Goal: Task Accomplishment & Management: Manage account settings

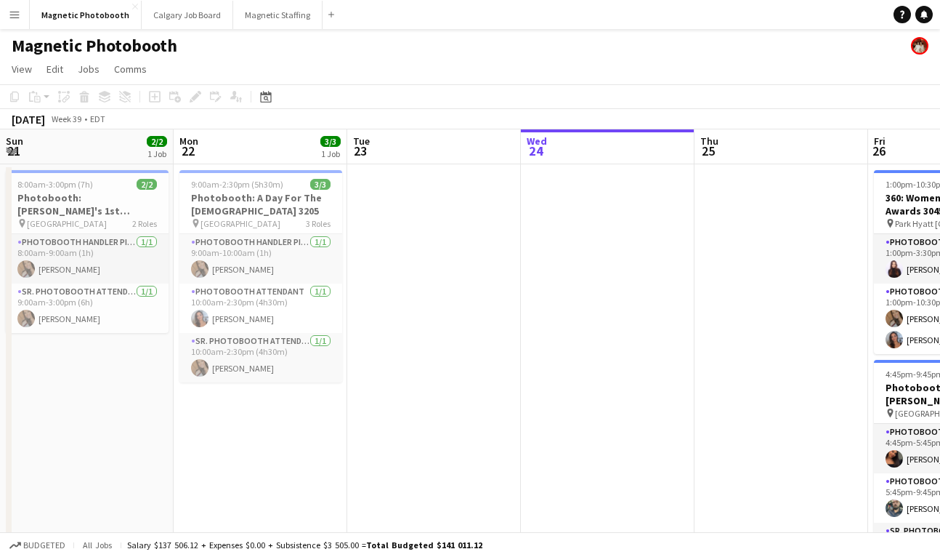
scroll to position [0, 347]
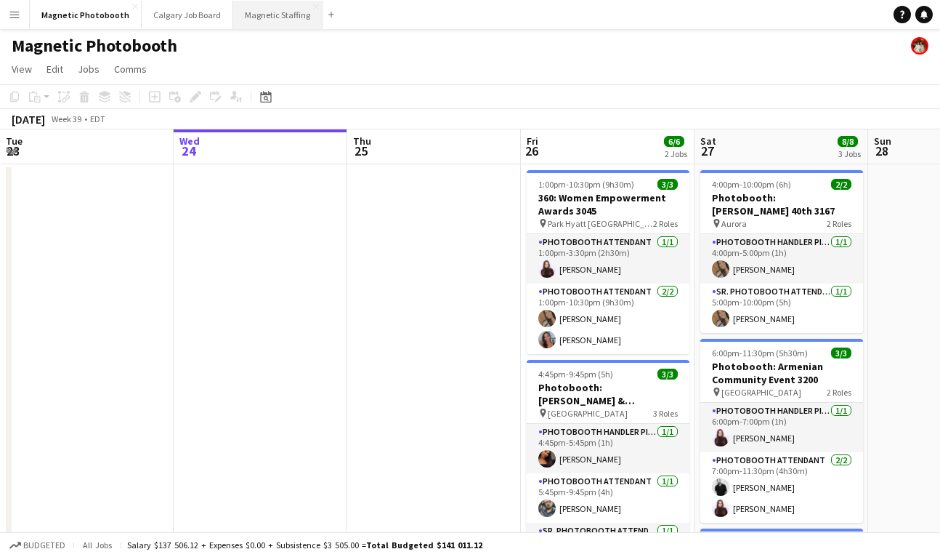
click at [278, 12] on button "Magnetic Staffing Close" at bounding box center [277, 15] width 89 height 28
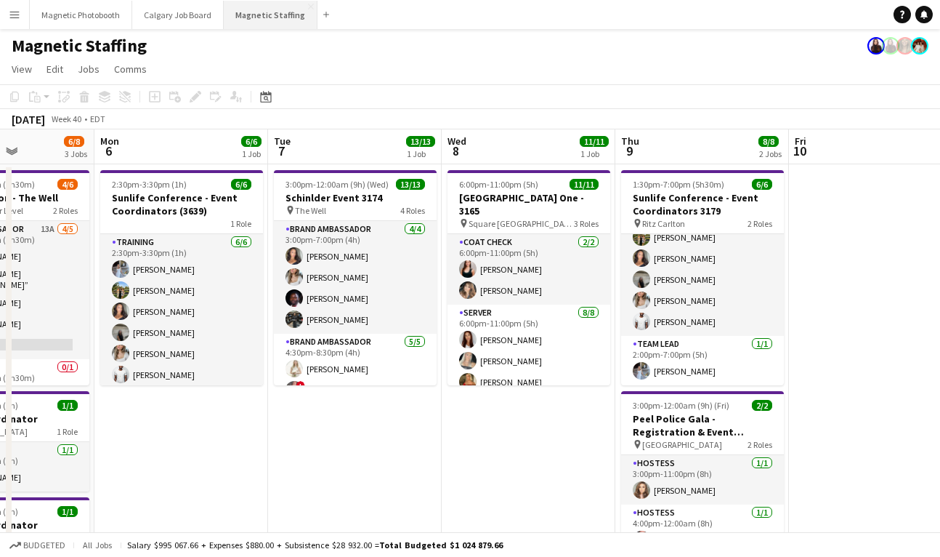
click at [267, 21] on button "Magnetic Staffing Close" at bounding box center [271, 15] width 94 height 28
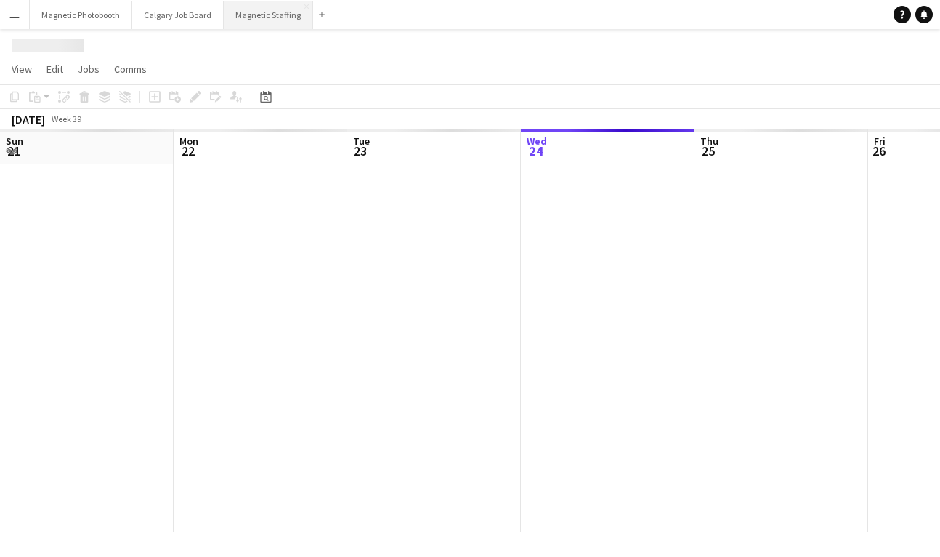
scroll to position [0, 347]
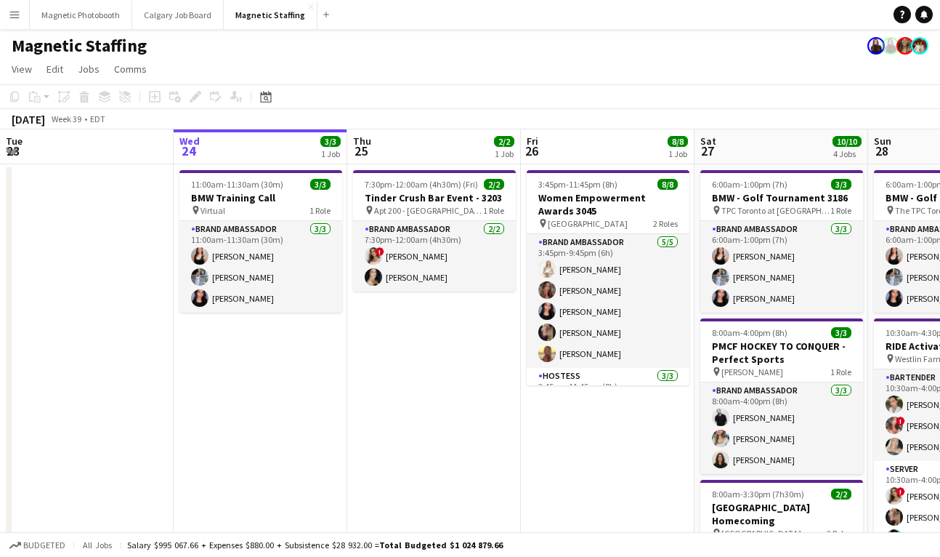
click at [249, 33] on div "Magnetic Staffing" at bounding box center [470, 43] width 940 height 28
click at [244, 23] on button "Magnetic Staffing Close" at bounding box center [271, 15] width 94 height 28
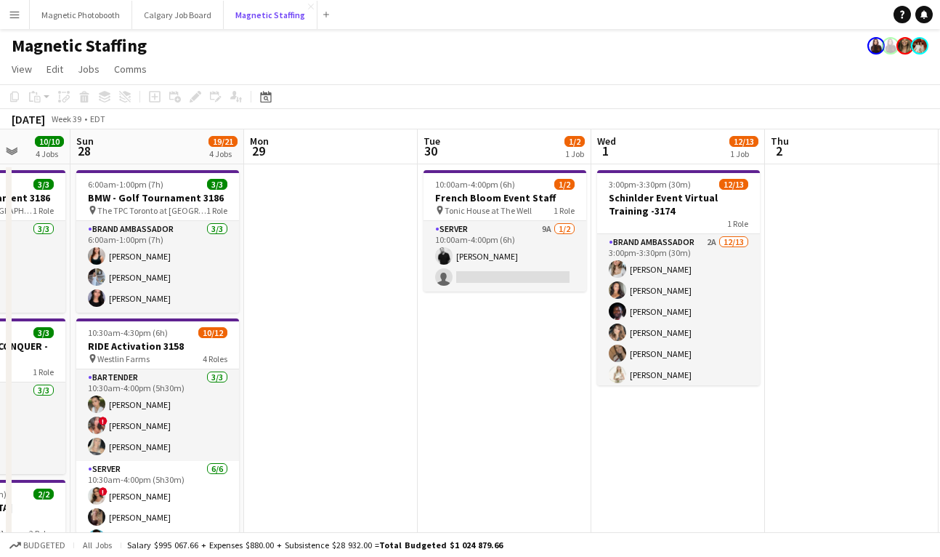
scroll to position [0, 518]
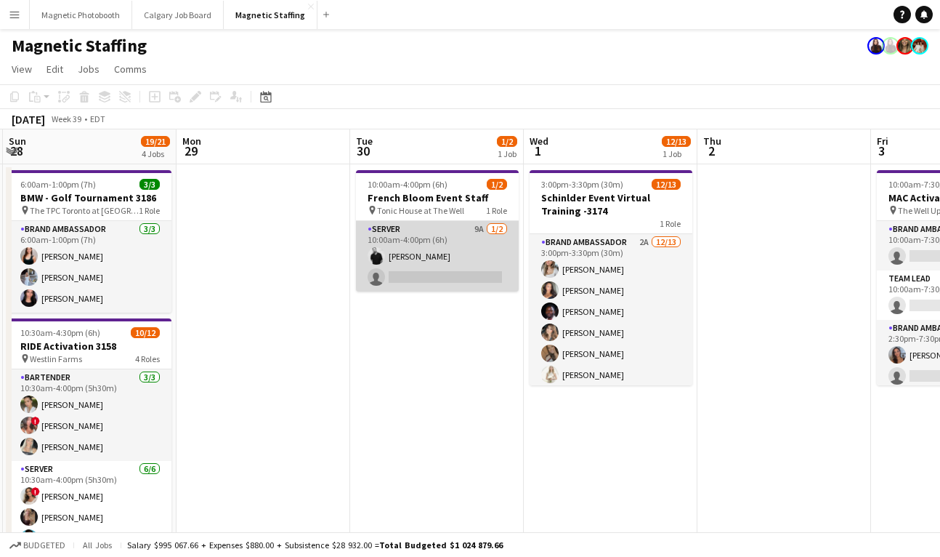
click at [451, 271] on app-card-role "Server 9A [DATE] 10:00am-4:00pm (6h) [PERSON_NAME] single-neutral-actions" at bounding box center [437, 256] width 163 height 70
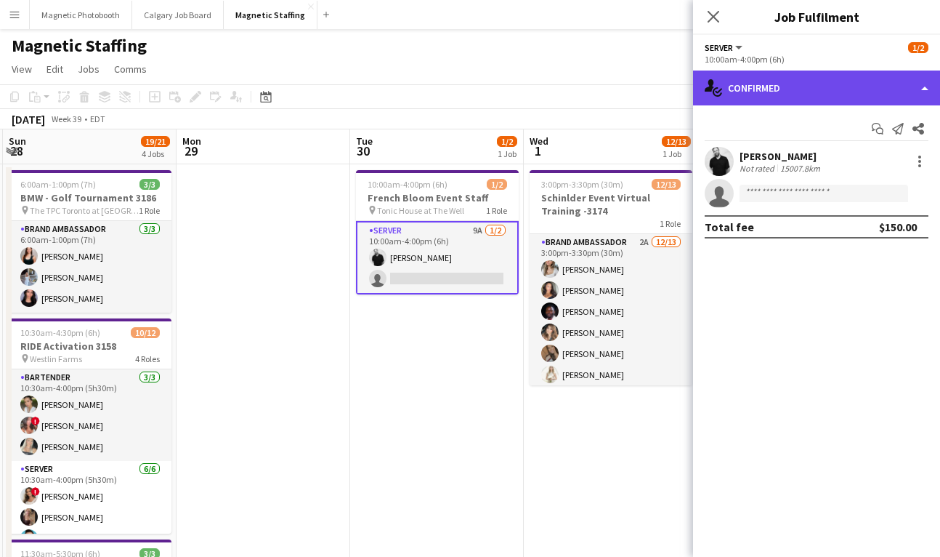
click at [794, 94] on div "single-neutral-actions-check-2 Confirmed" at bounding box center [816, 87] width 247 height 35
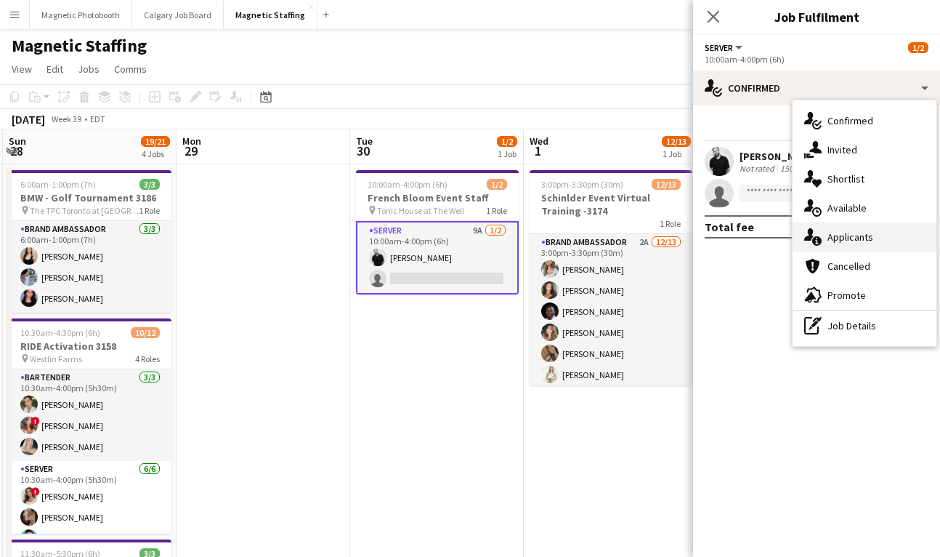
click at [840, 229] on div "single-neutral-actions-information Applicants" at bounding box center [865, 236] width 144 height 29
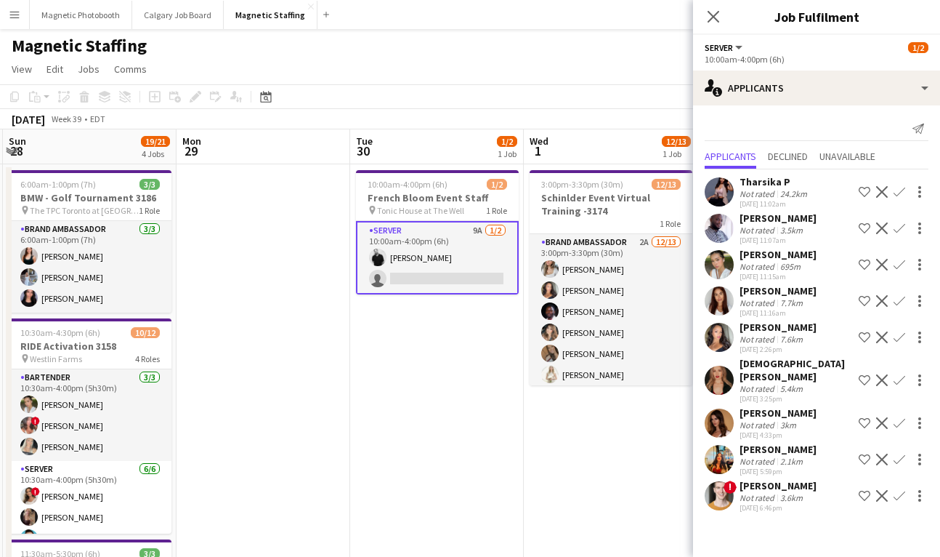
click at [794, 305] on div "7.7km" at bounding box center [792, 302] width 28 height 11
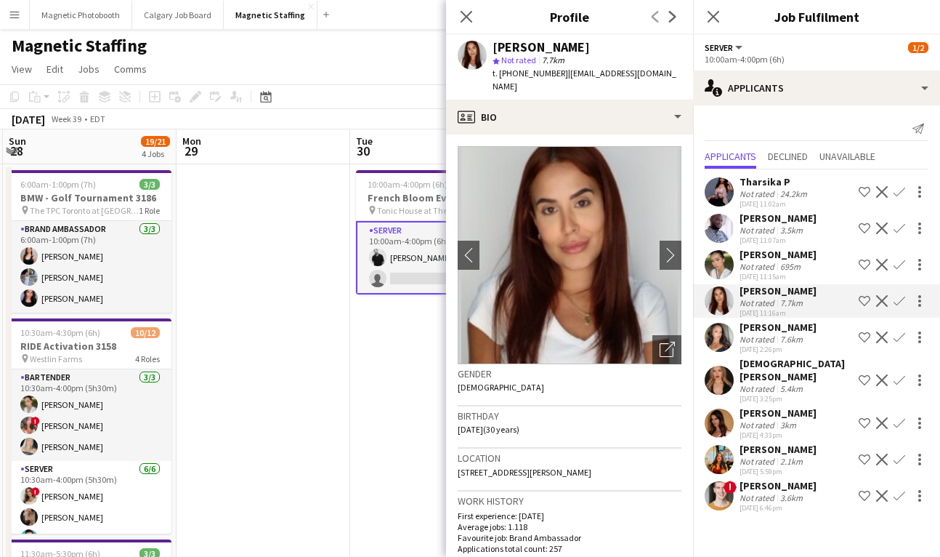
click at [794, 307] on div "7.7km" at bounding box center [792, 302] width 28 height 11
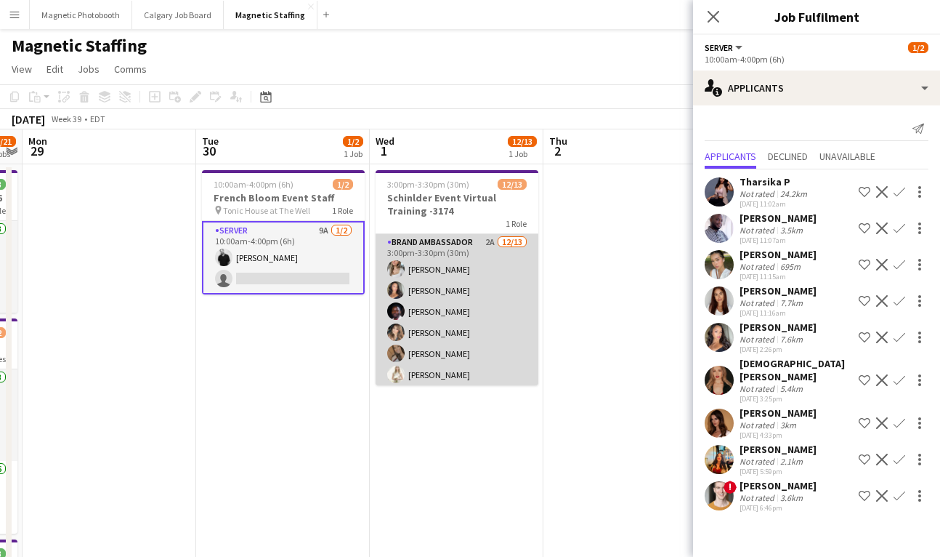
scroll to position [0, 674]
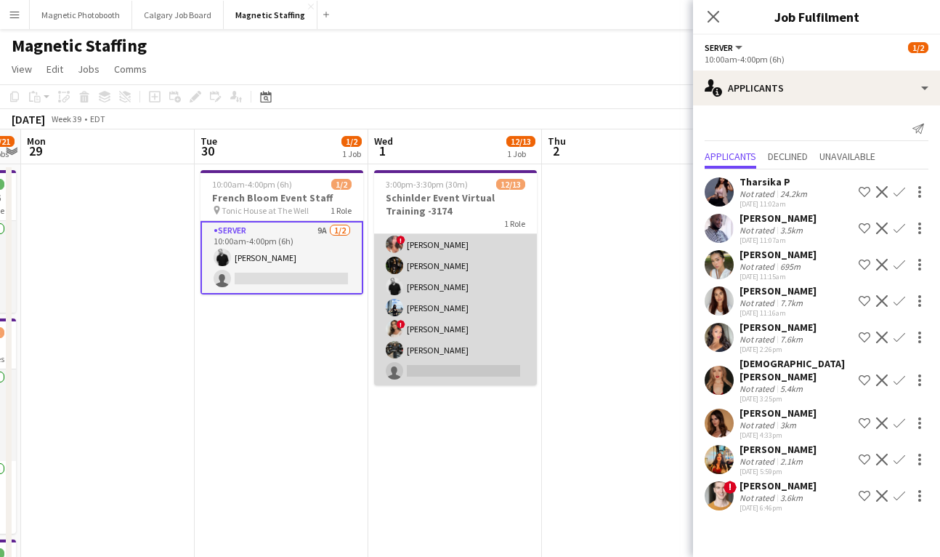
click at [484, 354] on app-card-role "Brand Ambassador 2A [DATE] 3:00pm-3:30pm (30m) [PERSON_NAME] [PERSON_NAME] [PER…" at bounding box center [455, 234] width 163 height 302
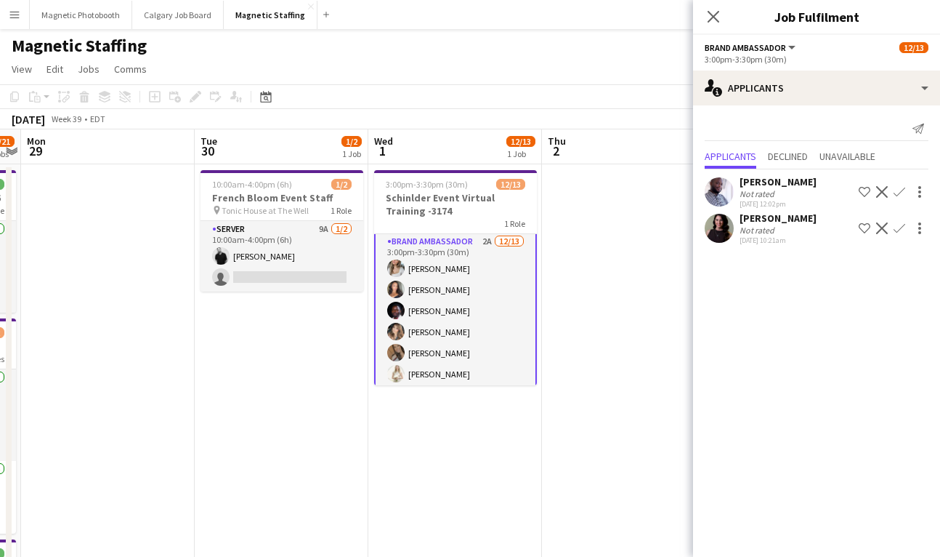
scroll to position [0, 0]
click at [754, 238] on div "[DATE] 10:21am" at bounding box center [778, 239] width 77 height 9
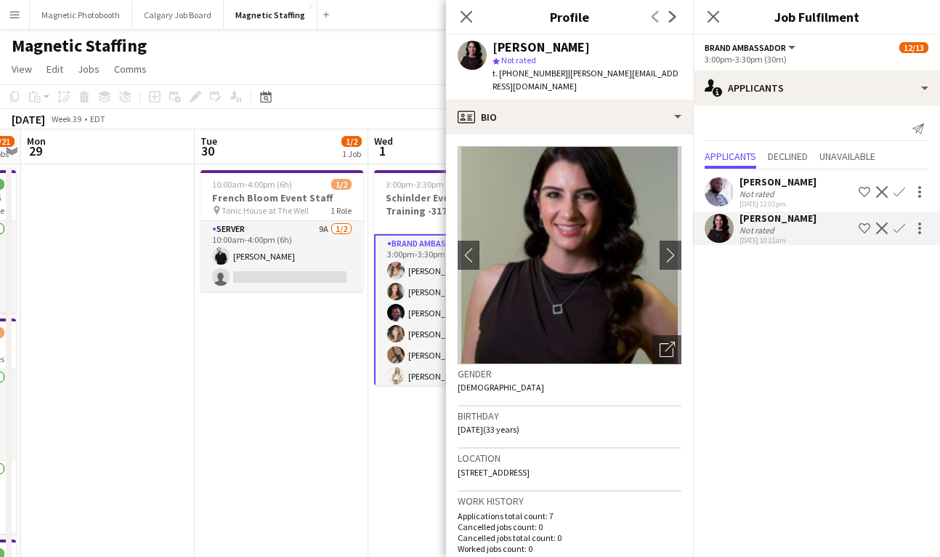
click at [775, 193] on div "Not rated" at bounding box center [759, 193] width 38 height 11
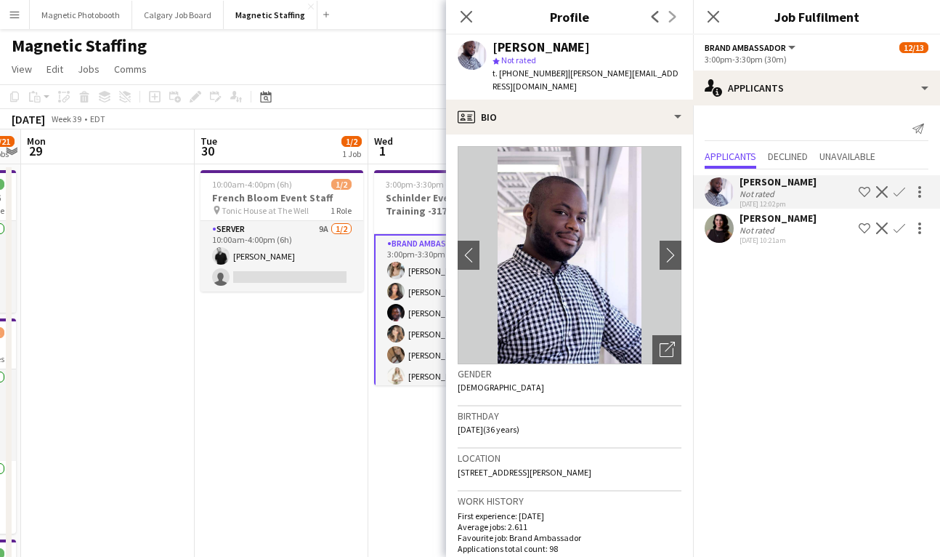
click at [775, 218] on div "[PERSON_NAME]" at bounding box center [778, 217] width 77 height 13
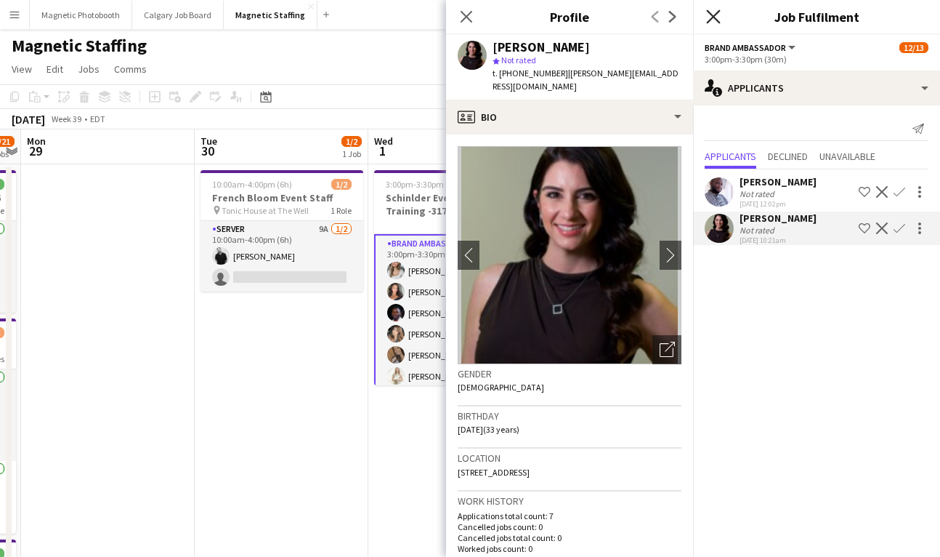
click at [714, 14] on icon "Close pop-in" at bounding box center [713, 16] width 14 height 14
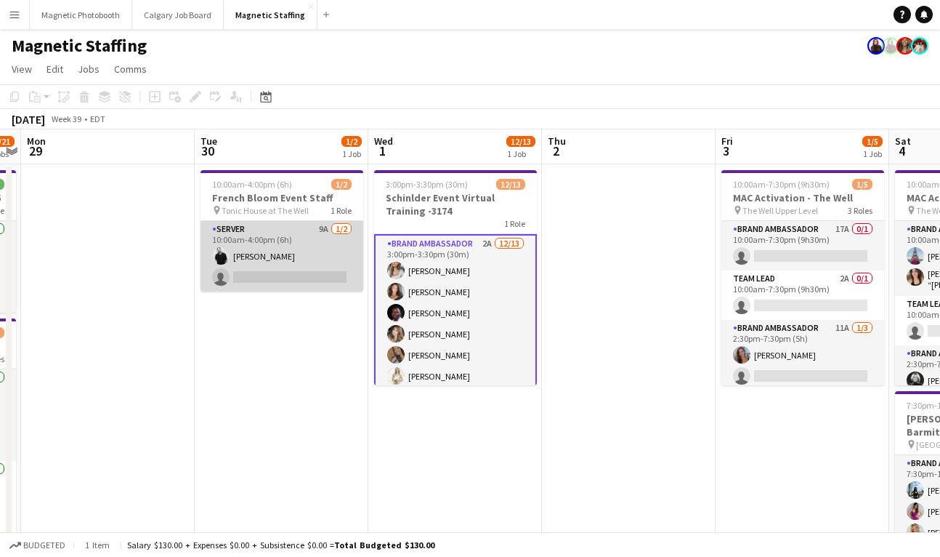
click at [249, 275] on app-card-role "Server 9A [DATE] 10:00am-4:00pm (6h) [PERSON_NAME] single-neutral-actions" at bounding box center [282, 256] width 163 height 70
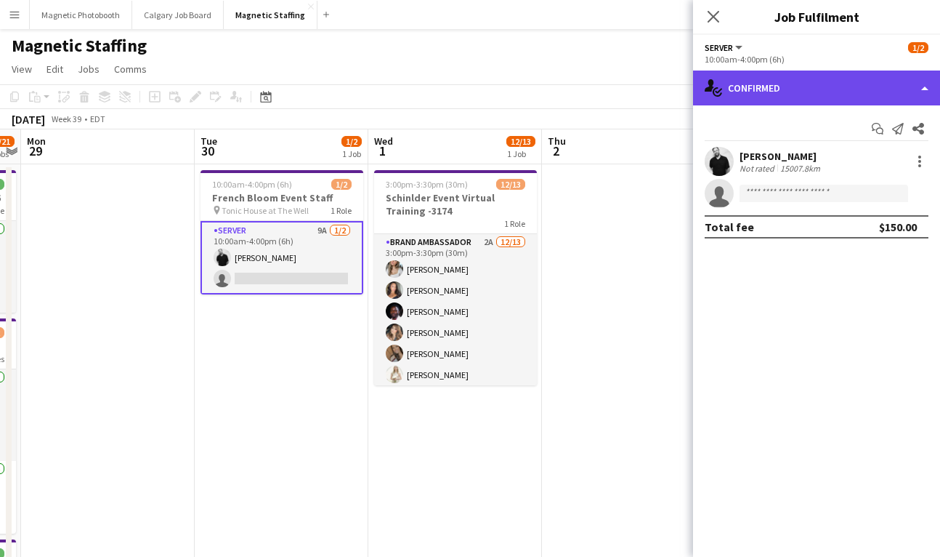
click at [791, 91] on div "single-neutral-actions-check-2 Confirmed" at bounding box center [816, 87] width 247 height 35
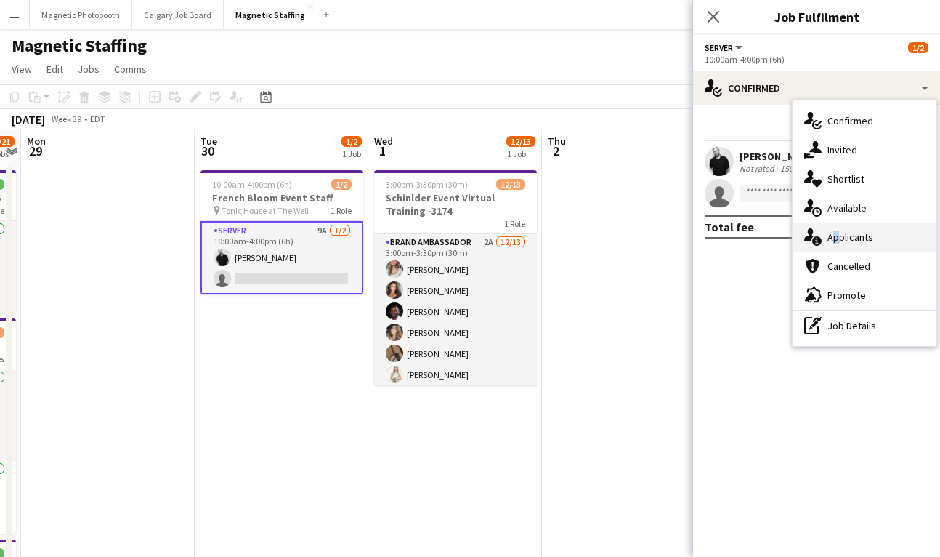
click at [831, 243] on span "Applicants" at bounding box center [851, 236] width 46 height 13
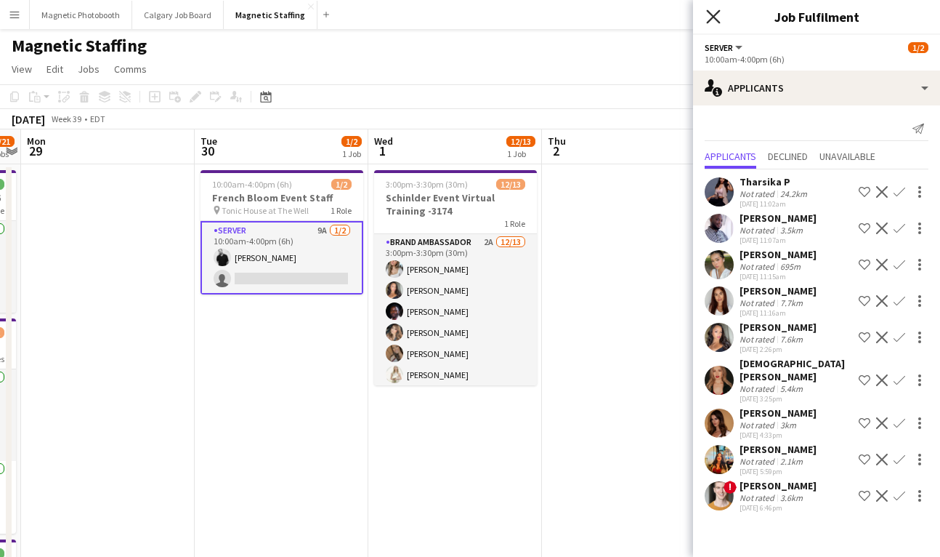
click at [714, 22] on icon "Close pop-in" at bounding box center [713, 16] width 14 height 14
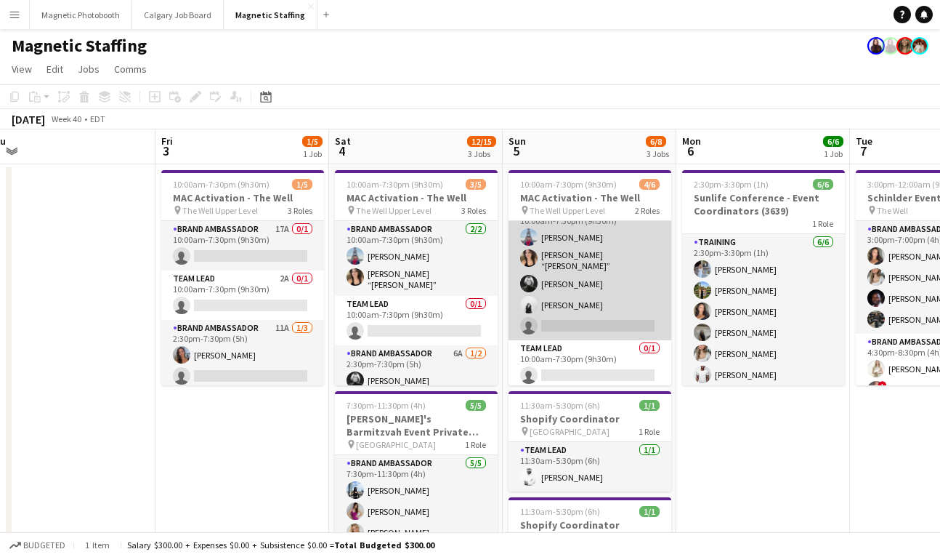
scroll to position [18, 0]
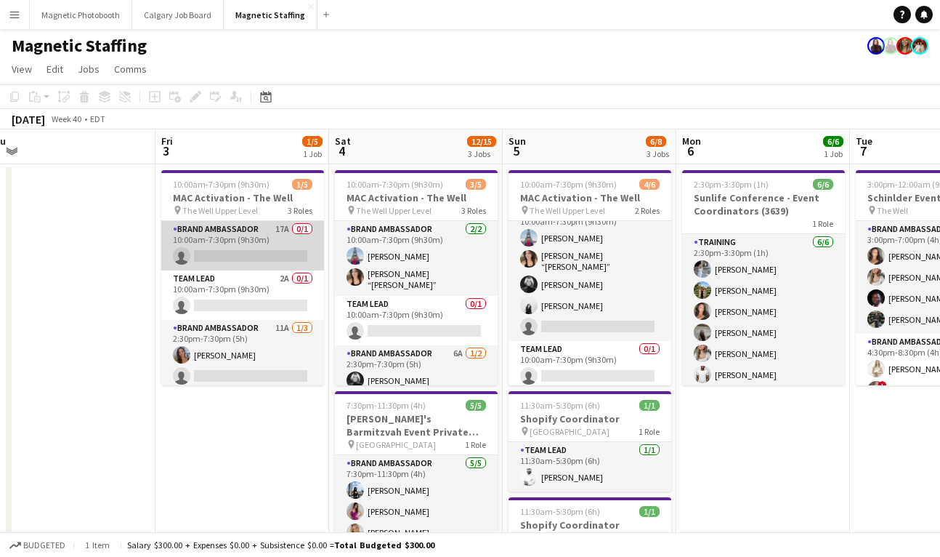
click at [253, 258] on app-card-role "Brand Ambassador 17A 0/1 10:00am-7:30pm (9h30m) single-neutral-actions" at bounding box center [242, 245] width 163 height 49
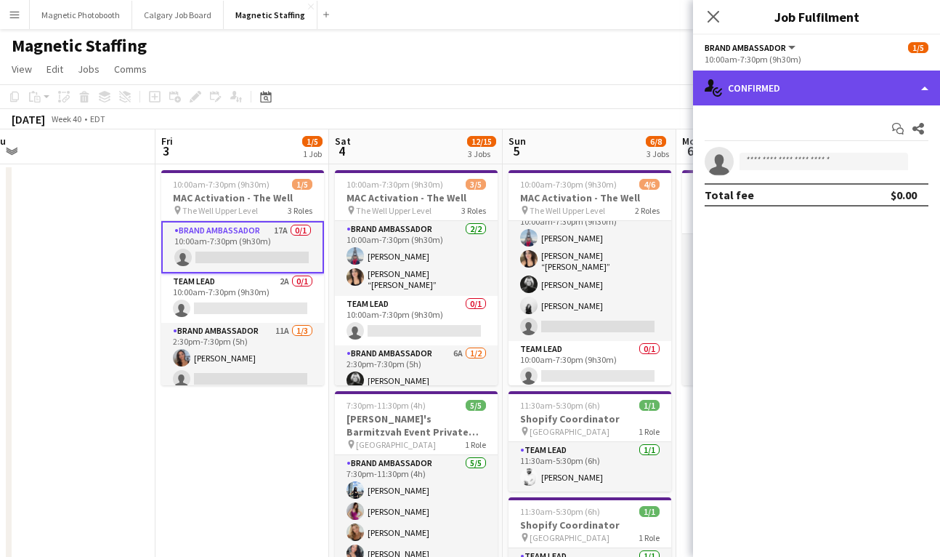
click at [778, 81] on div "single-neutral-actions-check-2 Confirmed" at bounding box center [816, 87] width 247 height 35
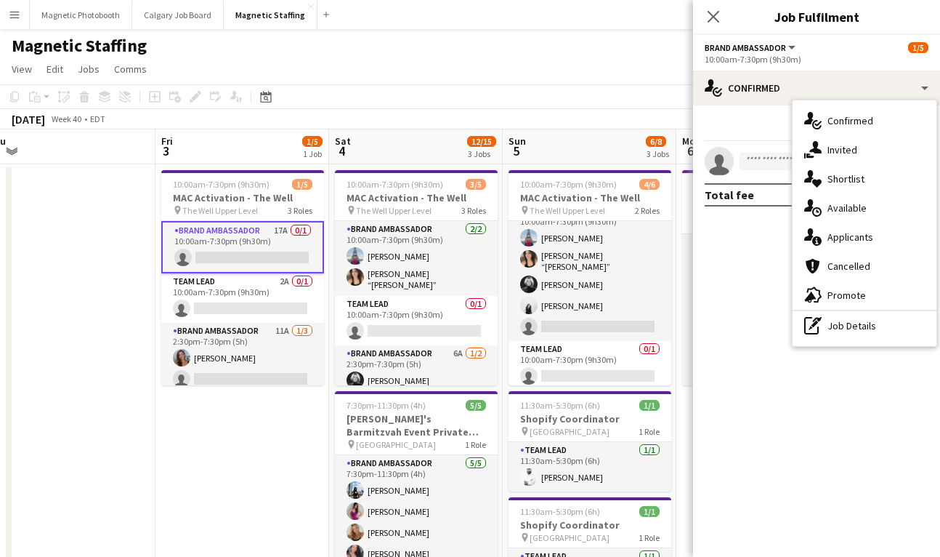
click at [836, 235] on span "Applicants" at bounding box center [851, 236] width 46 height 13
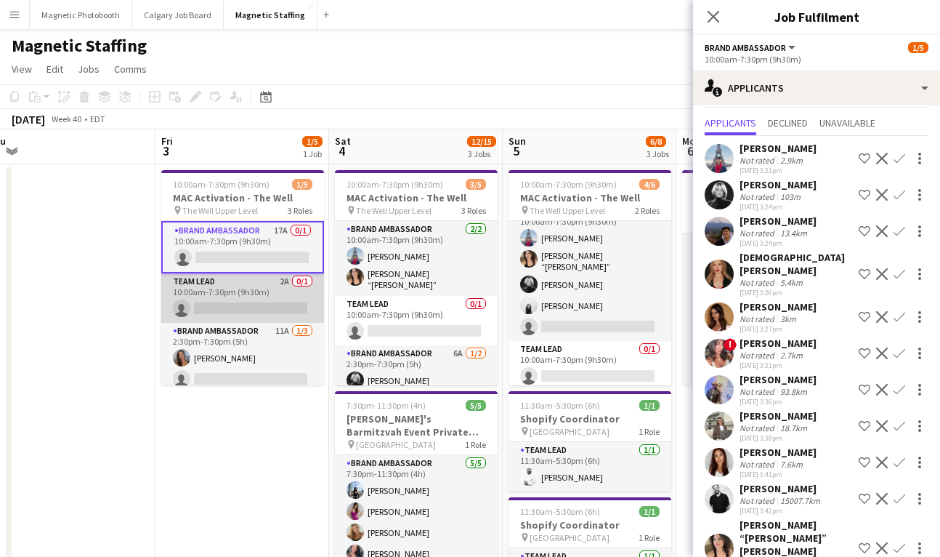
scroll to position [29, 0]
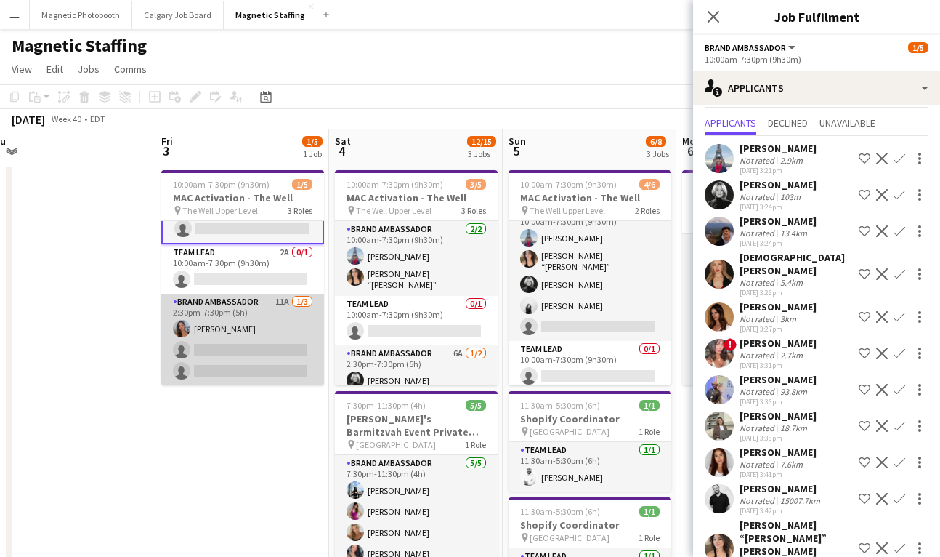
click at [241, 359] on app-card-role "Brand Ambassador 11A [DATE] 2:30pm-7:30pm (5h) [PERSON_NAME] single-neutral-act…" at bounding box center [242, 340] width 163 height 92
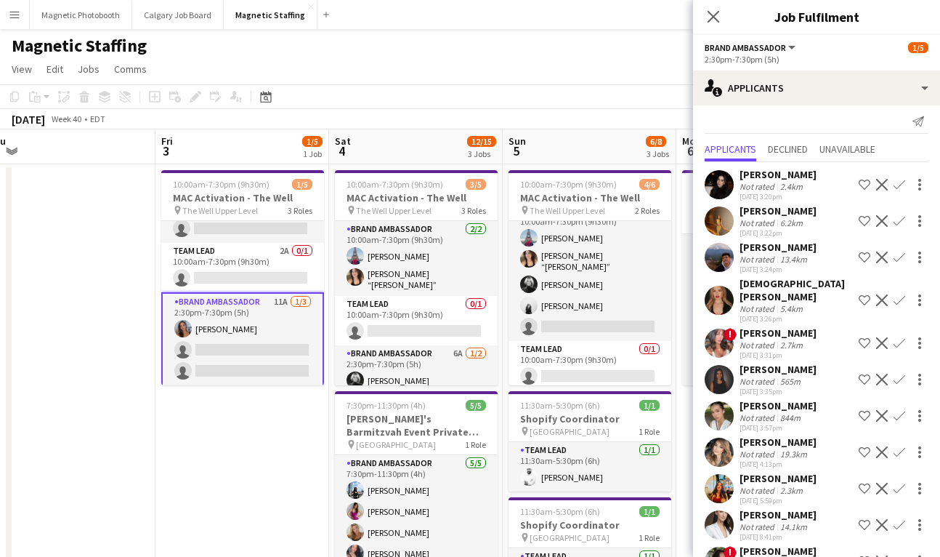
scroll to position [0, 0]
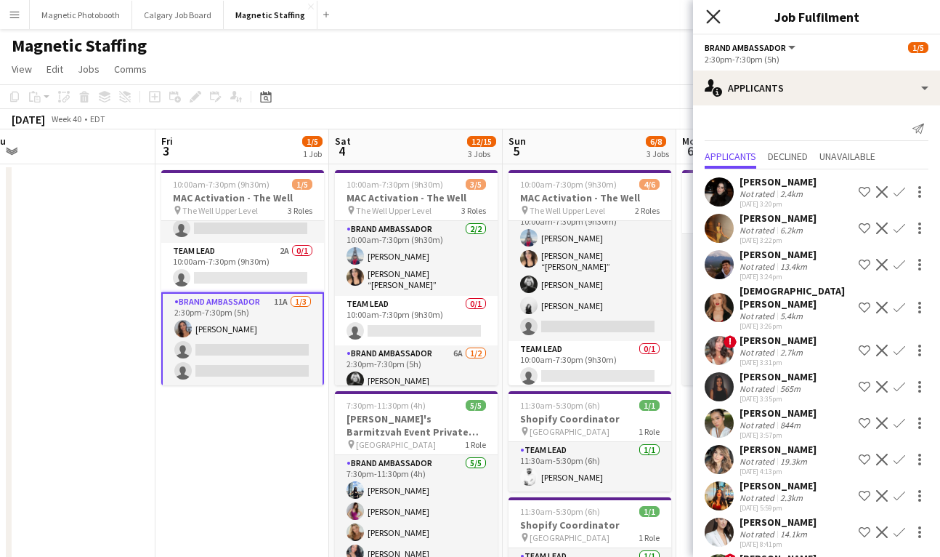
click at [717, 15] on icon "Close pop-in" at bounding box center [713, 16] width 14 height 14
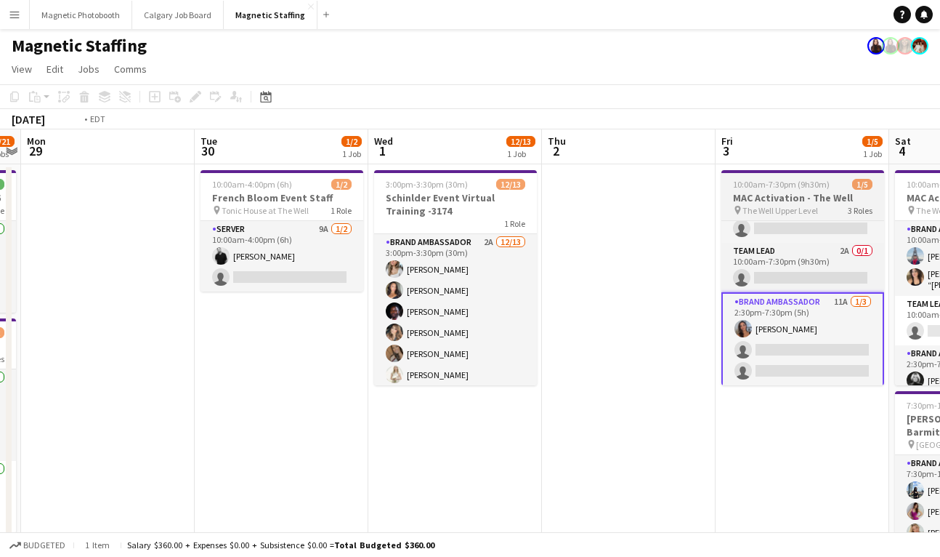
scroll to position [0, 390]
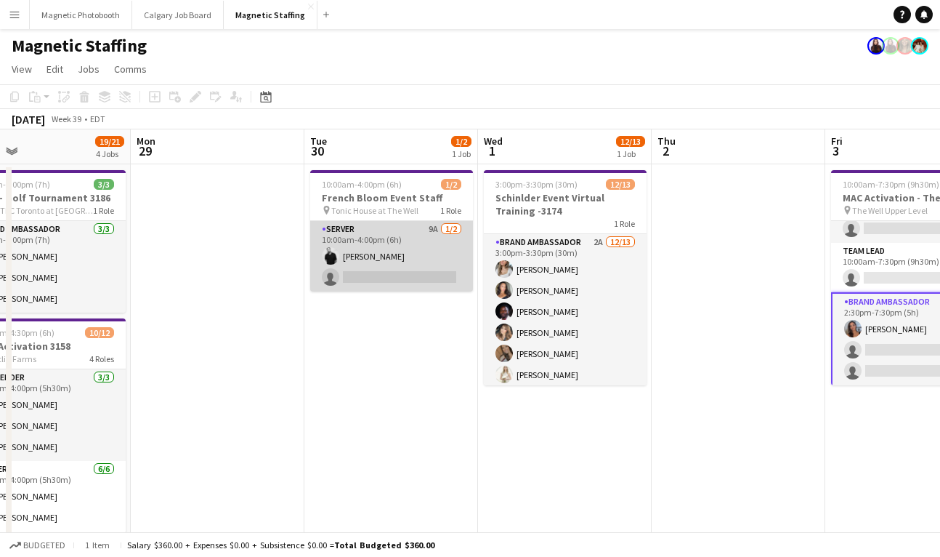
click at [373, 270] on app-card-role "Server 9A [DATE] 10:00am-4:00pm (6h) [PERSON_NAME] single-neutral-actions" at bounding box center [391, 256] width 163 height 70
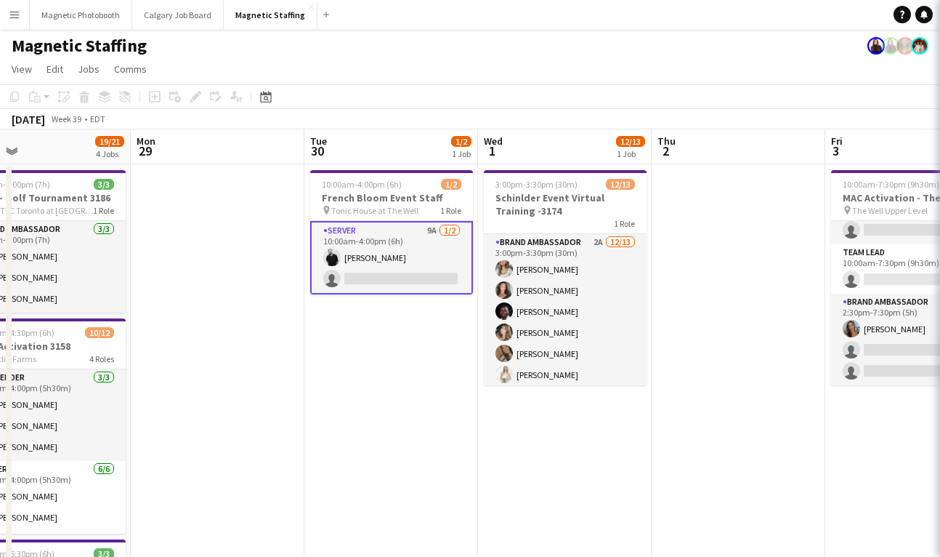
scroll to position [26, 0]
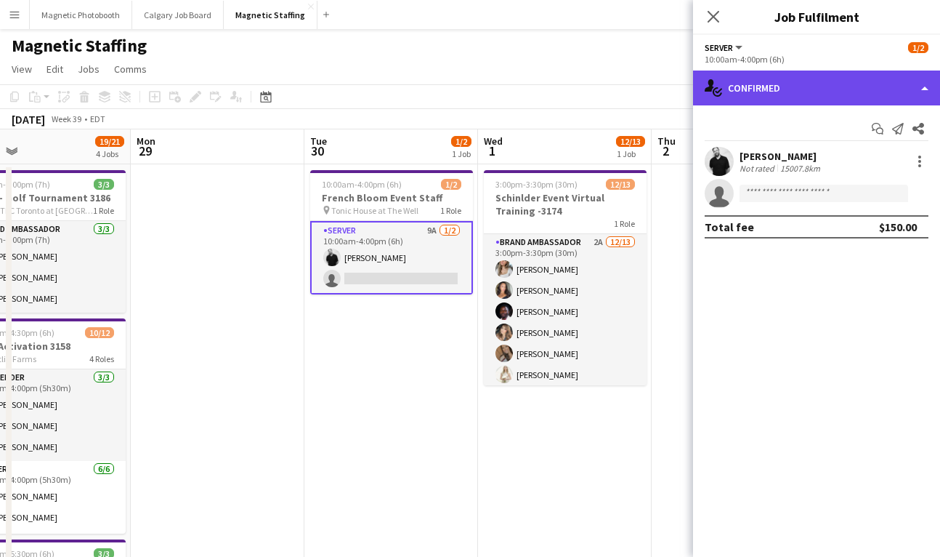
click at [783, 82] on div "single-neutral-actions-check-2 Confirmed" at bounding box center [816, 87] width 247 height 35
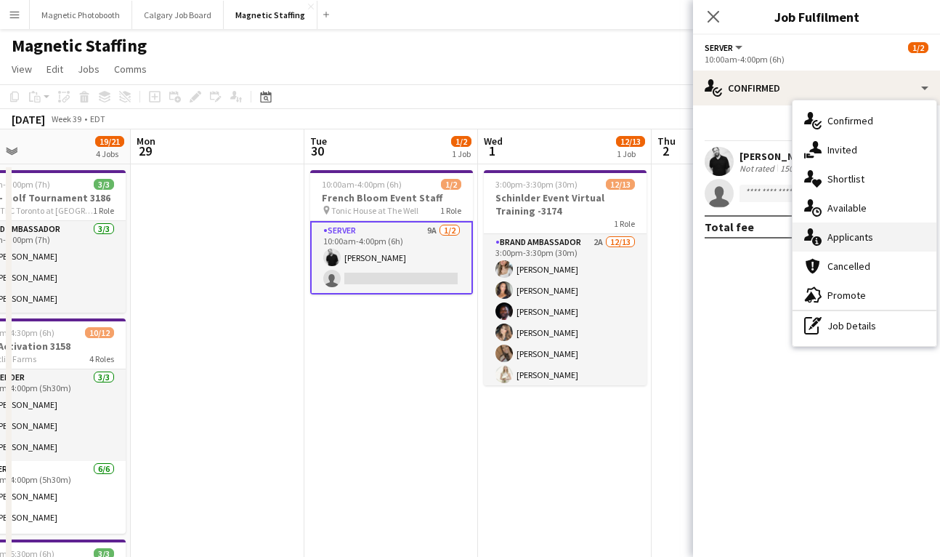
click at [826, 239] on div "single-neutral-actions-information Applicants" at bounding box center [865, 236] width 144 height 29
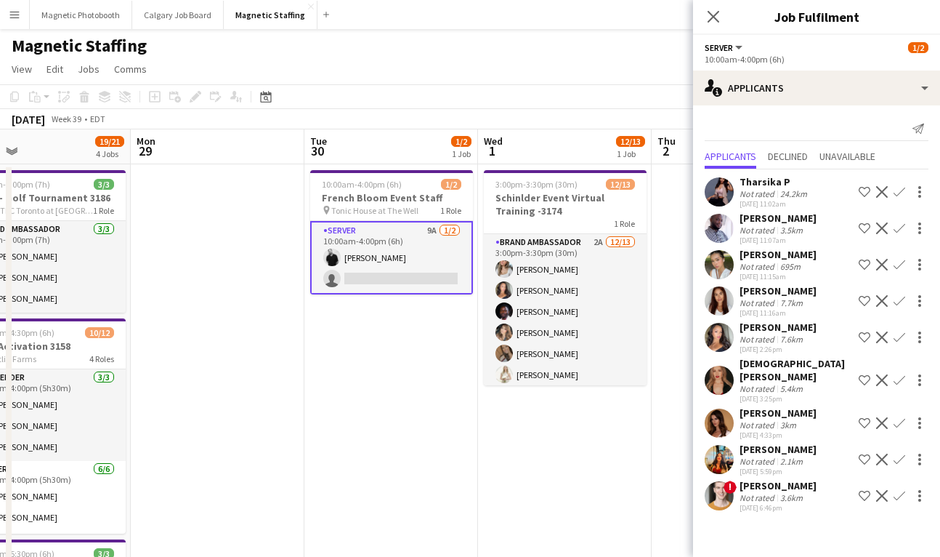
click at [782, 293] on div "[PERSON_NAME]" at bounding box center [778, 290] width 77 height 13
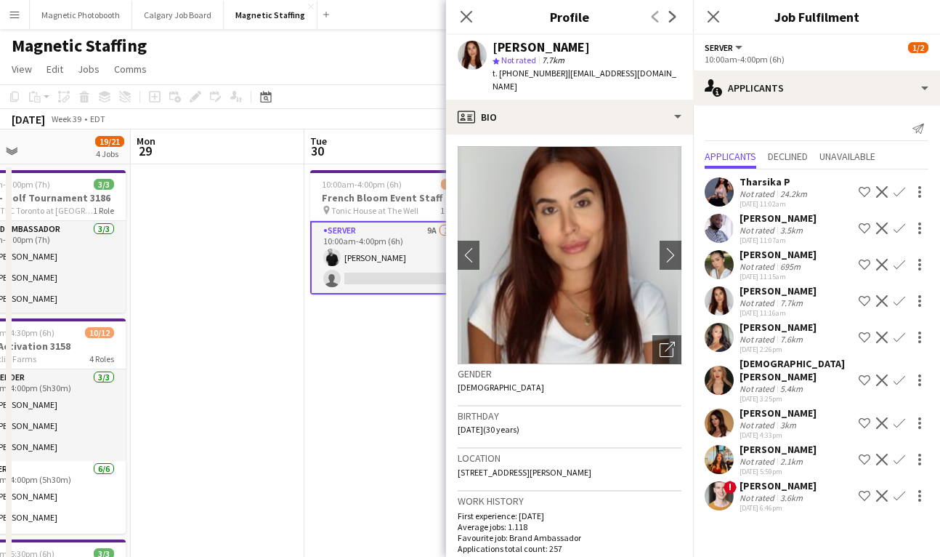
click at [365, 349] on app-date-cell "10:00am-4:00pm (6h) 1/2 French Bloom Event Staff pin Tonic House at The Well 1 …" at bounding box center [391, 533] width 174 height 738
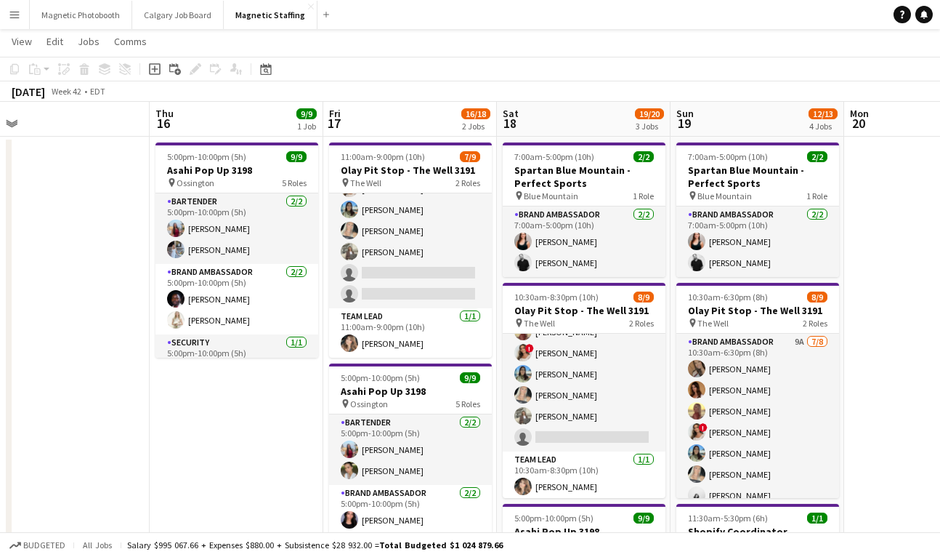
scroll to position [0, 350]
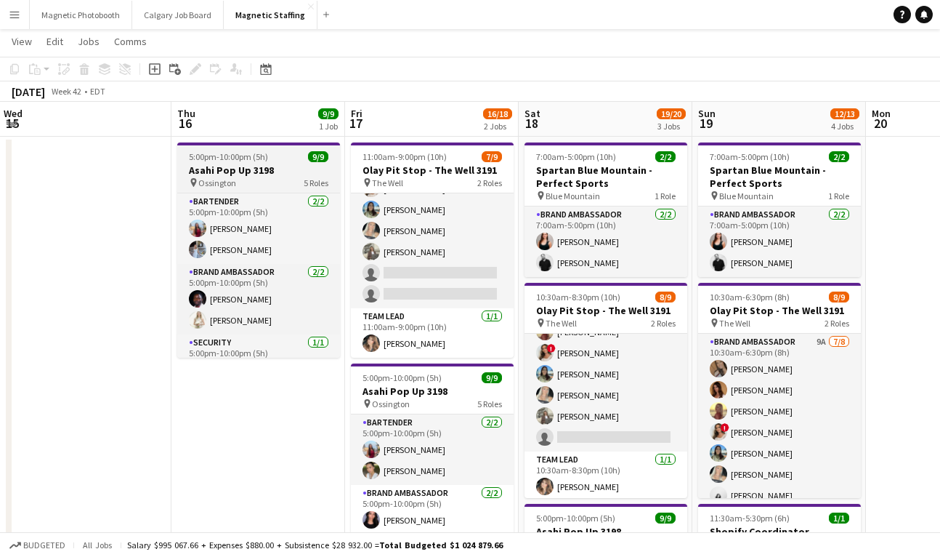
click at [263, 175] on h3 "Asahi Pop Up 3198" at bounding box center [258, 170] width 163 height 13
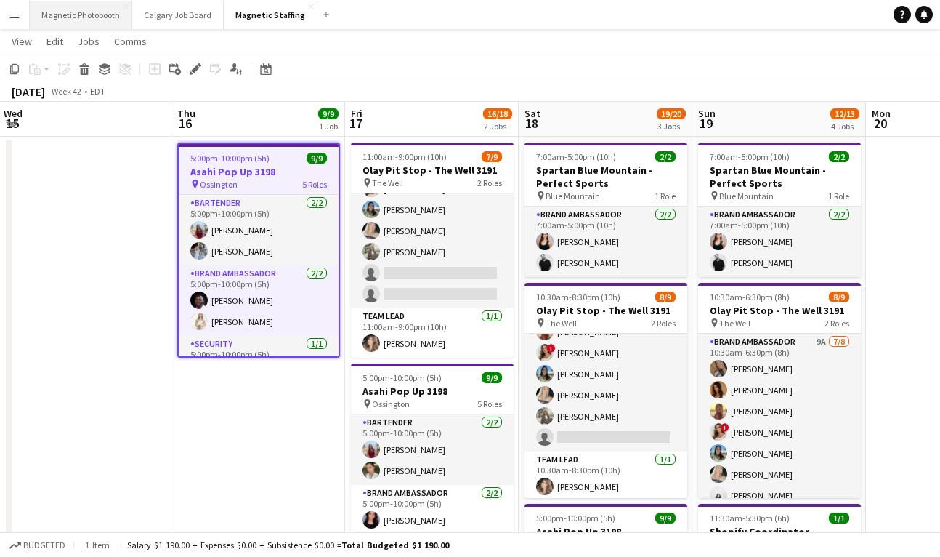
click at [96, 7] on button "Magnetic Photobooth Close" at bounding box center [81, 15] width 102 height 28
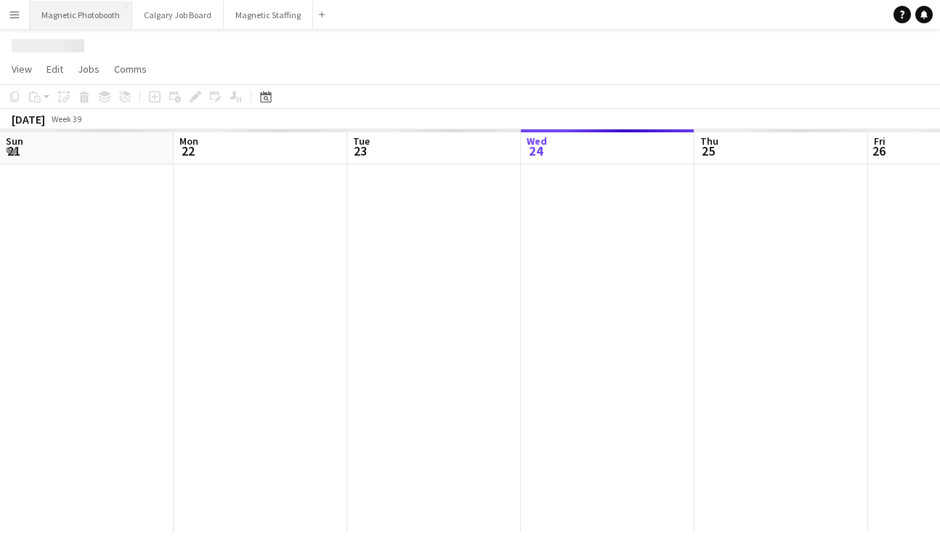
scroll to position [0, 347]
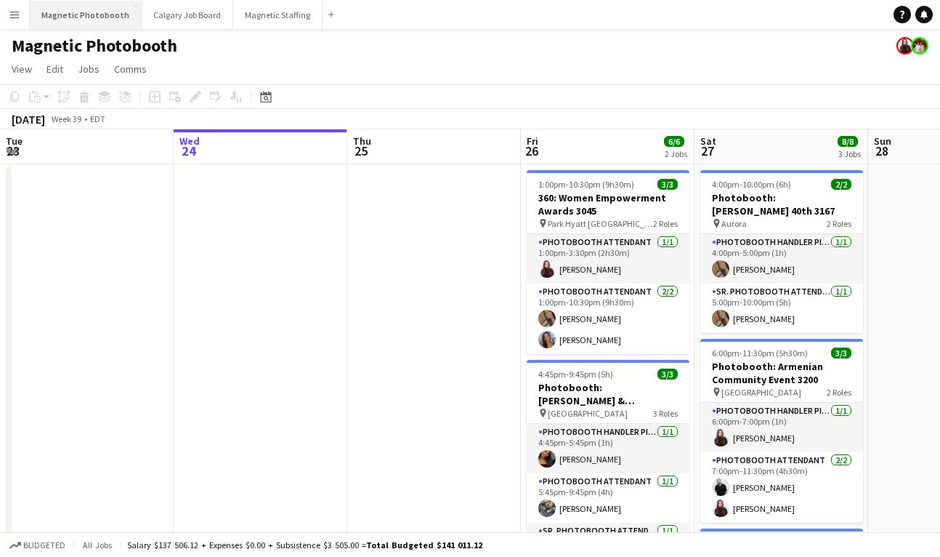
click at [87, 12] on button "Magnetic Photobooth Close" at bounding box center [86, 15] width 112 height 28
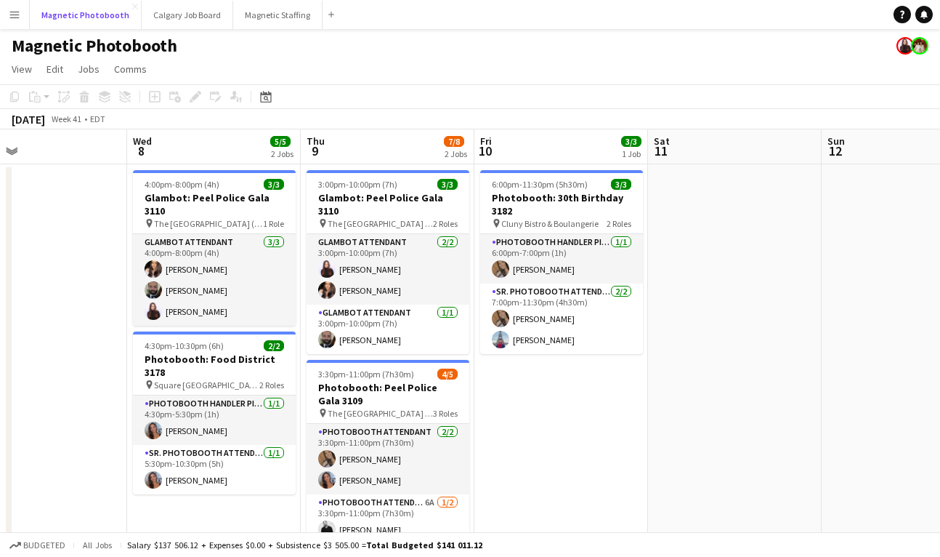
scroll to position [0, 571]
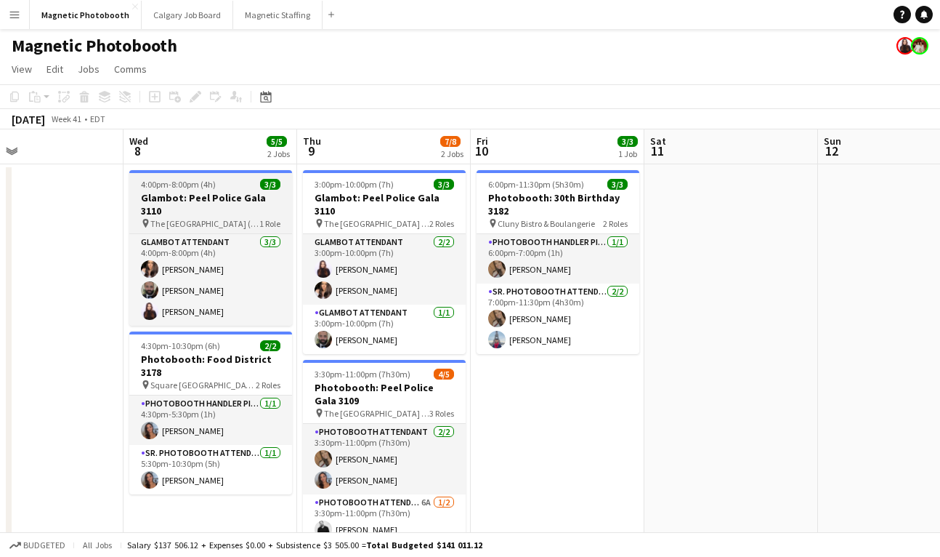
click at [206, 191] on h3 "Glambot: Peel Police Gala 3110" at bounding box center [210, 204] width 163 height 26
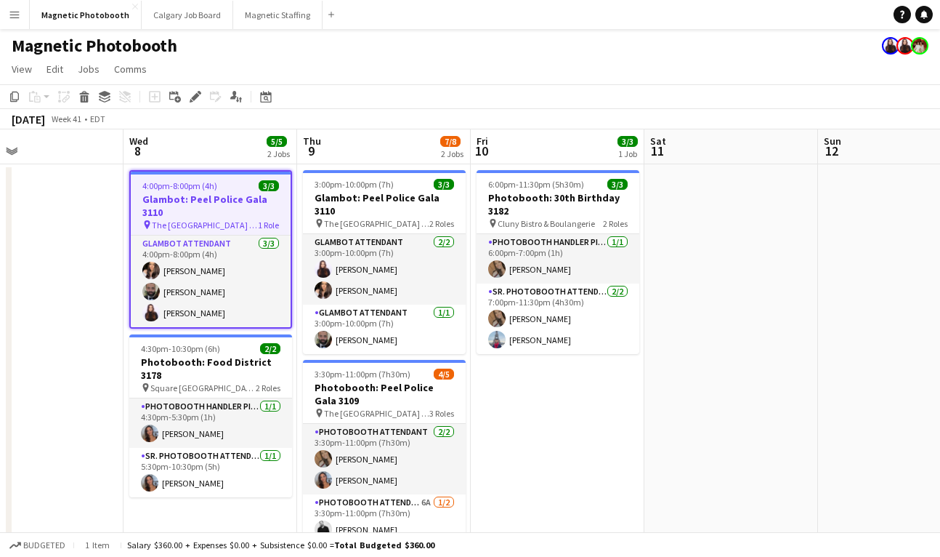
click at [78, 232] on app-date-cell at bounding box center [37, 468] width 174 height 609
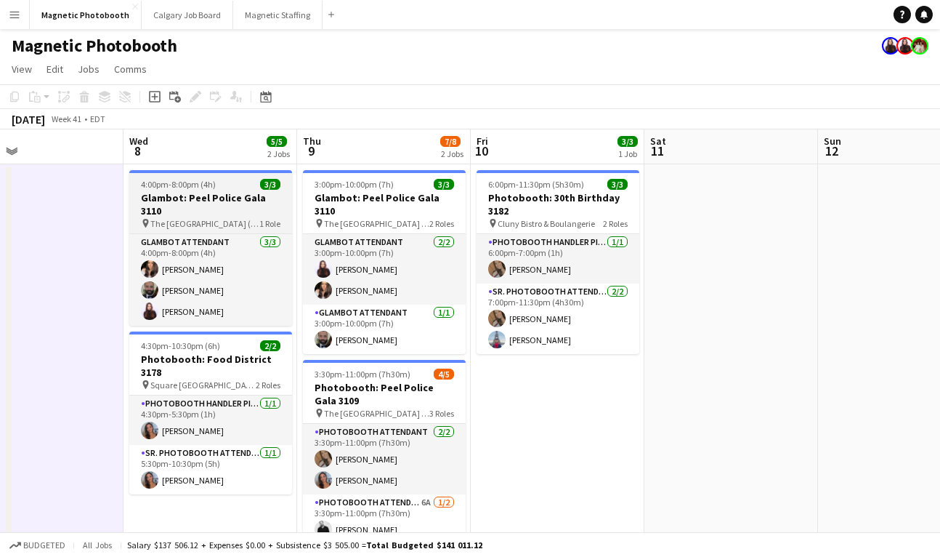
click at [162, 192] on h3 "Glambot: Peel Police Gala 3110" at bounding box center [210, 204] width 163 height 26
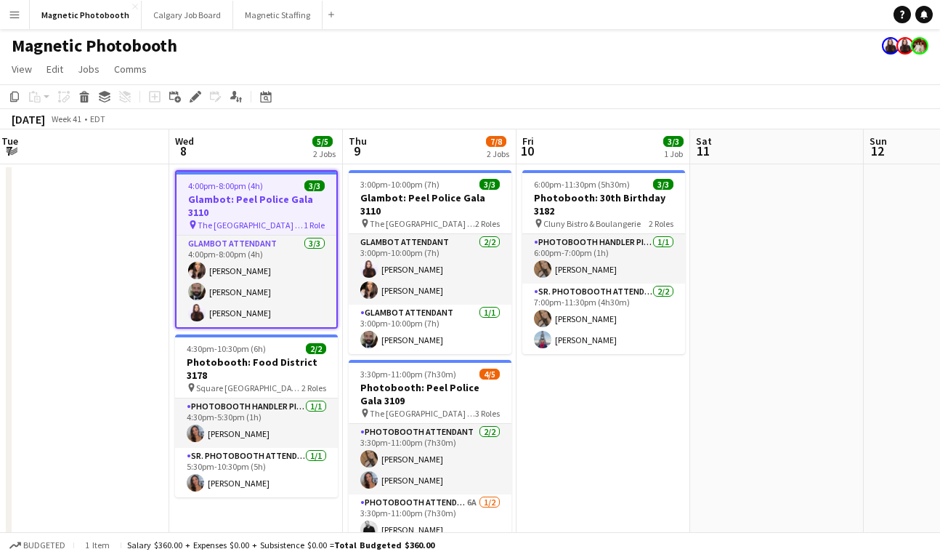
scroll to position [0, 501]
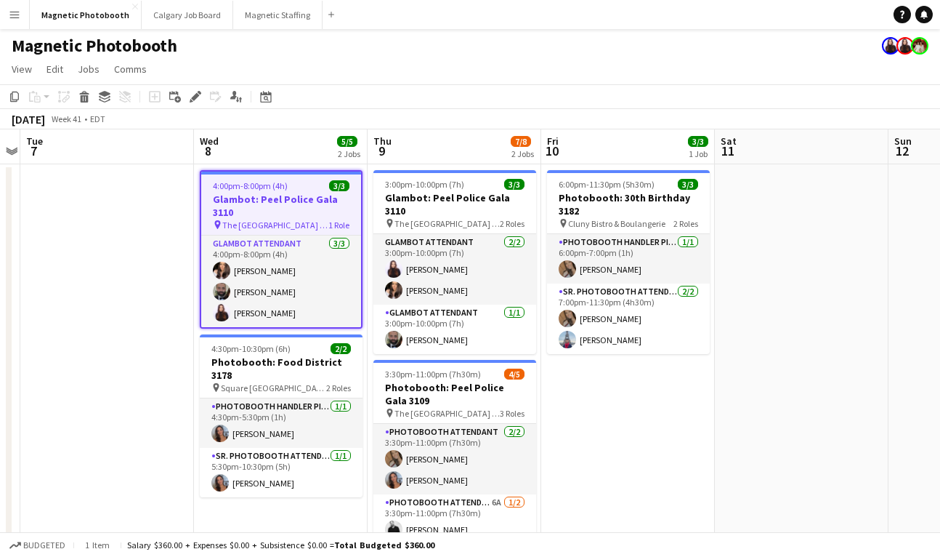
click at [147, 195] on app-date-cell at bounding box center [107, 468] width 174 height 609
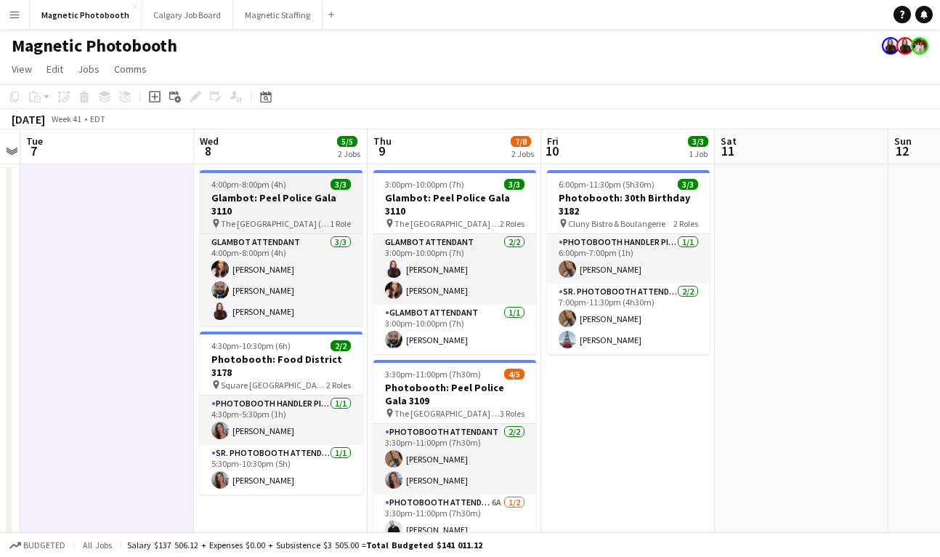
click at [253, 185] on span "4:00pm-8:00pm (4h)" at bounding box center [248, 184] width 75 height 11
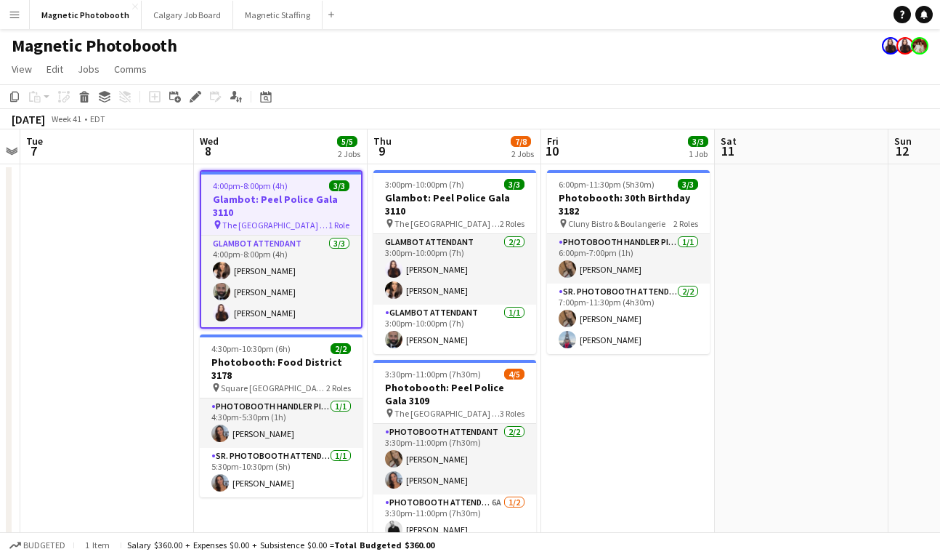
click at [291, 208] on h3 "Glambot: Peel Police Gala 3110" at bounding box center [281, 206] width 160 height 26
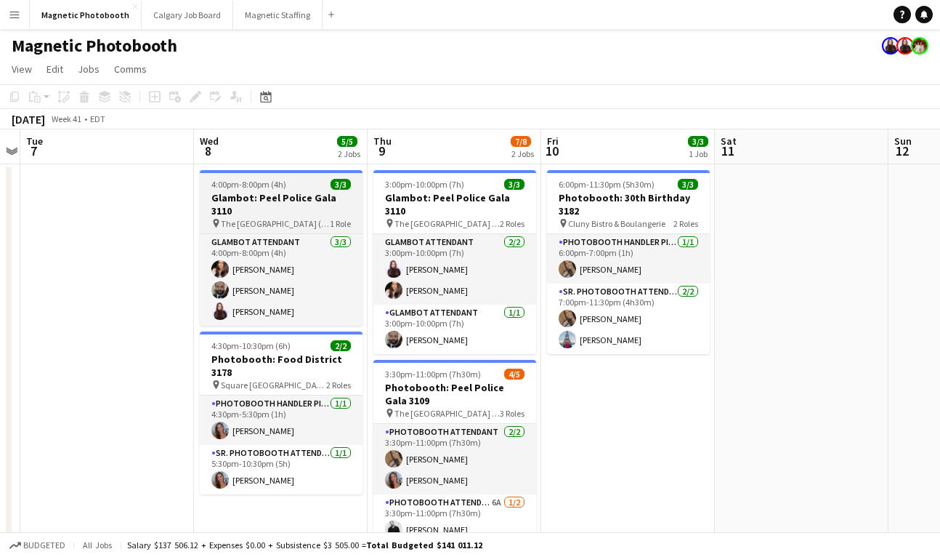
click at [284, 202] on h3 "Glambot: Peel Police Gala 3110" at bounding box center [281, 204] width 163 height 26
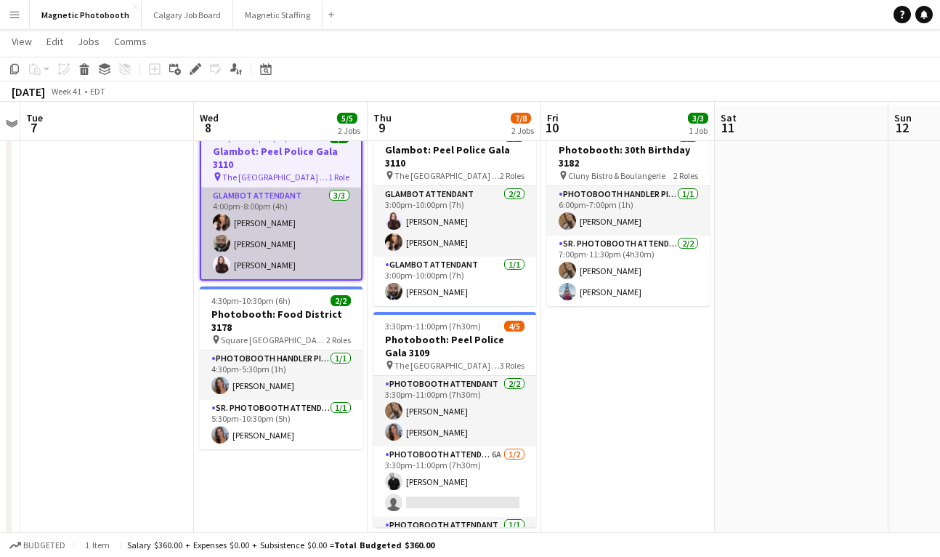
scroll to position [50, 0]
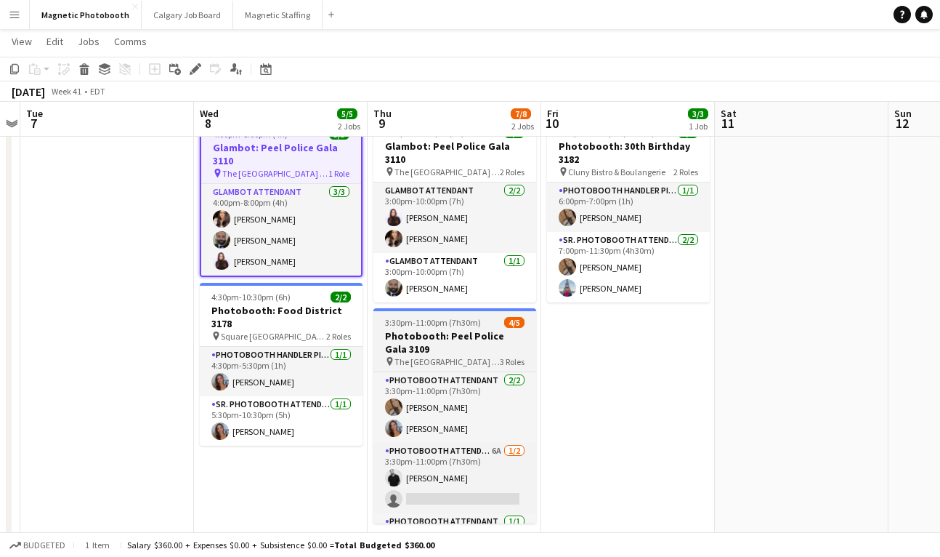
click at [426, 329] on h3 "Photobooth: Peel Police Gala 3109" at bounding box center [455, 342] width 163 height 26
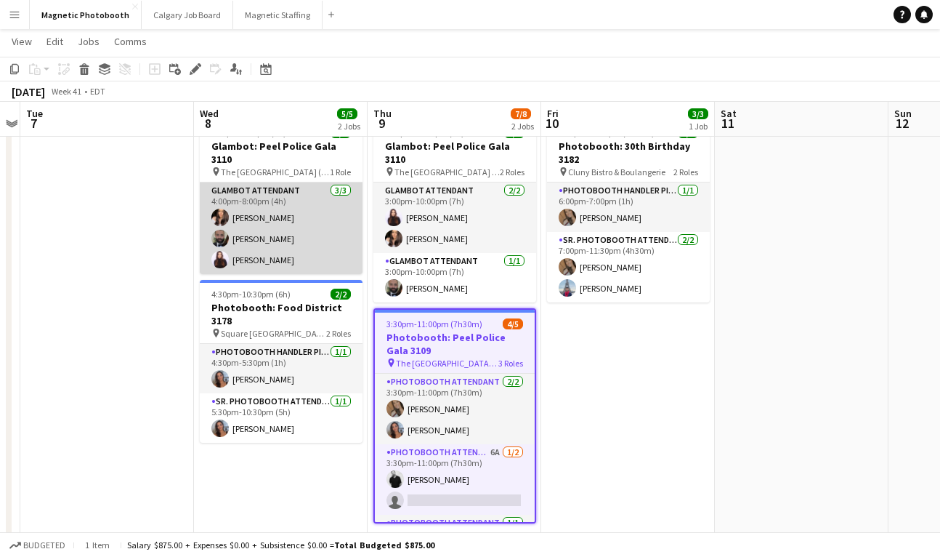
click at [307, 209] on app-card-role "Glambot Attendant [DATE] 4:00pm-8:00pm (4h) [PERSON_NAME] [PERSON_NAME] [PERSON…" at bounding box center [281, 228] width 163 height 92
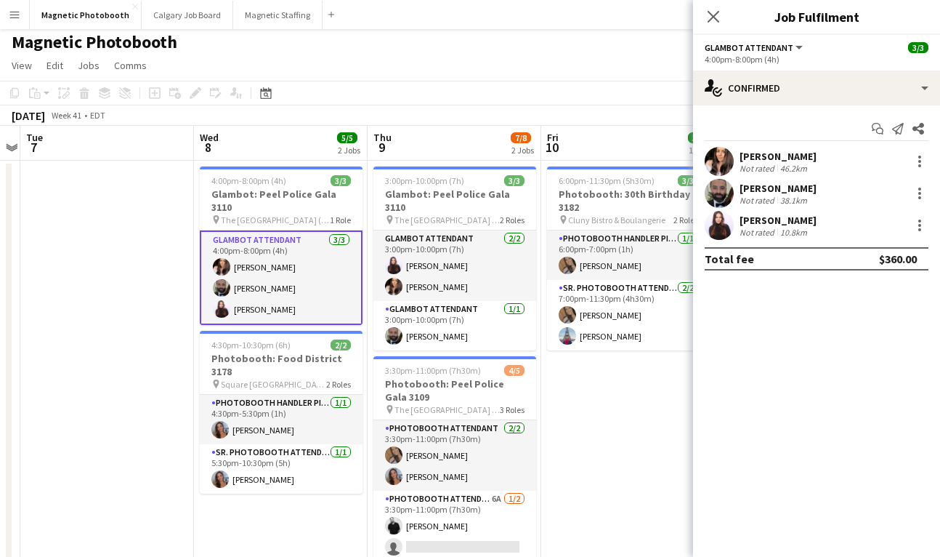
scroll to position [5, 0]
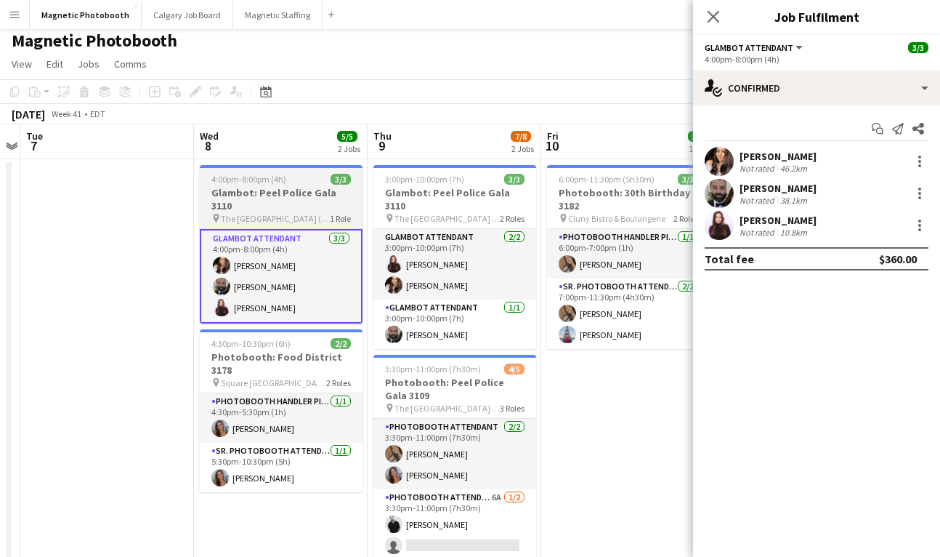
click at [304, 191] on h3 "Glambot: Peel Police Gala 3110" at bounding box center [281, 199] width 163 height 26
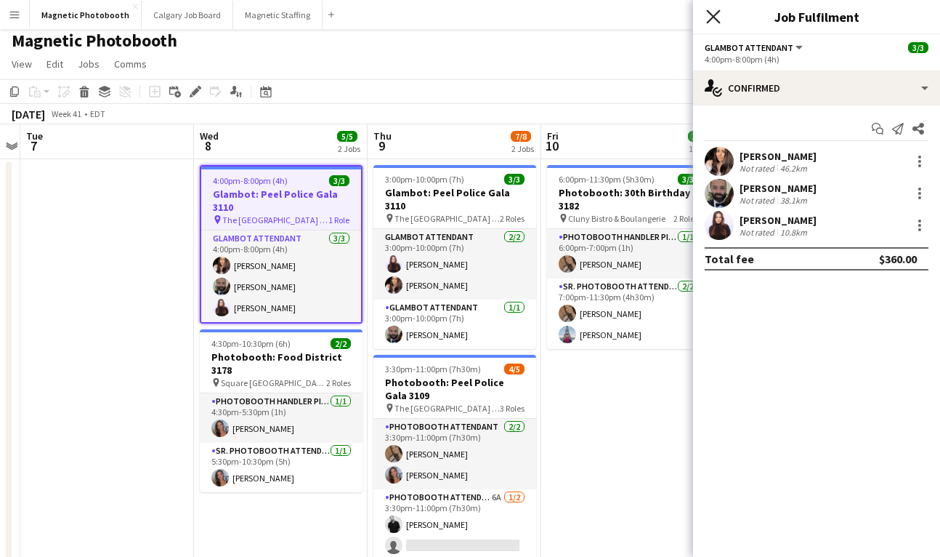
click at [711, 12] on icon "Close pop-in" at bounding box center [713, 16] width 14 height 14
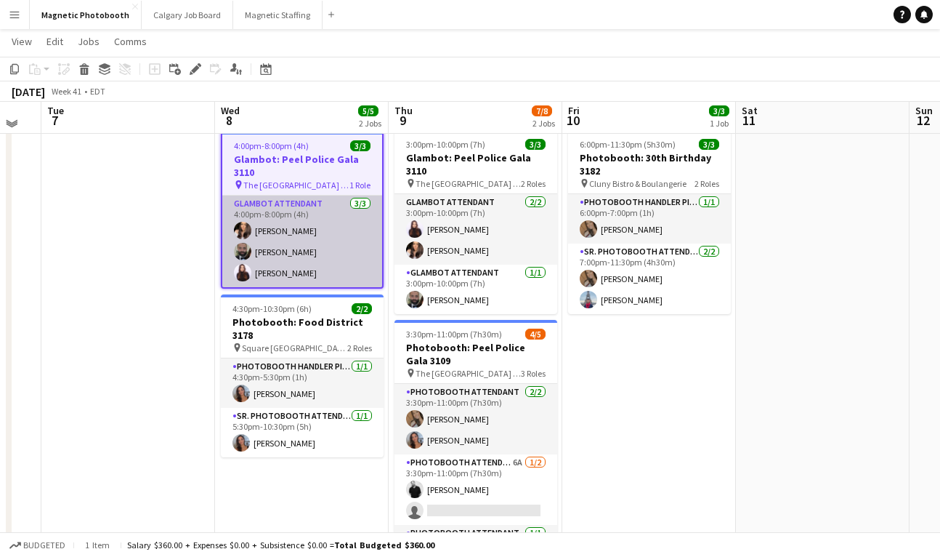
scroll to position [0, 0]
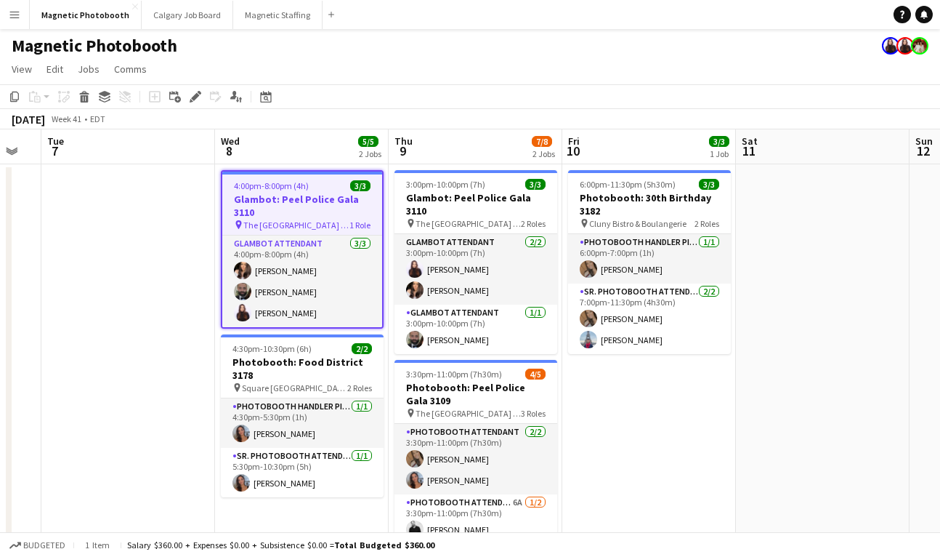
click at [286, 210] on h3 "Glambot: Peel Police Gala 3110" at bounding box center [302, 206] width 160 height 26
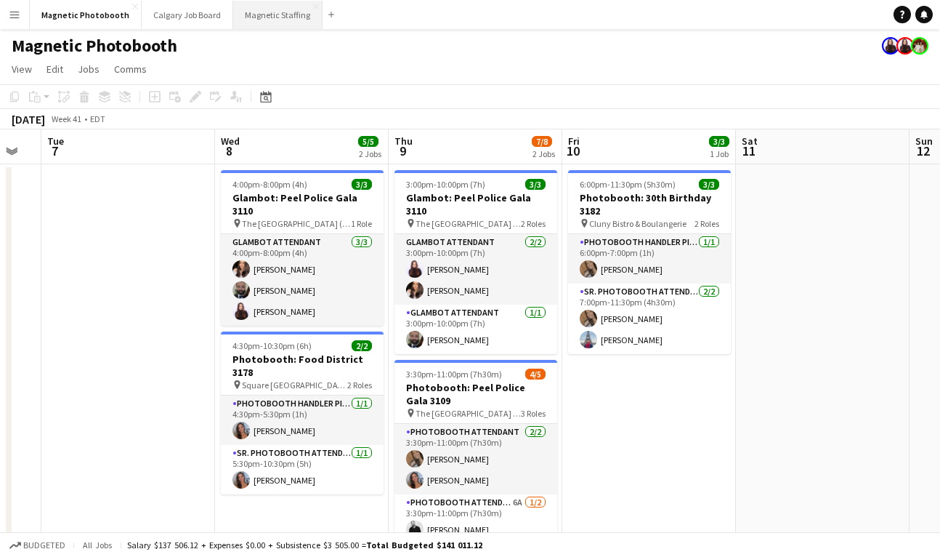
click at [276, 16] on button "Magnetic Staffing Close" at bounding box center [277, 15] width 89 height 28
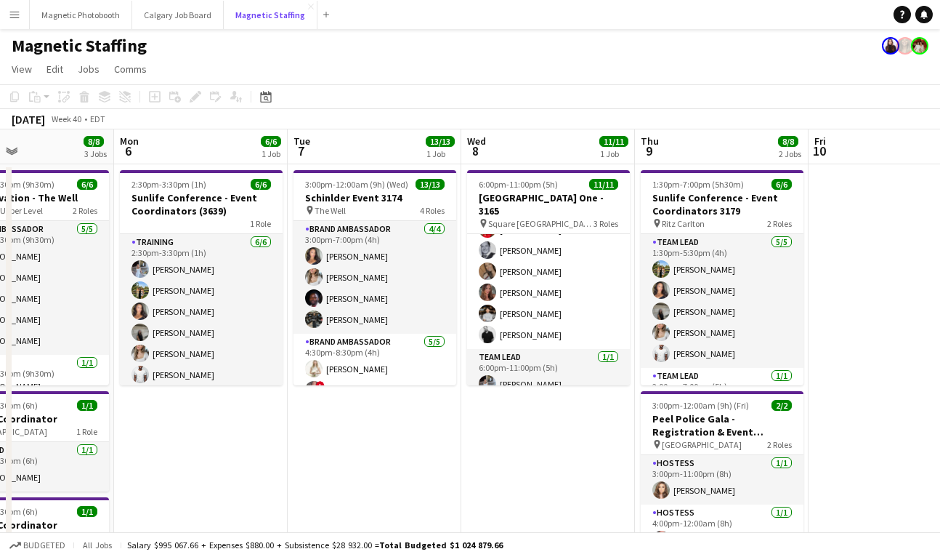
scroll to position [166, 0]
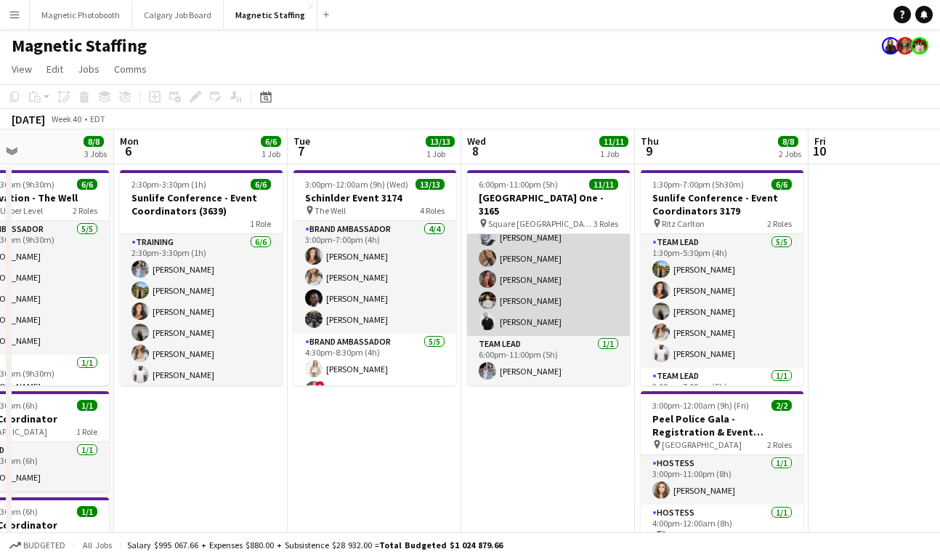
click at [527, 323] on app-card-role "Server [DATE] 6:00pm-11:00pm (5h) [PERSON_NAME] [PERSON_NAME] [PERSON_NAME] [PE…" at bounding box center [548, 237] width 163 height 197
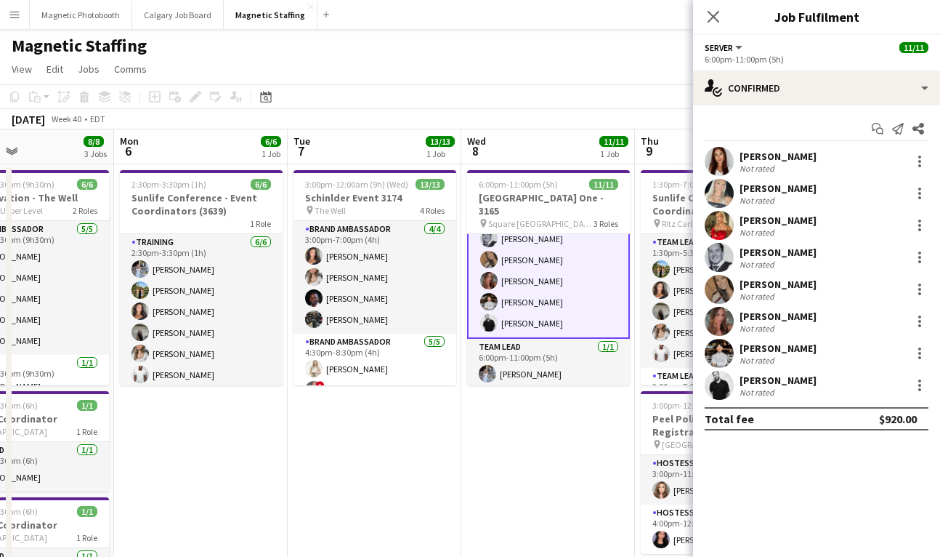
scroll to position [167, 0]
click at [711, 12] on icon "Close pop-in" at bounding box center [713, 16] width 14 height 14
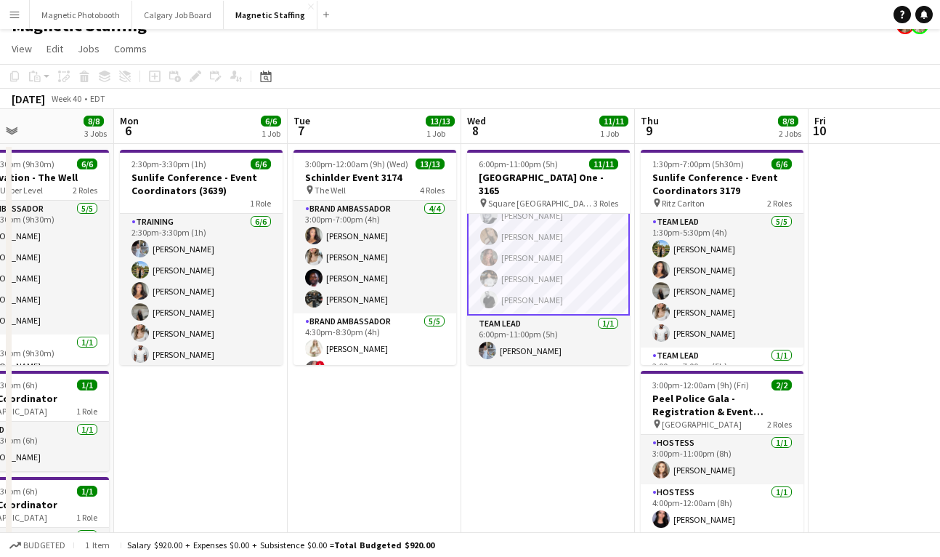
scroll to position [166, 0]
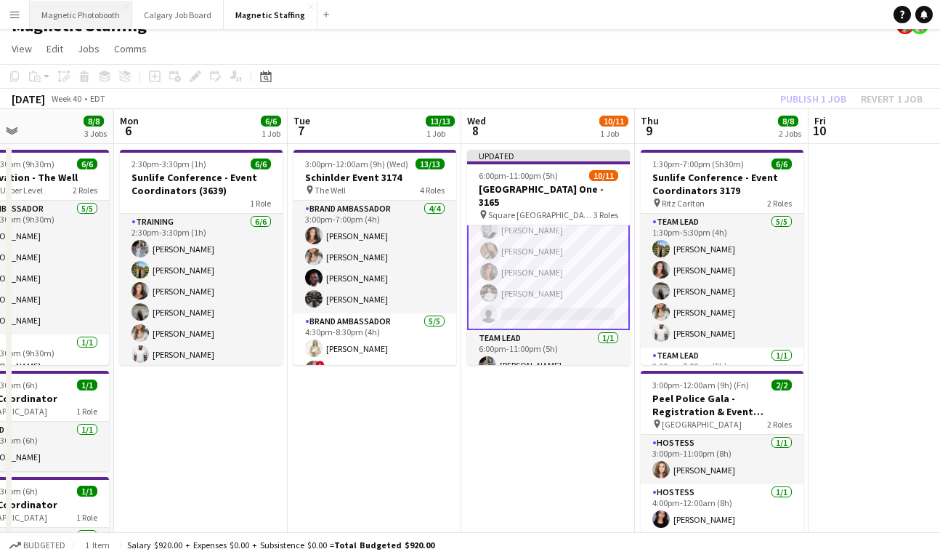
click at [87, 19] on button "Magnetic Photobooth Close" at bounding box center [81, 15] width 102 height 28
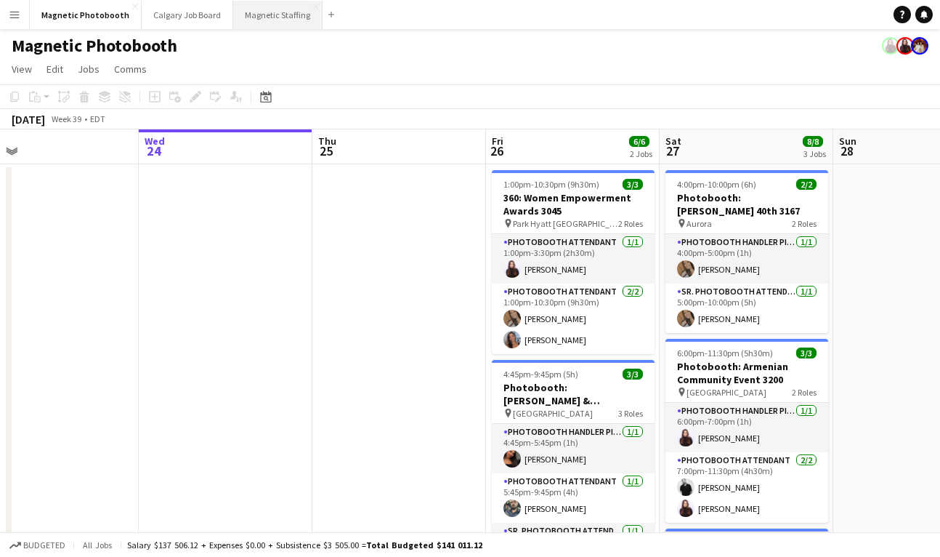
click at [261, 12] on button "Magnetic Staffing Close" at bounding box center [277, 15] width 89 height 28
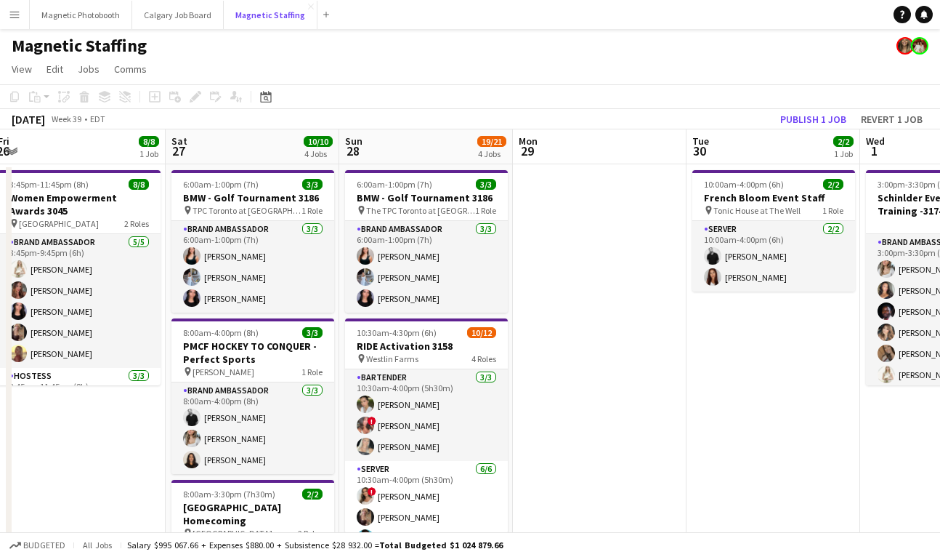
scroll to position [0, 566]
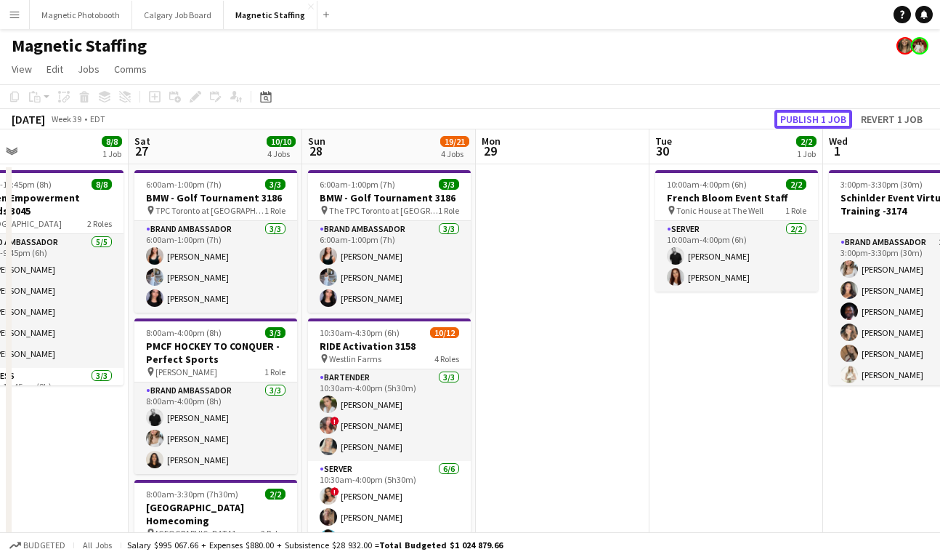
click at [790, 118] on button "Publish 1 job" at bounding box center [814, 119] width 78 height 19
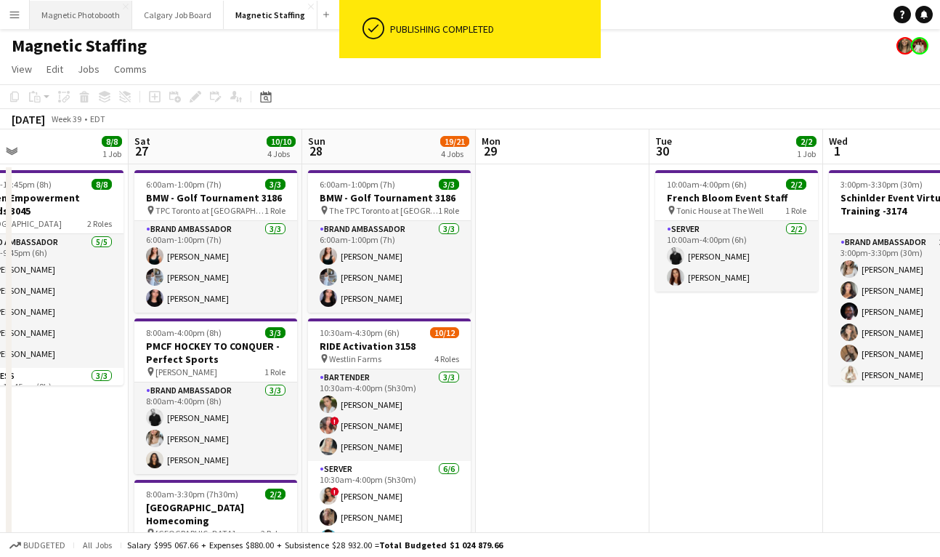
click at [81, 13] on button "Magnetic Photobooth Close" at bounding box center [81, 15] width 102 height 28
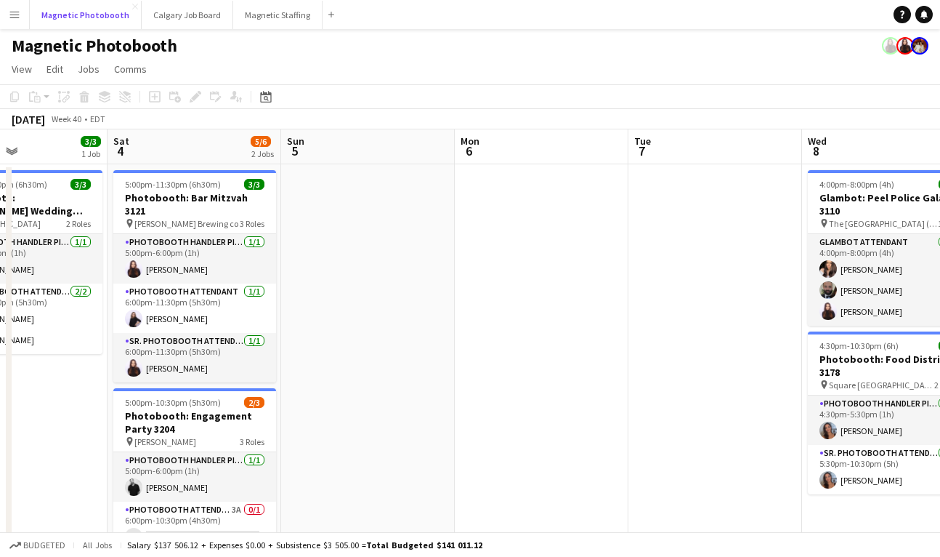
scroll to position [0, 516]
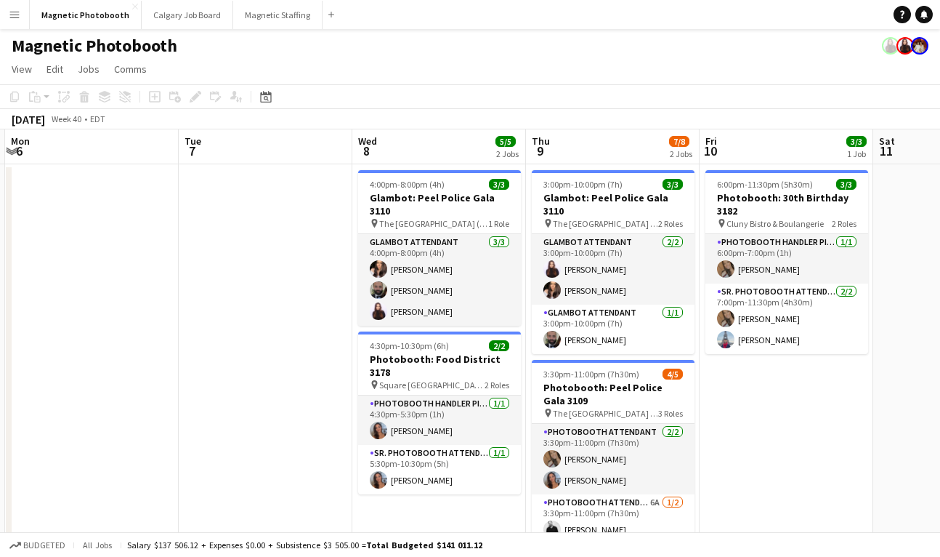
click at [427, 166] on app-date-cell "4:00pm-8:00pm (4h) 3/3 Glambot: Peel Police Gala 3110 pin The [GEOGRAPHIC_DATA]…" at bounding box center [439, 468] width 174 height 609
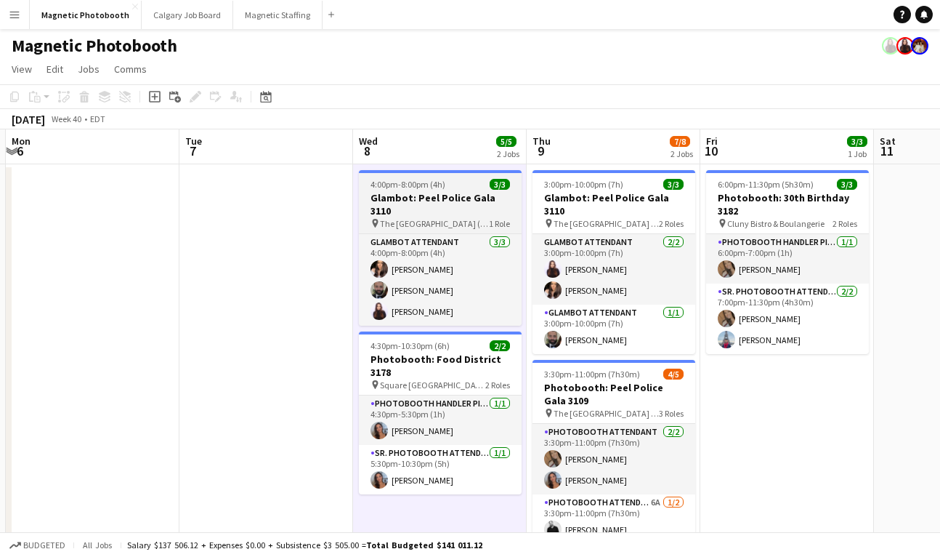
click at [409, 186] on span "4:00pm-8:00pm (4h)" at bounding box center [408, 184] width 75 height 11
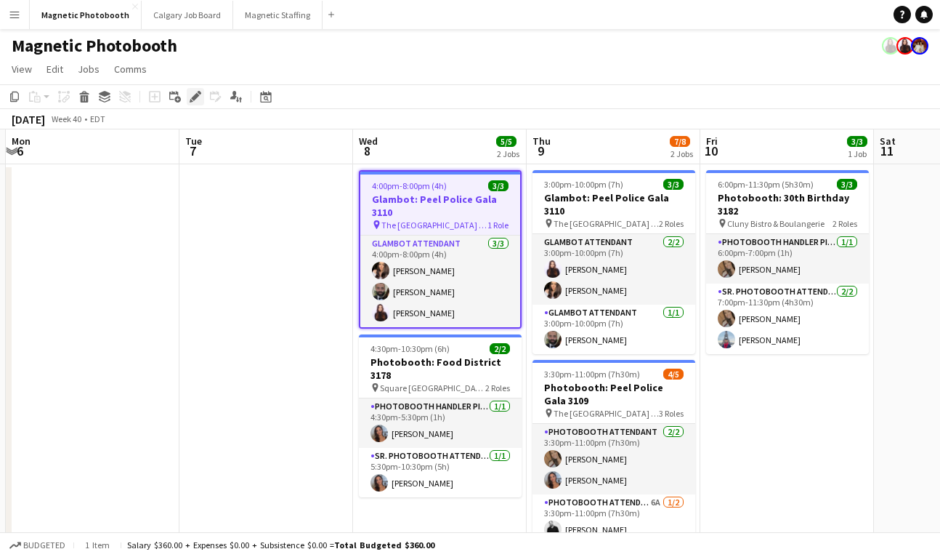
click at [200, 97] on icon "Edit" at bounding box center [196, 97] width 12 height 12
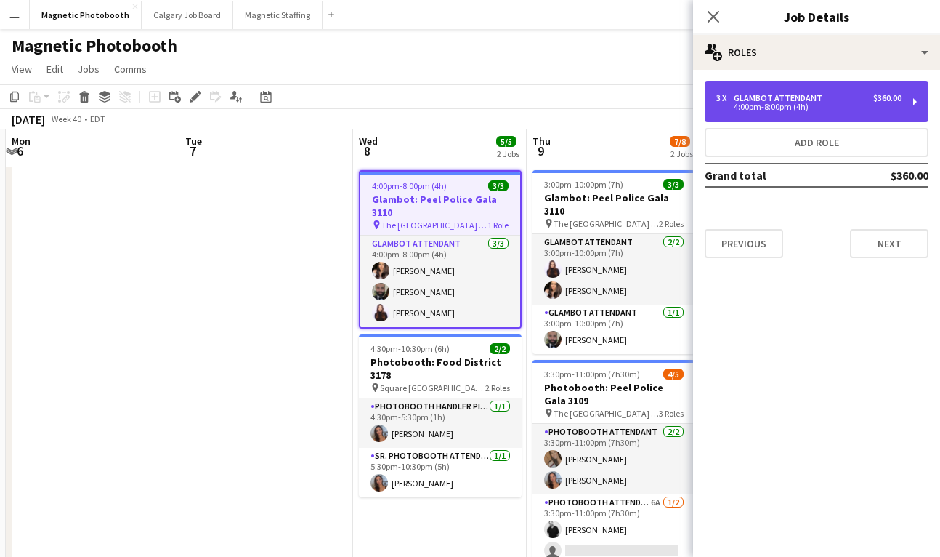
click at [854, 90] on div "3 x Glambot Attendant $360.00 4:00pm-8:00pm (4h)" at bounding box center [817, 101] width 224 height 41
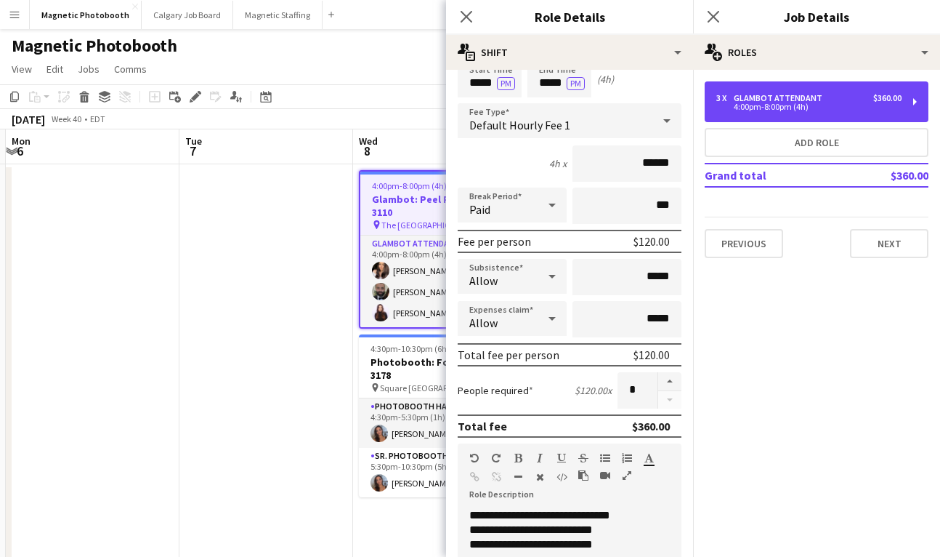
scroll to position [69, 0]
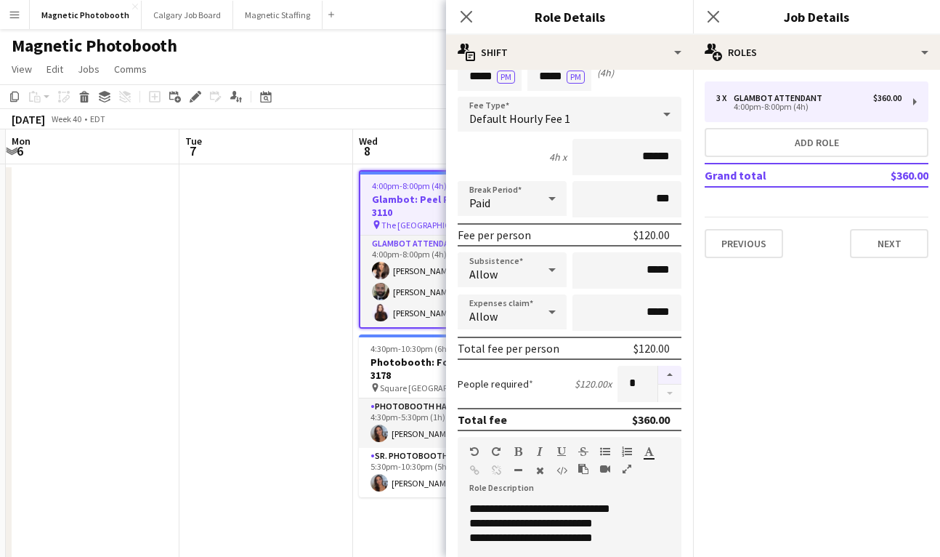
click at [678, 377] on button "button" at bounding box center [669, 375] width 23 height 19
type input "*"
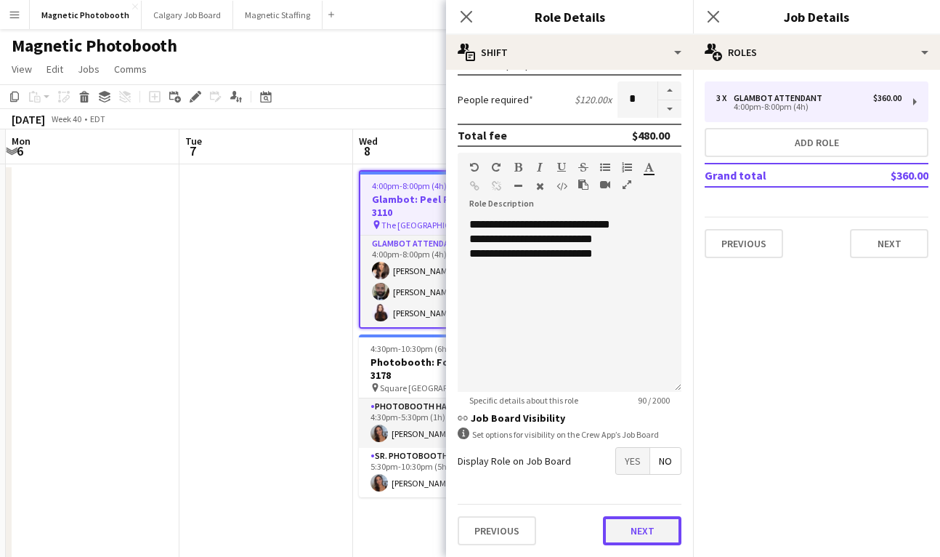
click at [645, 525] on button "Next" at bounding box center [642, 530] width 78 height 29
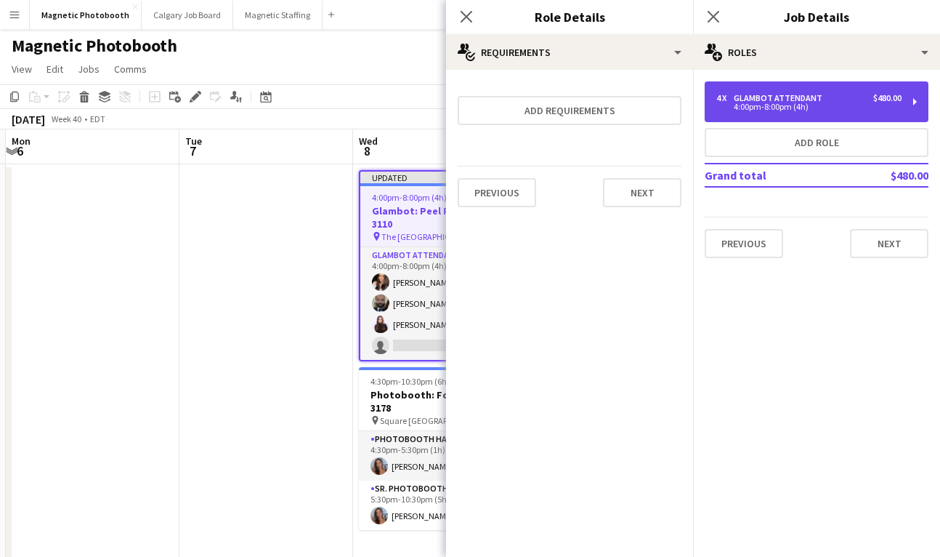
click at [754, 97] on div "Glambot Attendant" at bounding box center [781, 98] width 94 height 10
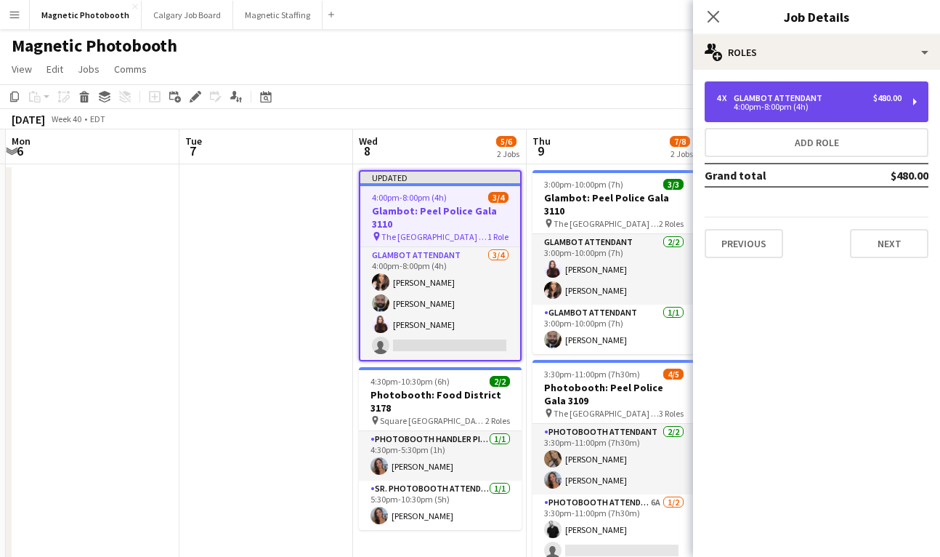
click at [814, 84] on div "4 x Glambot Attendant $480.00 4:00pm-8:00pm (4h)" at bounding box center [817, 101] width 224 height 41
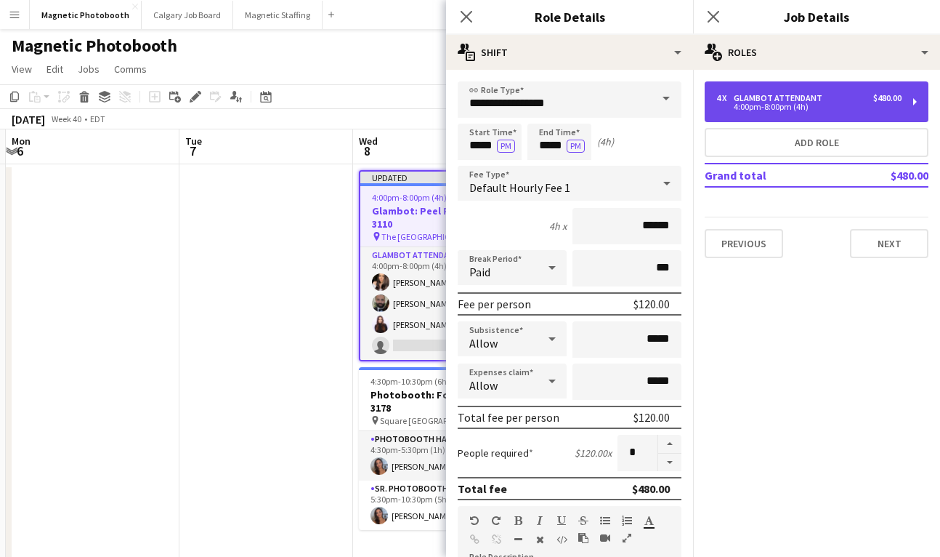
click at [810, 94] on div "Glambot Attendant" at bounding box center [781, 98] width 94 height 10
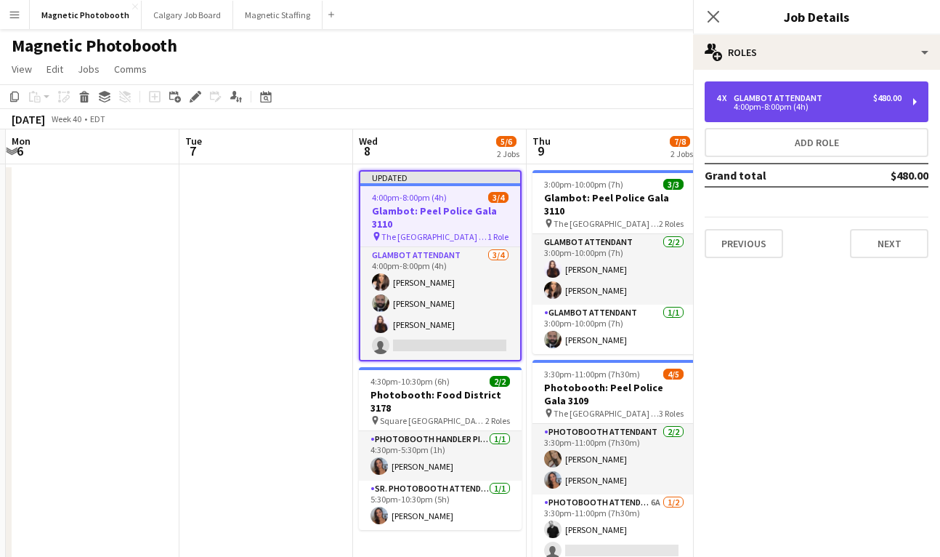
click at [810, 94] on div "Glambot Attendant" at bounding box center [781, 98] width 94 height 10
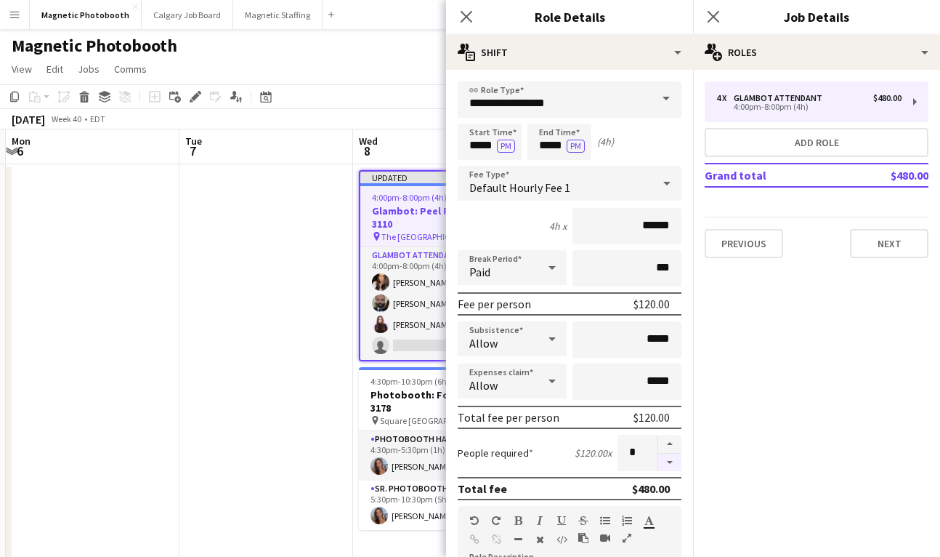
click at [665, 468] on button "button" at bounding box center [669, 462] width 23 height 18
type input "*"
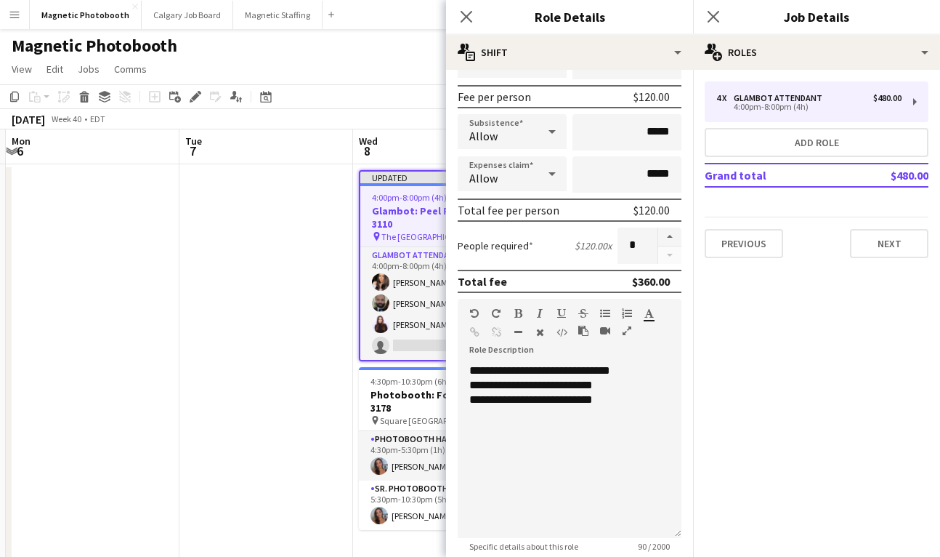
scroll to position [353, 0]
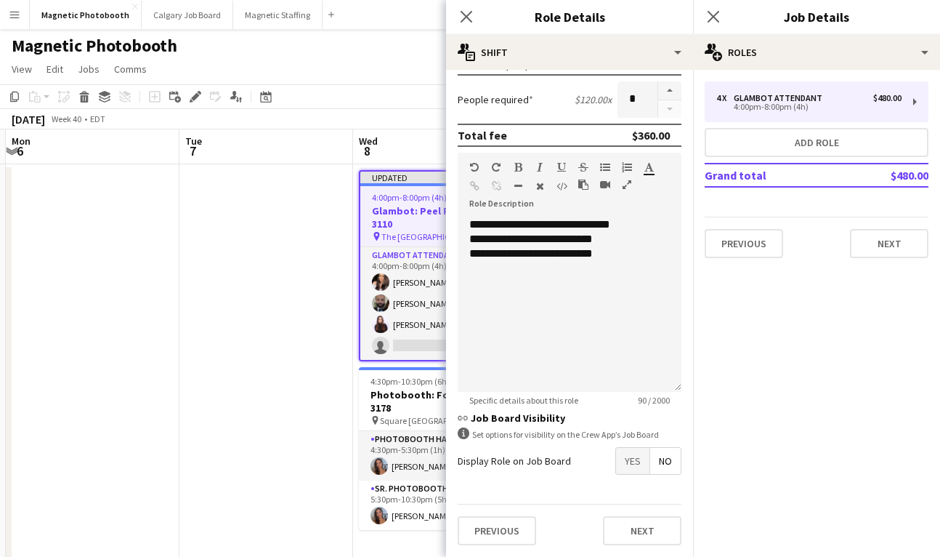
click at [629, 547] on div "Previous Next" at bounding box center [570, 530] width 224 height 53
click at [634, 525] on button "Next" at bounding box center [642, 530] width 78 height 29
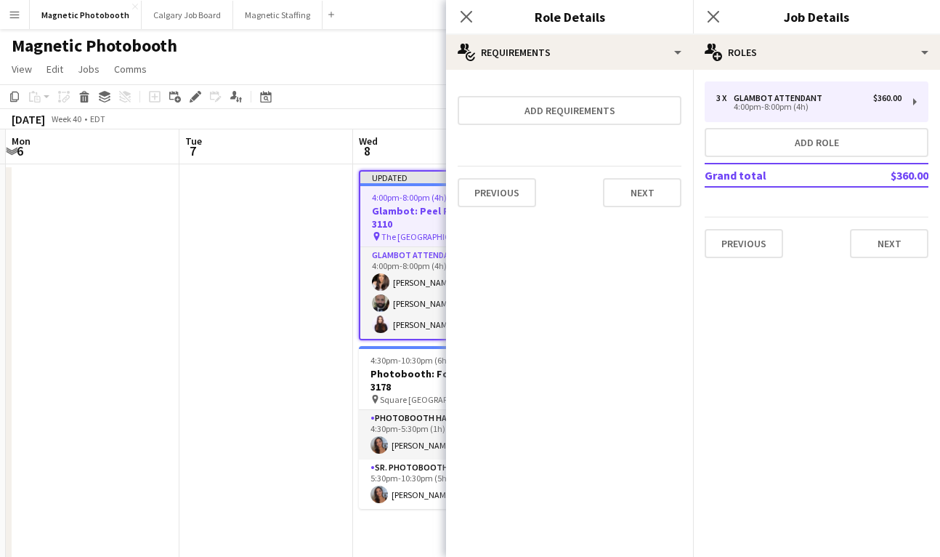
scroll to position [0, 0]
click at [711, 17] on icon "Close pop-in" at bounding box center [713, 16] width 14 height 14
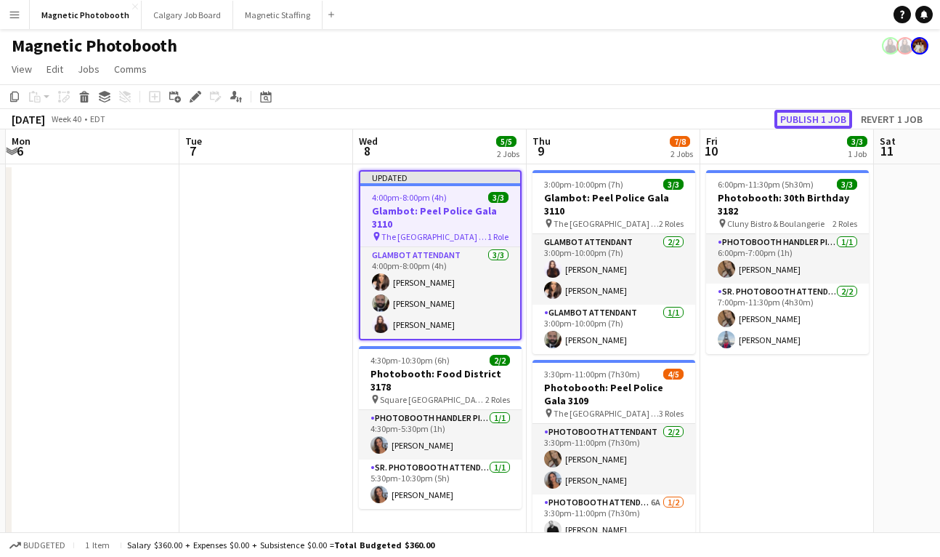
click at [799, 111] on button "Publish 1 job" at bounding box center [814, 119] width 78 height 19
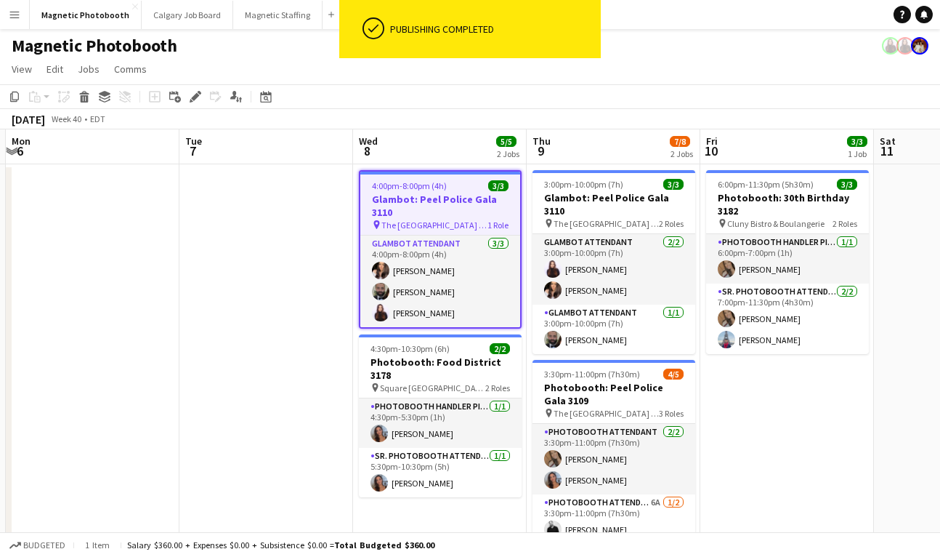
click at [396, 207] on h3 "Glambot: Peel Police Gala 3110" at bounding box center [440, 206] width 160 height 26
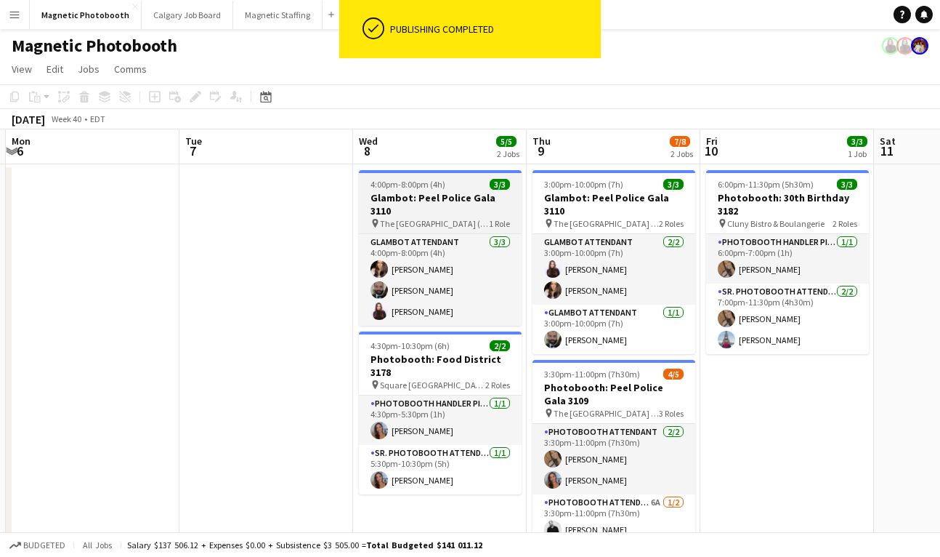
click at [365, 189] on div "4:00pm-8:00pm (4h) 3/3" at bounding box center [440, 184] width 163 height 11
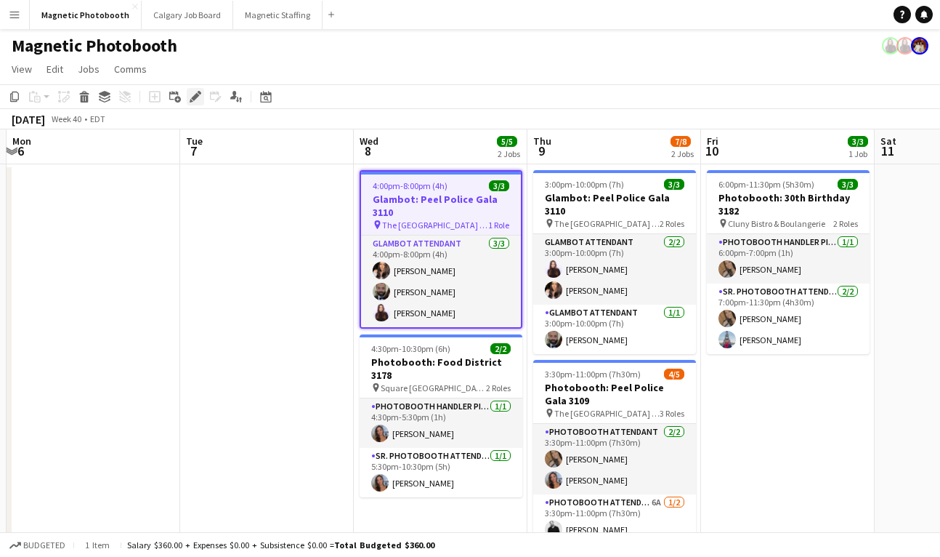
click at [191, 100] on icon "Edit" at bounding box center [196, 97] width 12 height 12
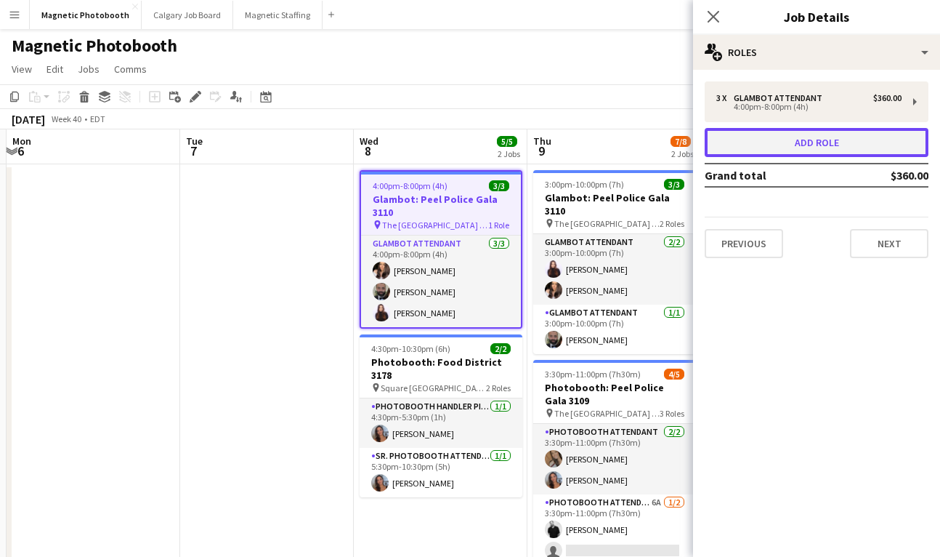
click at [878, 131] on button "Add role" at bounding box center [817, 142] width 224 height 29
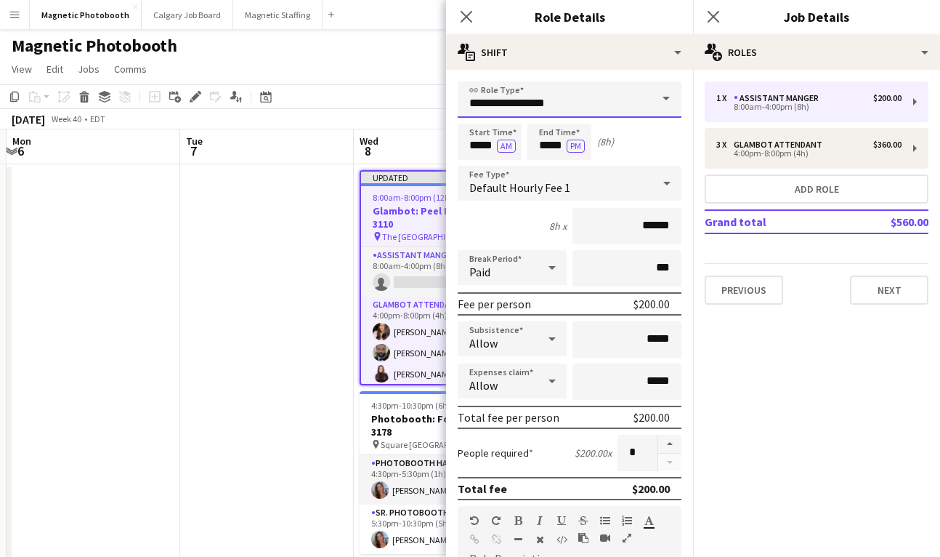
drag, startPoint x: 571, startPoint y: 105, endPoint x: 416, endPoint y: 68, distance: 159.0
click at [416, 89] on body "Menu Boards Boards Boards All jobs Status Workforce Workforce My Workforce Recr…" at bounding box center [470, 399] width 940 height 798
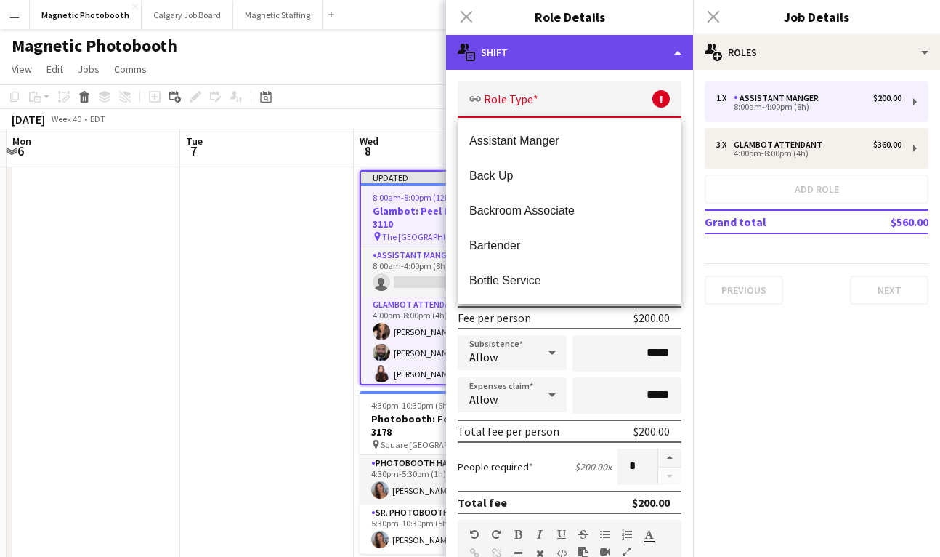
click at [468, 37] on div "multiple-actions-text Shift" at bounding box center [569, 52] width 247 height 35
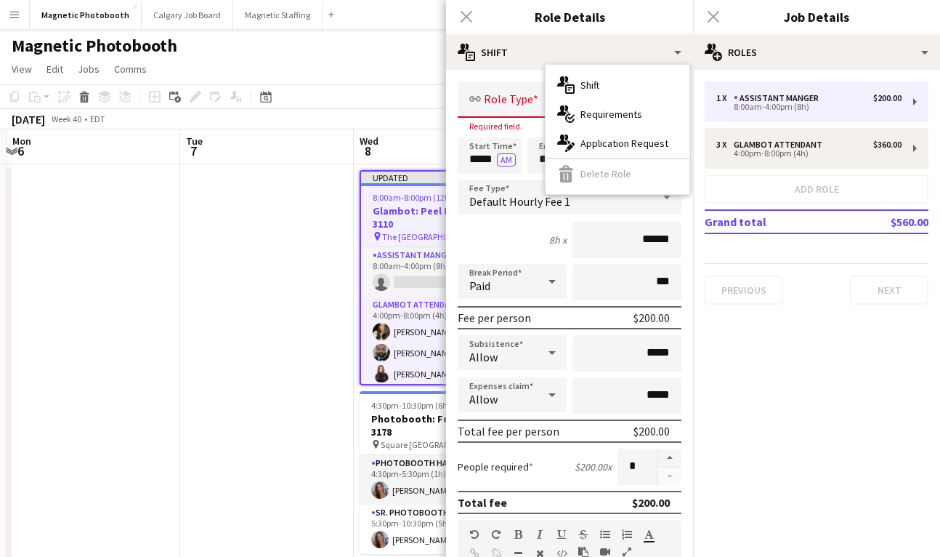
click at [467, 23] on div "Close pop-in" at bounding box center [466, 16] width 41 height 33
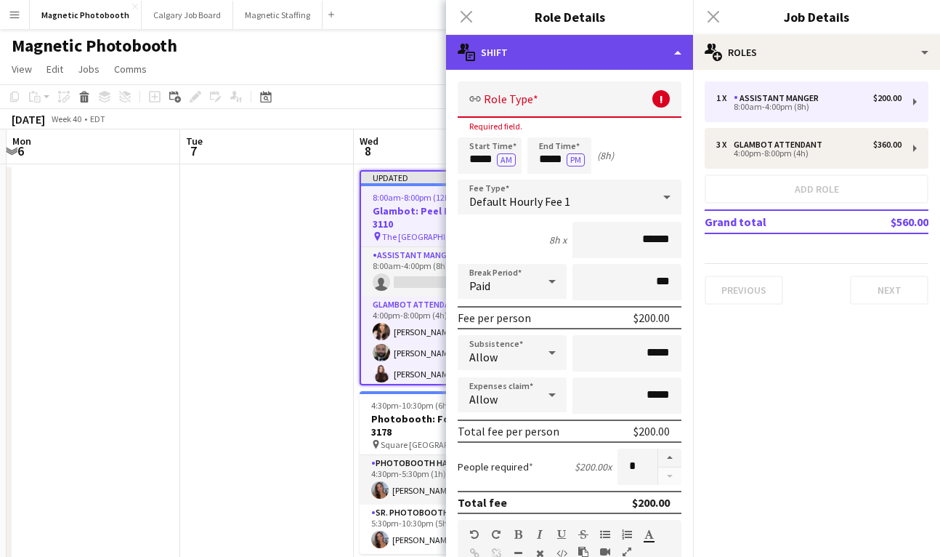
click at [565, 49] on div "multiple-actions-text Shift" at bounding box center [569, 52] width 247 height 35
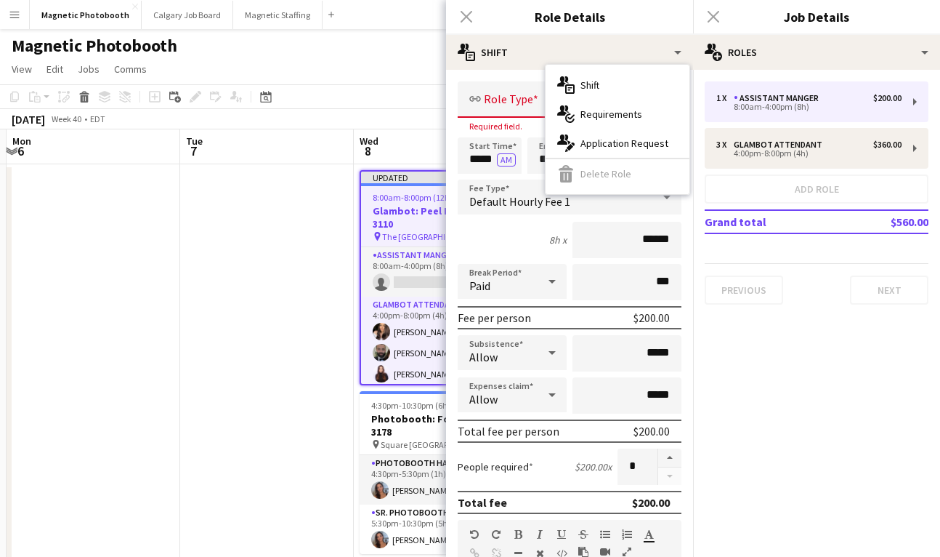
click at [576, 173] on div "multiple-actions-text Shift multiple-actions-check-2 Requirements multiple-acti…" at bounding box center [618, 129] width 144 height 129
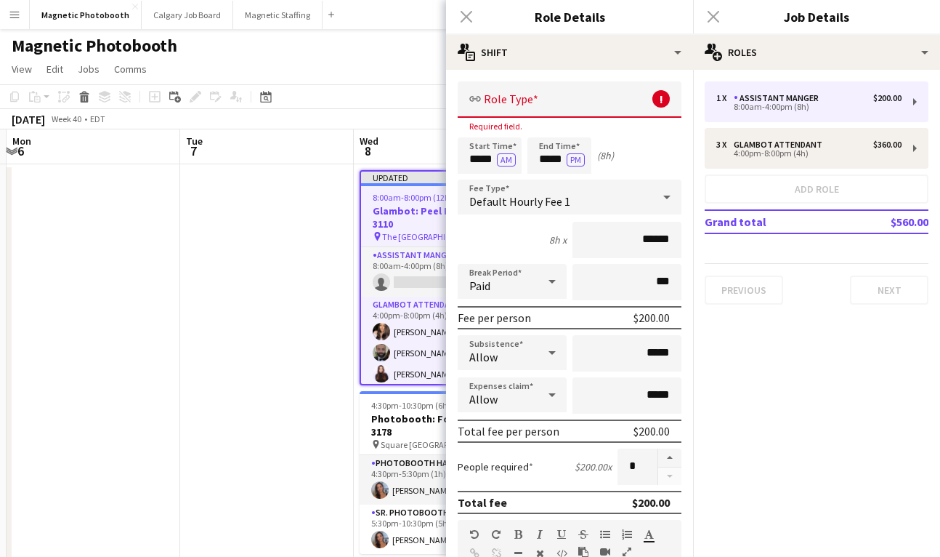
click at [621, 102] on input "text" at bounding box center [570, 99] width 224 height 36
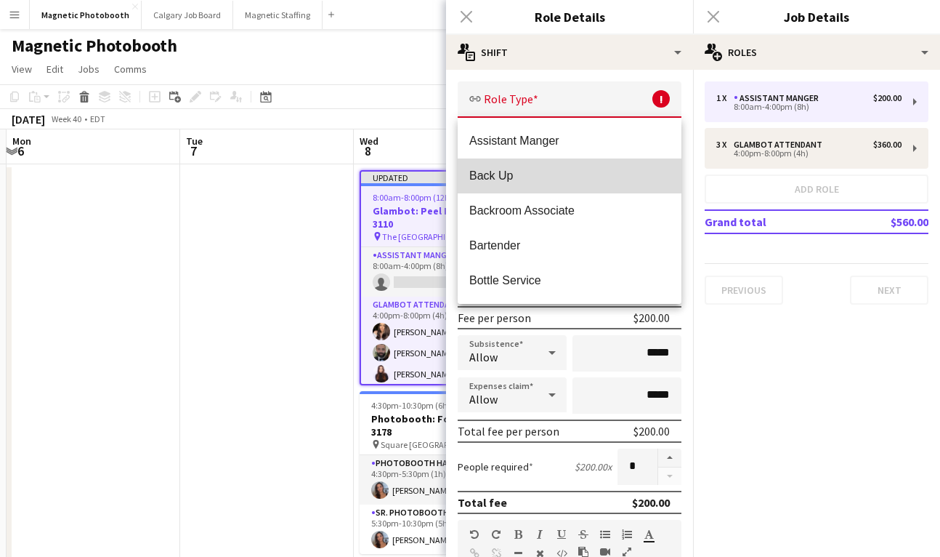
click at [543, 161] on mat-option "Back Up" at bounding box center [570, 175] width 224 height 35
type input "*******"
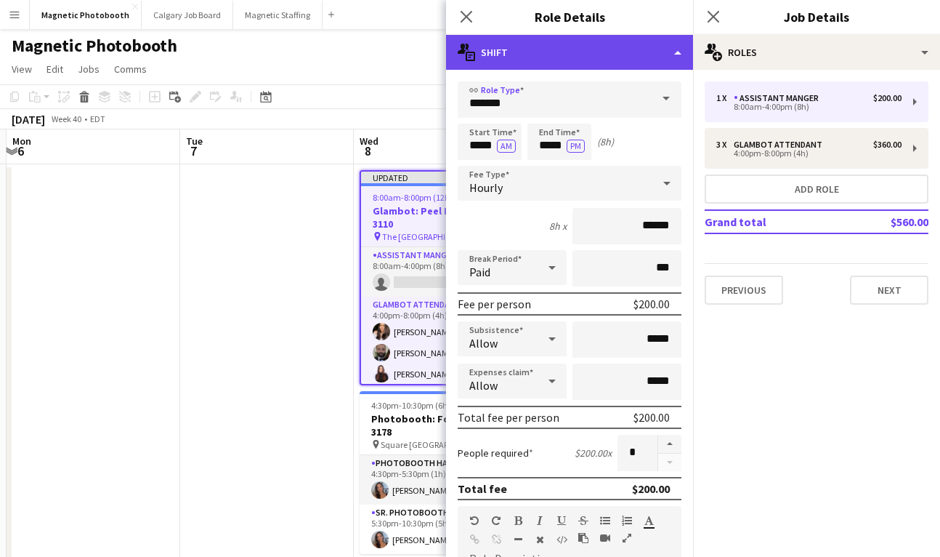
click at [570, 68] on div "multiple-actions-text Shift" at bounding box center [569, 52] width 247 height 35
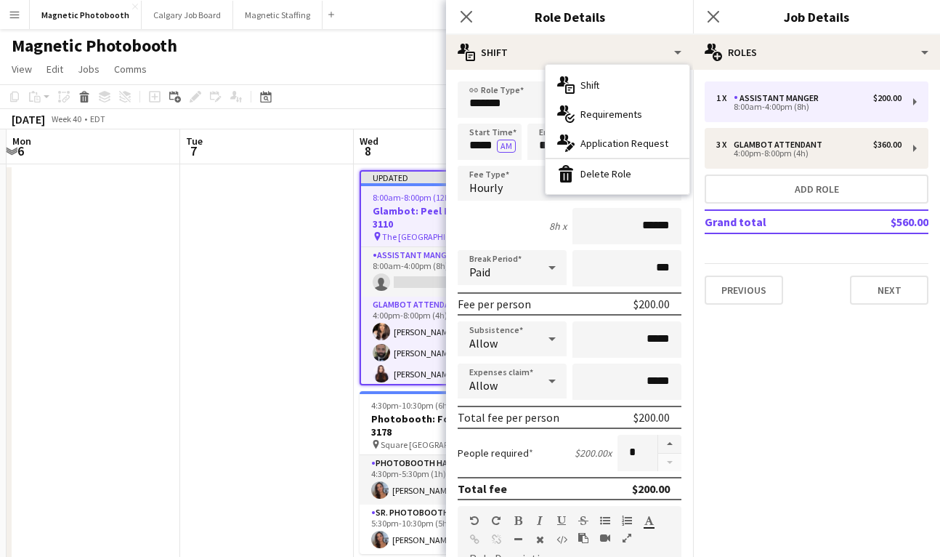
click at [595, 177] on div "bin-2 Delete Role" at bounding box center [618, 173] width 144 height 29
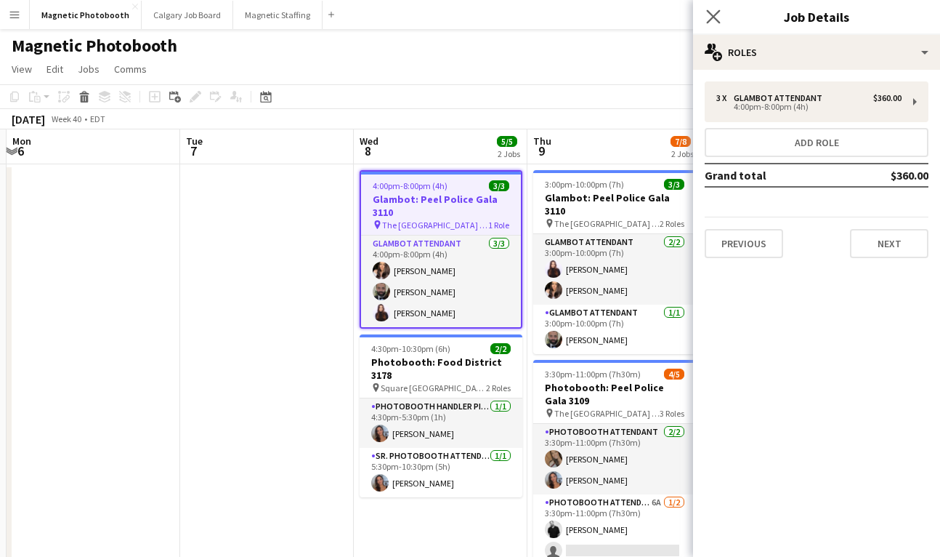
click at [716, 23] on app-icon "Close pop-in" at bounding box center [713, 17] width 21 height 21
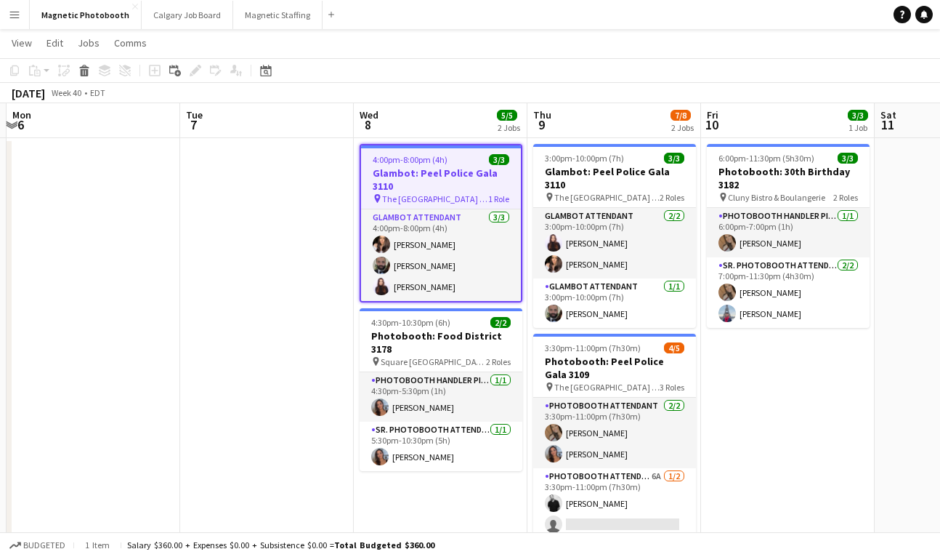
scroll to position [23, 0]
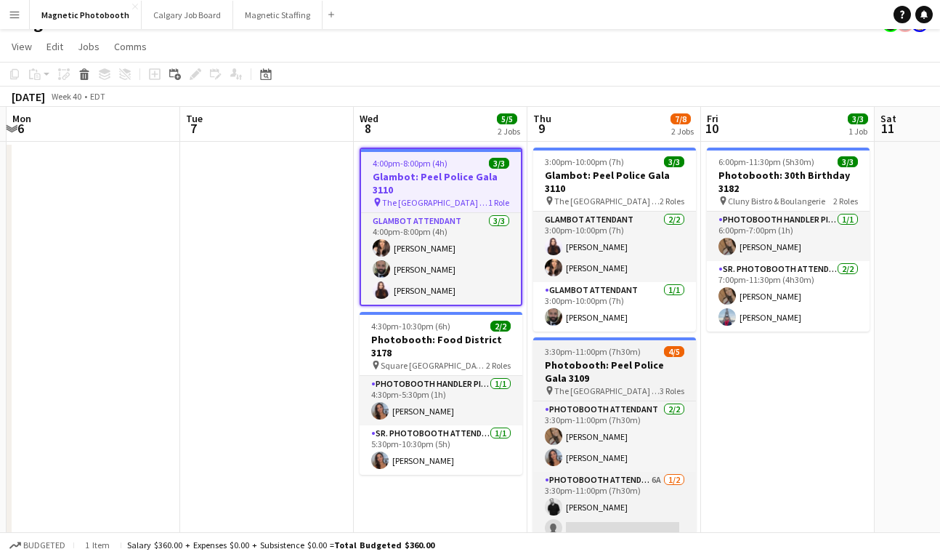
click at [589, 364] on h3 "Photobooth: Peel Police Gala 3109" at bounding box center [614, 371] width 163 height 26
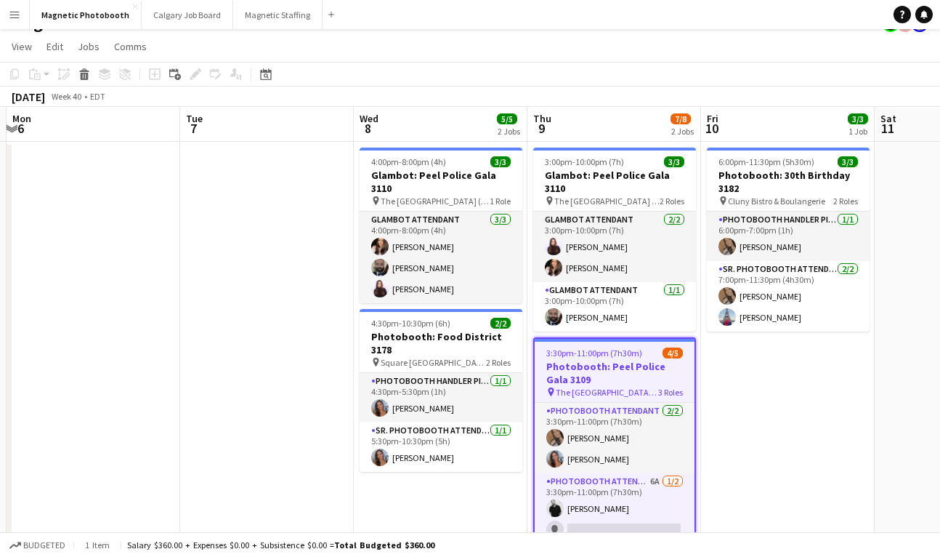
scroll to position [0, 514]
click at [15, 71] on icon "Copy" at bounding box center [15, 74] width 12 height 12
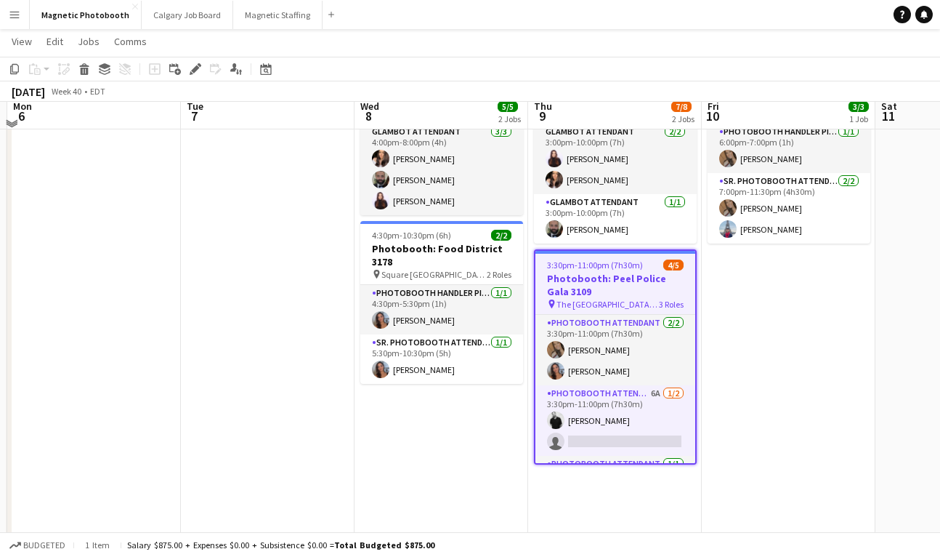
scroll to position [120, 0]
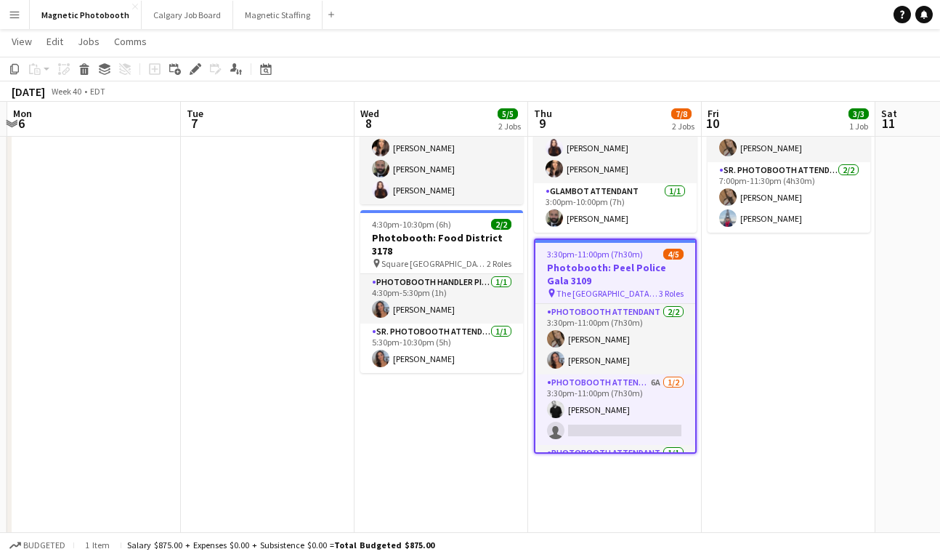
click at [407, 394] on app-date-cell "4:00pm-8:00pm (4h) 3/3 Glambot: Peel Police Gala 3110 pin The [GEOGRAPHIC_DATA]…" at bounding box center [442, 347] width 174 height 609
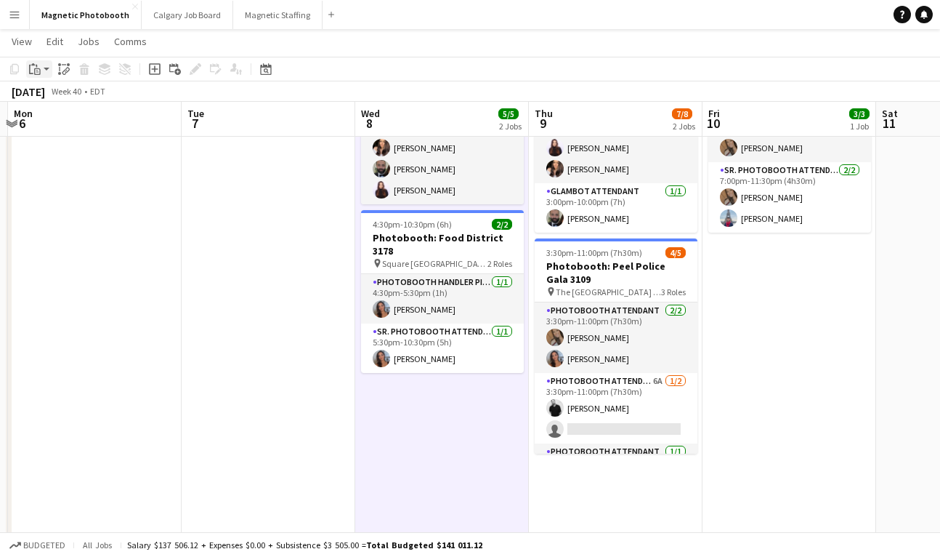
click at [40, 70] on div "Paste" at bounding box center [34, 68] width 17 height 17
click at [52, 95] on link "Paste Command V" at bounding box center [96, 96] width 115 height 13
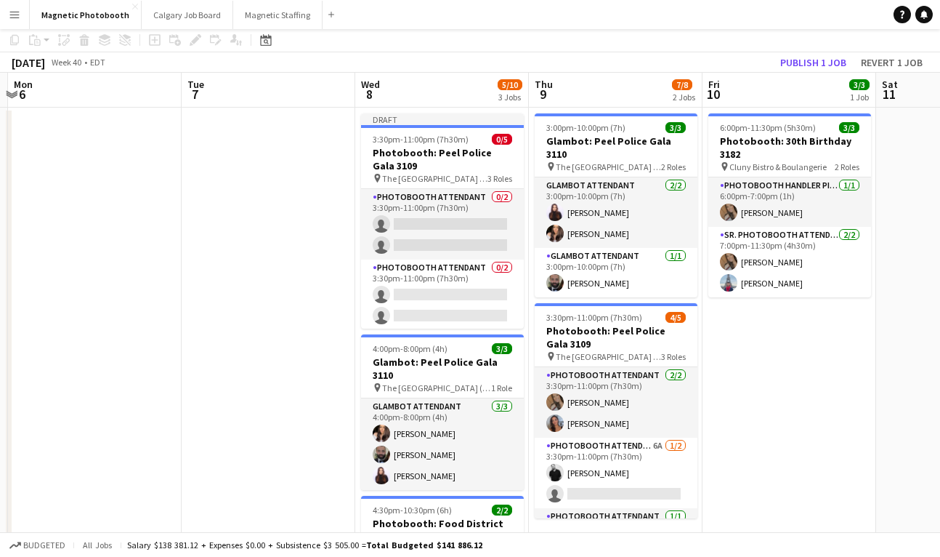
scroll to position [0, 0]
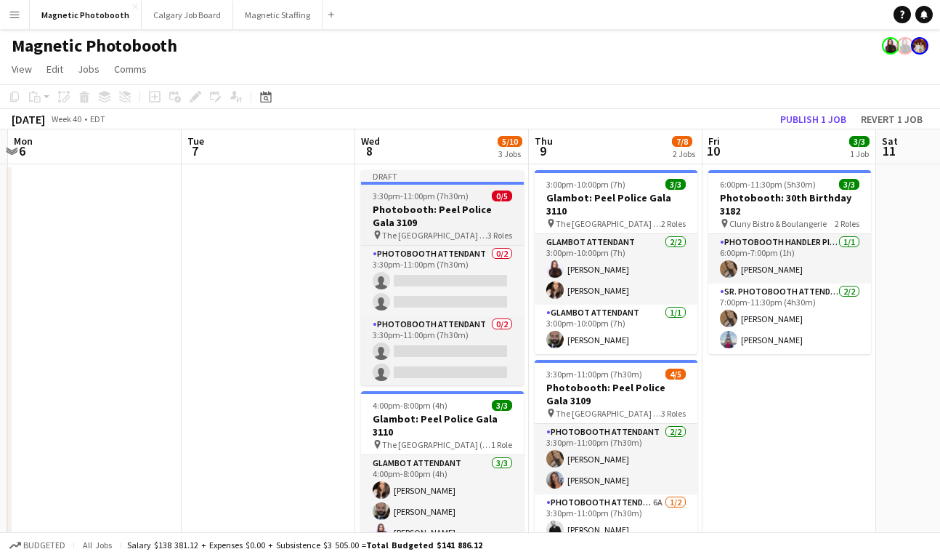
click at [422, 208] on h3 "Photobooth: Peel Police Gala 3109" at bounding box center [442, 216] width 163 height 26
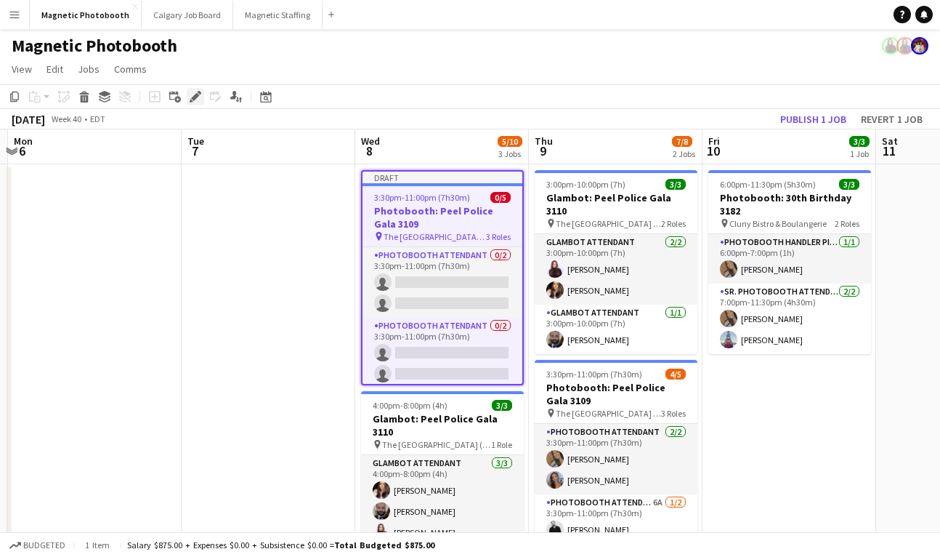
click at [193, 92] on icon "Edit" at bounding box center [196, 97] width 12 height 12
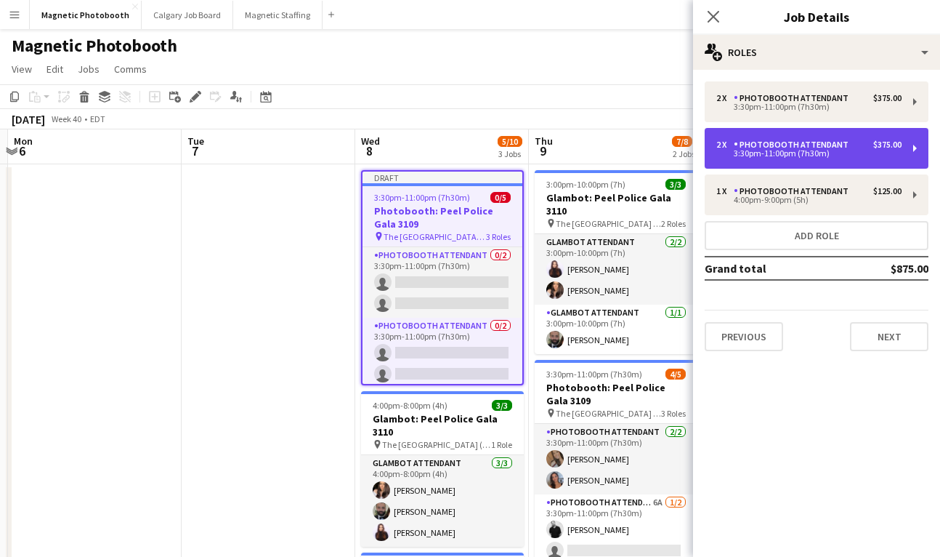
click at [818, 148] on div "Photobooth Attendant" at bounding box center [794, 145] width 121 height 10
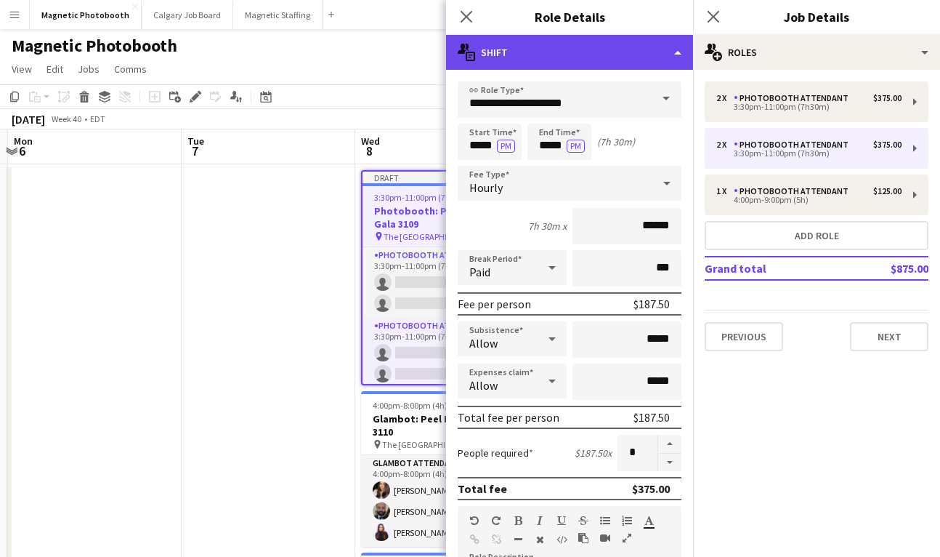
click at [557, 38] on div "multiple-actions-text Shift" at bounding box center [569, 52] width 247 height 35
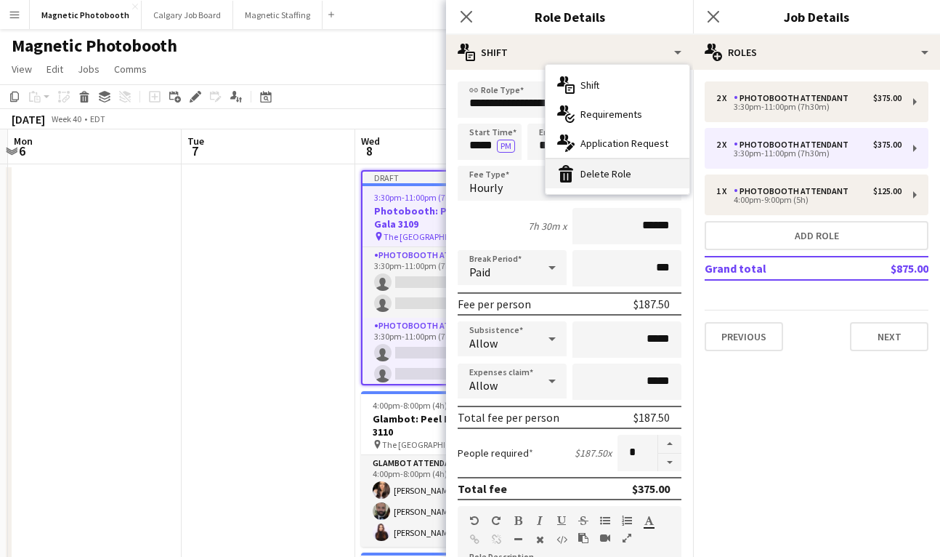
click at [584, 172] on div "bin-2 Delete Role" at bounding box center [618, 173] width 144 height 29
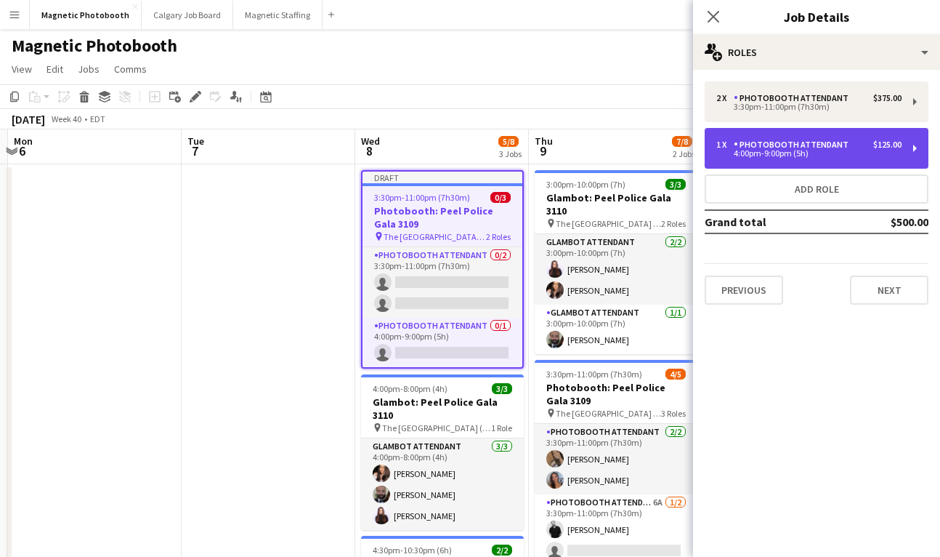
click at [823, 148] on div "Photobooth Attendant" at bounding box center [794, 145] width 121 height 10
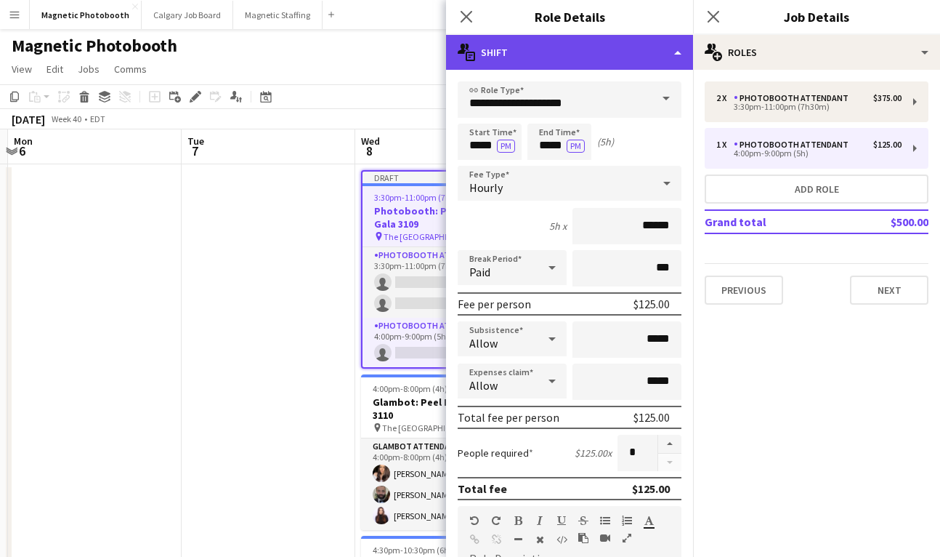
click at [515, 44] on div "multiple-actions-text Shift" at bounding box center [569, 52] width 247 height 35
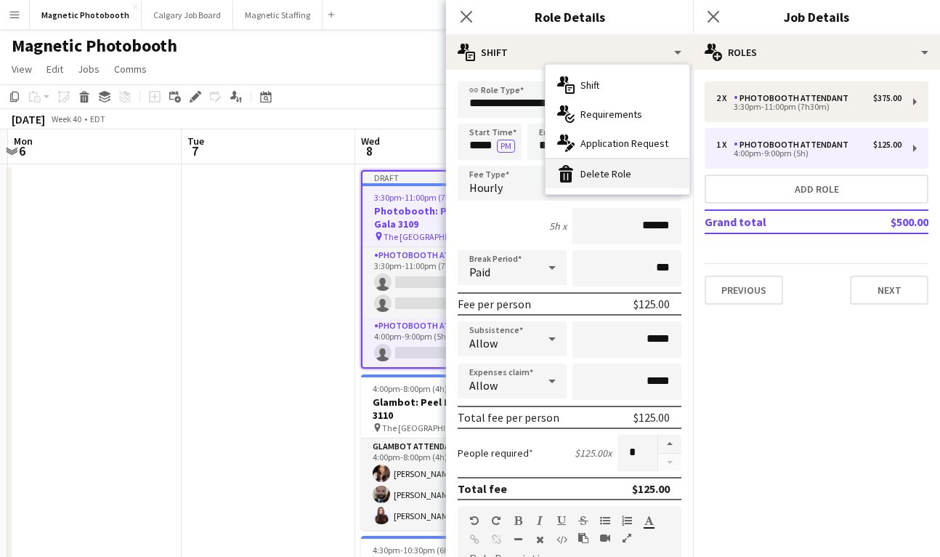
click at [600, 177] on div "bin-2 Delete Role" at bounding box center [618, 173] width 144 height 29
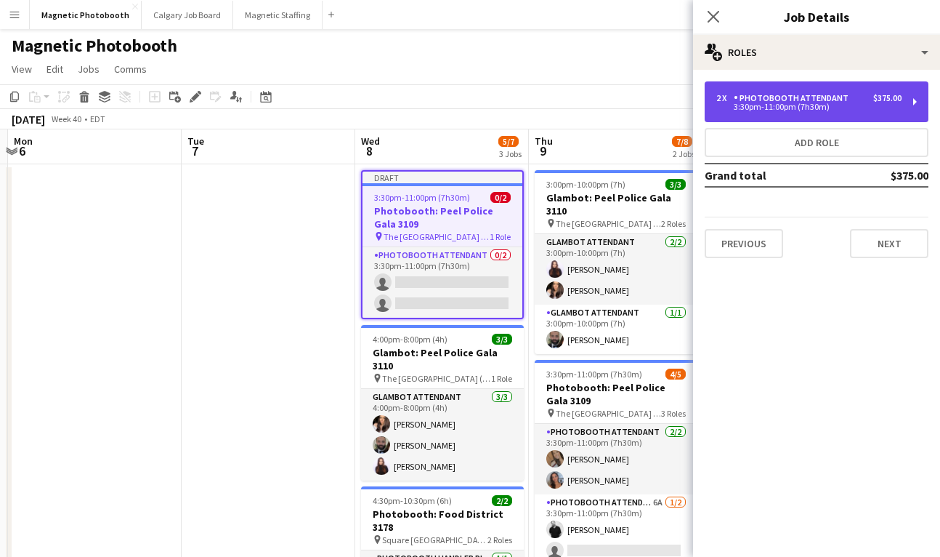
click at [783, 100] on div "Photobooth Attendant" at bounding box center [794, 98] width 121 height 10
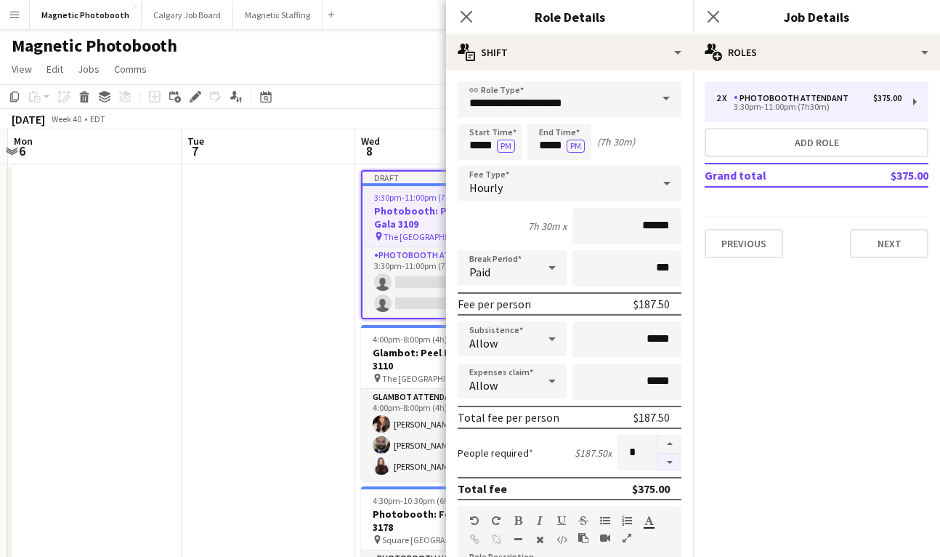
click at [670, 461] on button "button" at bounding box center [669, 462] width 23 height 18
type input "*"
click at [476, 144] on input "*****" at bounding box center [490, 142] width 64 height 36
type input "****"
click at [551, 145] on input "*****" at bounding box center [560, 142] width 64 height 36
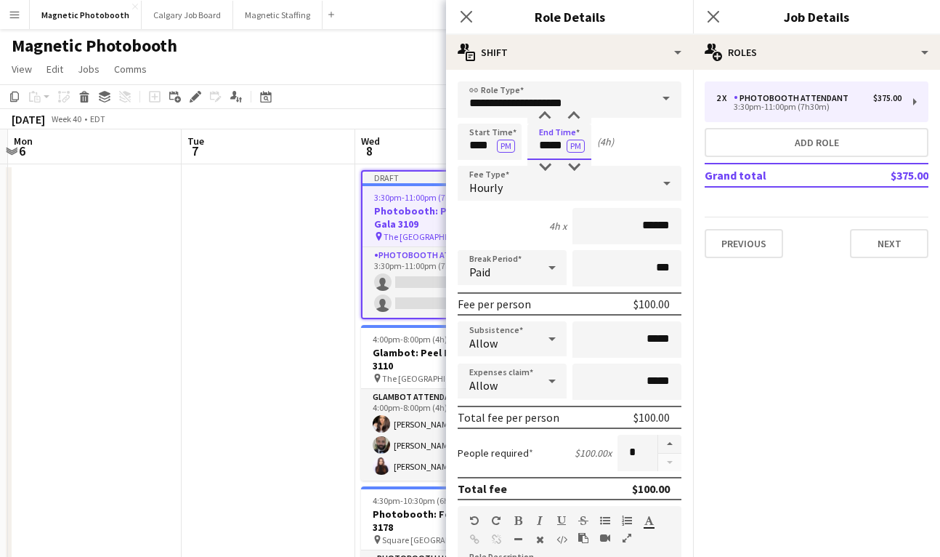
scroll to position [427, 0]
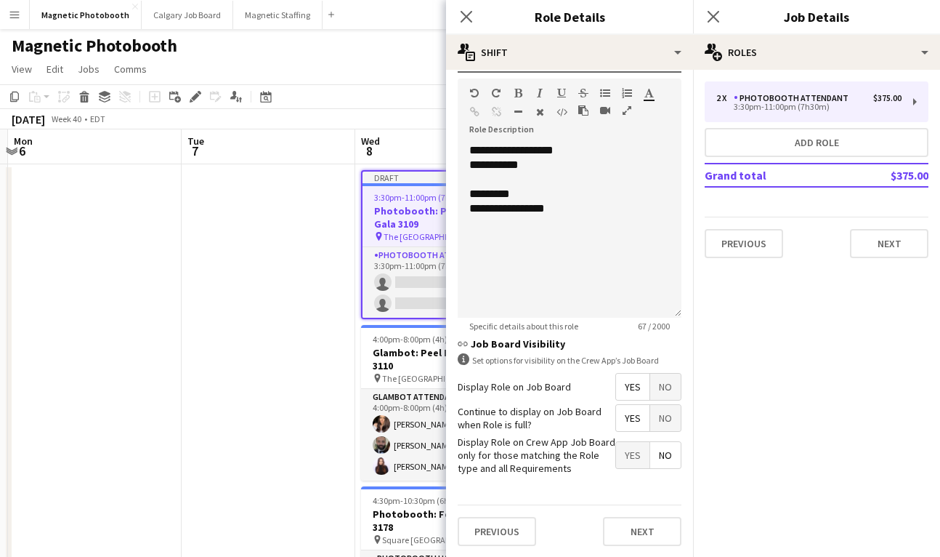
type input "*****"
drag, startPoint x: 588, startPoint y: 217, endPoint x: 449, endPoint y: 165, distance: 148.3
click at [449, 165] on form "**********" at bounding box center [569, 105] width 247 height 903
click at [654, 525] on button "Next" at bounding box center [642, 531] width 78 height 29
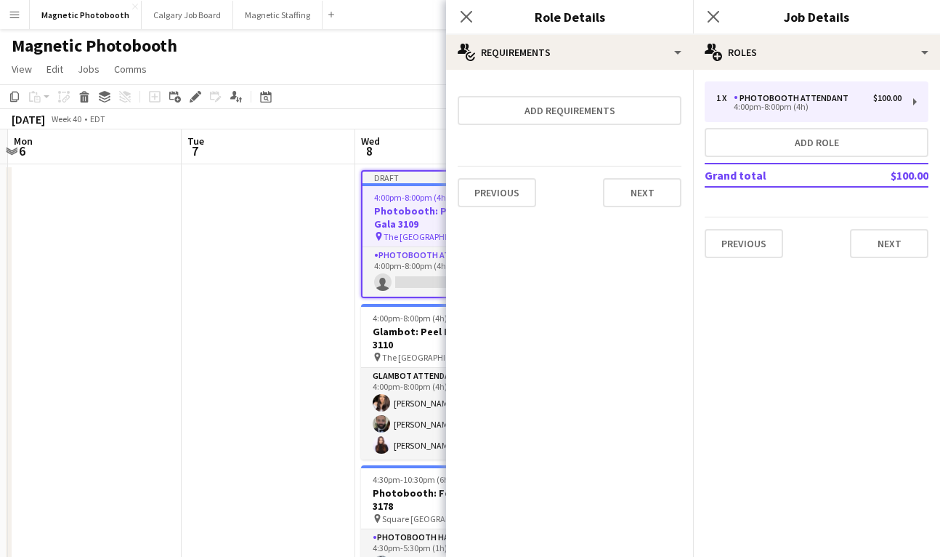
click at [885, 221] on div "Previous Next" at bounding box center [817, 237] width 224 height 41
click at [880, 246] on button "Next" at bounding box center [889, 243] width 78 height 29
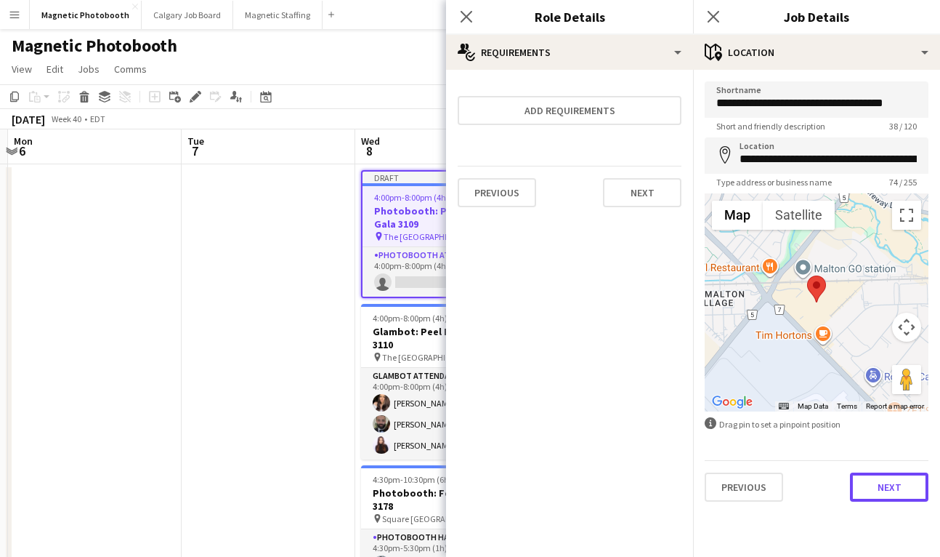
click at [868, 485] on button "Next" at bounding box center [889, 486] width 78 height 29
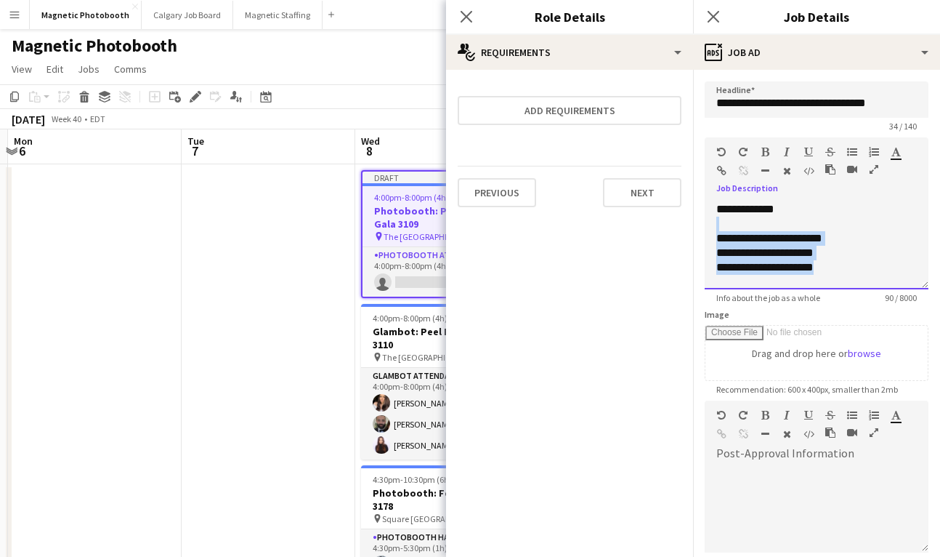
drag, startPoint x: 857, startPoint y: 262, endPoint x: 707, endPoint y: 225, distance: 154.4
click at [707, 225] on div "**********" at bounding box center [817, 245] width 224 height 87
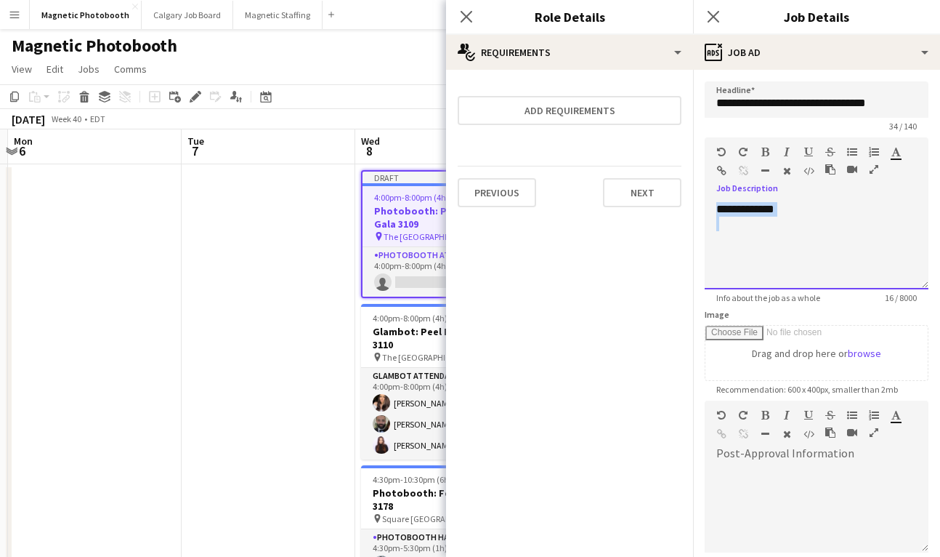
drag, startPoint x: 727, startPoint y: 206, endPoint x: 703, endPoint y: 187, distance: 31.0
click at [703, 187] on form "**********" at bounding box center [816, 394] width 247 height 626
click at [759, 458] on div at bounding box center [817, 503] width 224 height 97
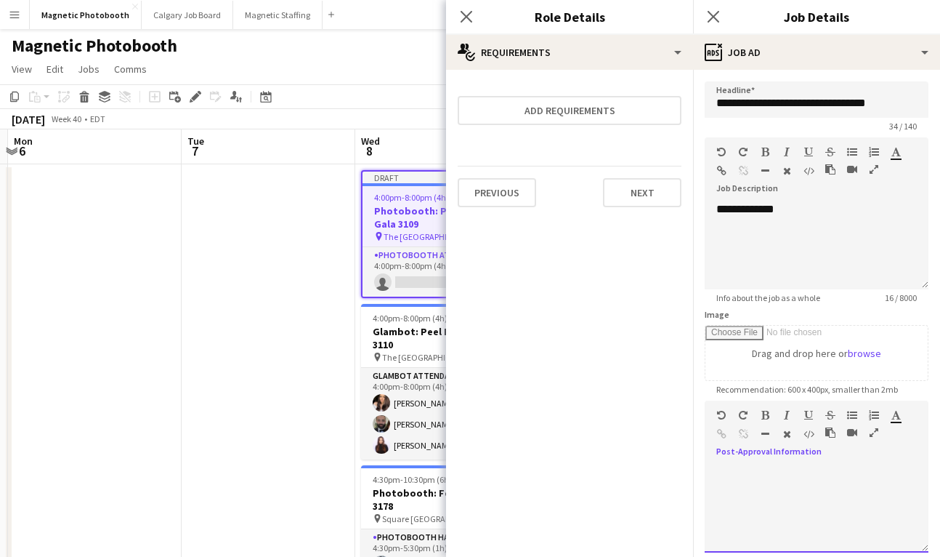
scroll to position [161, 0]
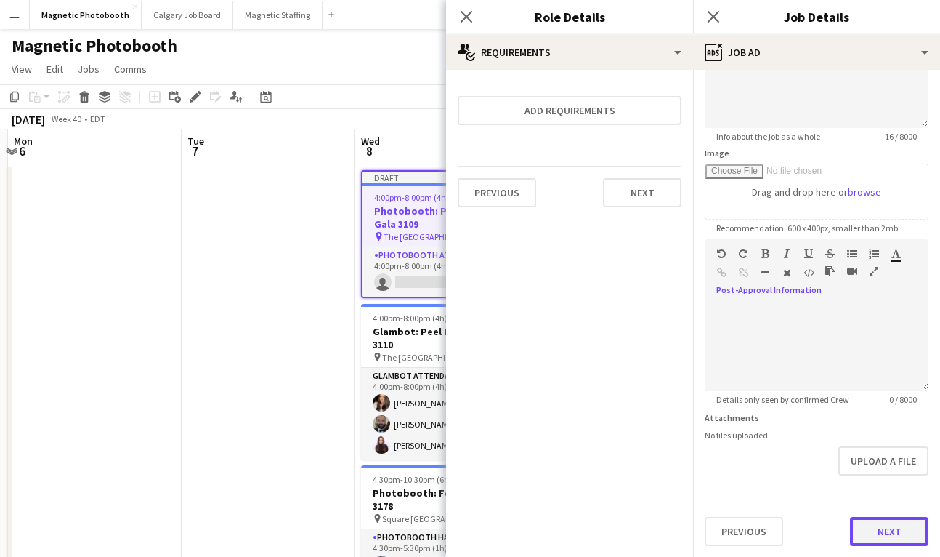
click at [879, 530] on button "Next" at bounding box center [889, 531] width 78 height 29
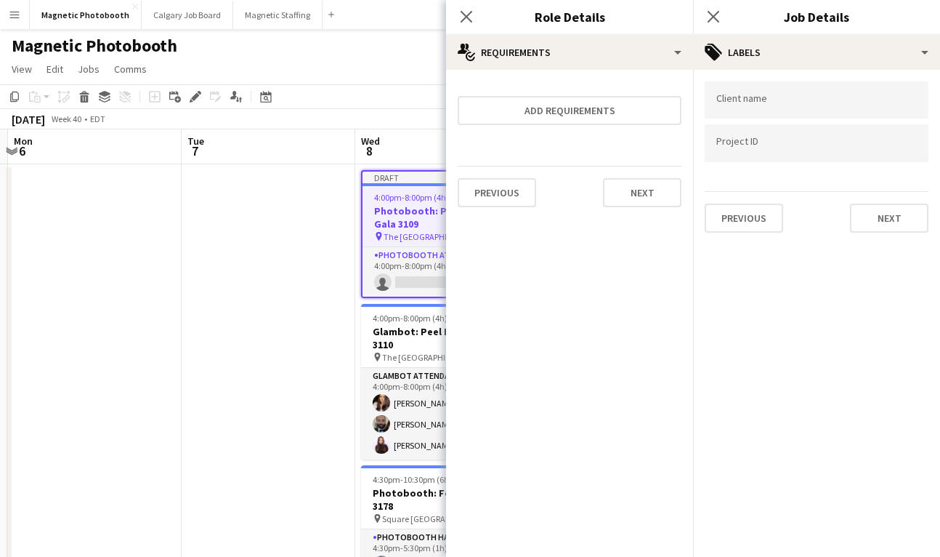
scroll to position [0, 0]
click at [901, 222] on button "Next" at bounding box center [889, 217] width 78 height 29
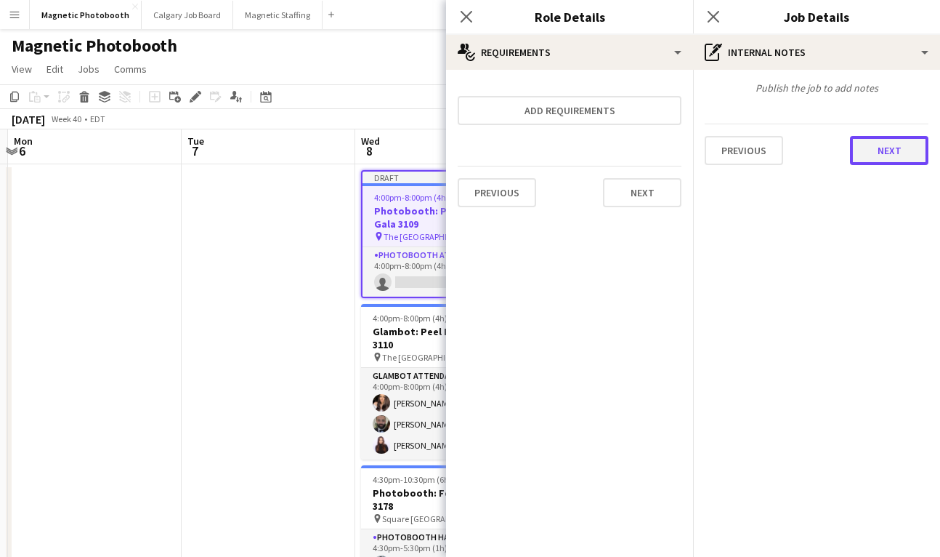
click at [896, 150] on button "Next" at bounding box center [889, 150] width 78 height 29
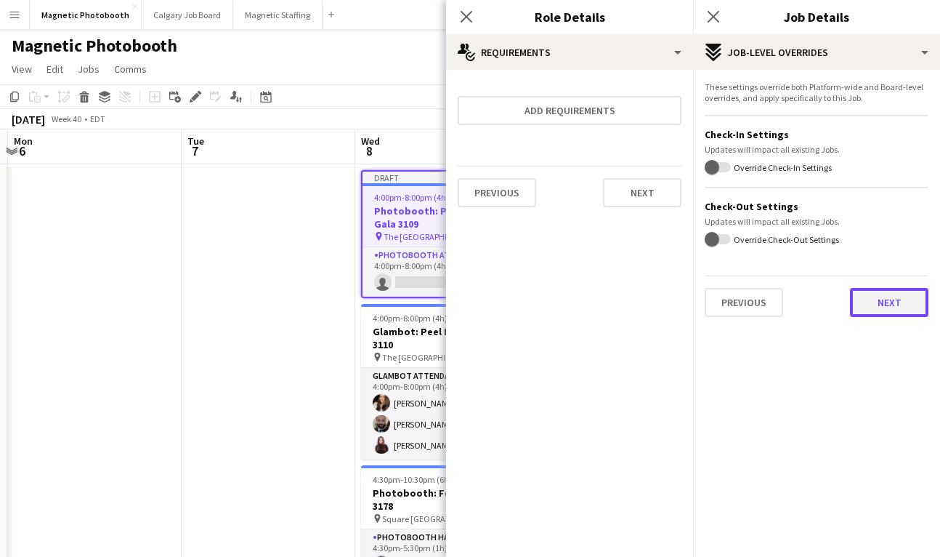
click at [883, 307] on button "Next" at bounding box center [889, 302] width 78 height 29
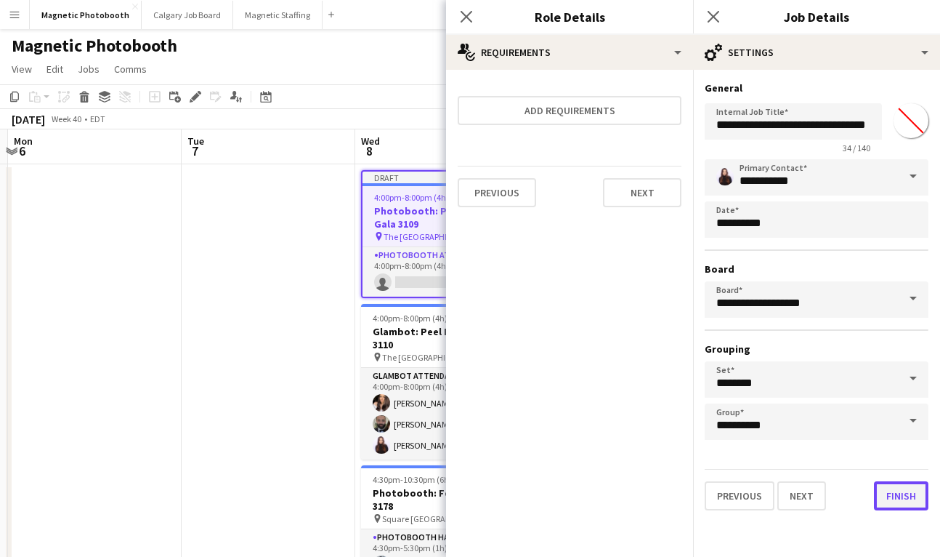
click at [888, 488] on button "Finish" at bounding box center [901, 495] width 55 height 29
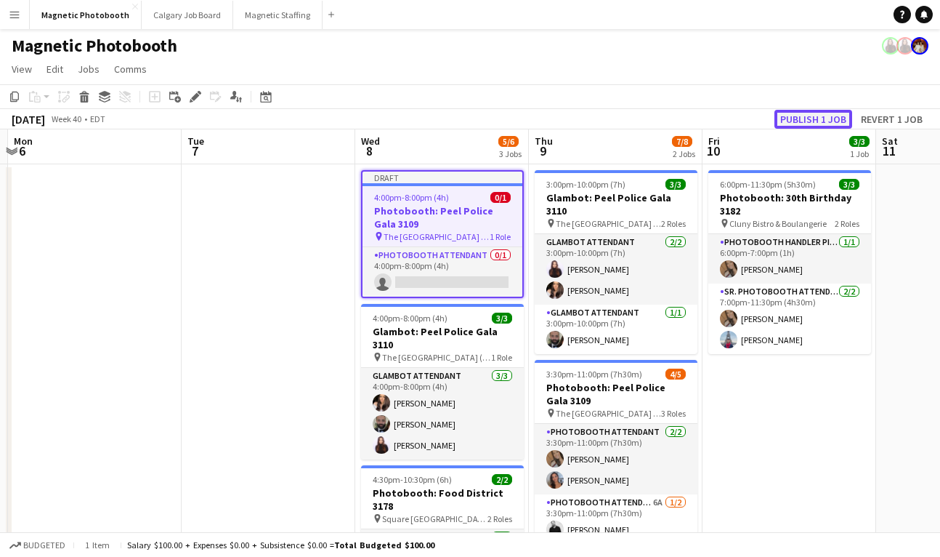
click at [822, 113] on button "Publish 1 job" at bounding box center [814, 119] width 78 height 19
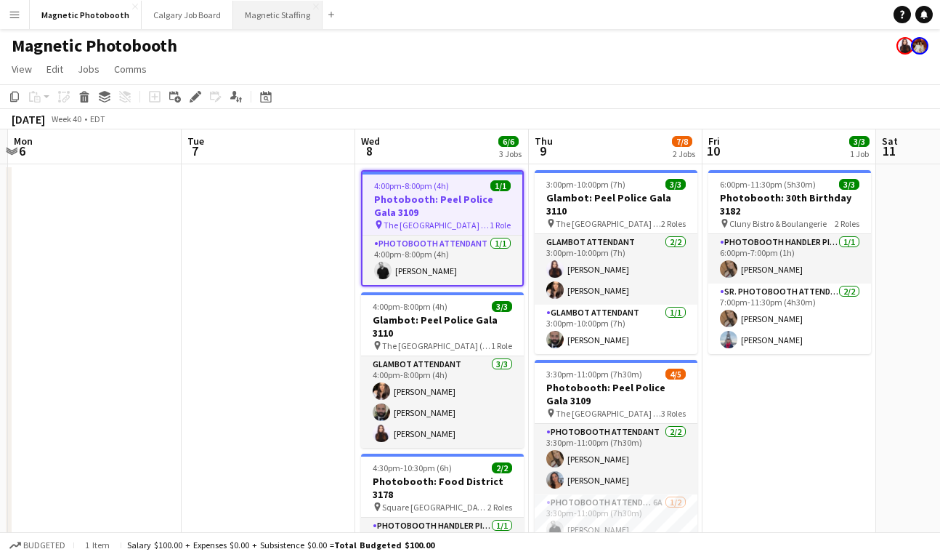
click at [262, 7] on button "Magnetic Staffing Close" at bounding box center [277, 15] width 89 height 28
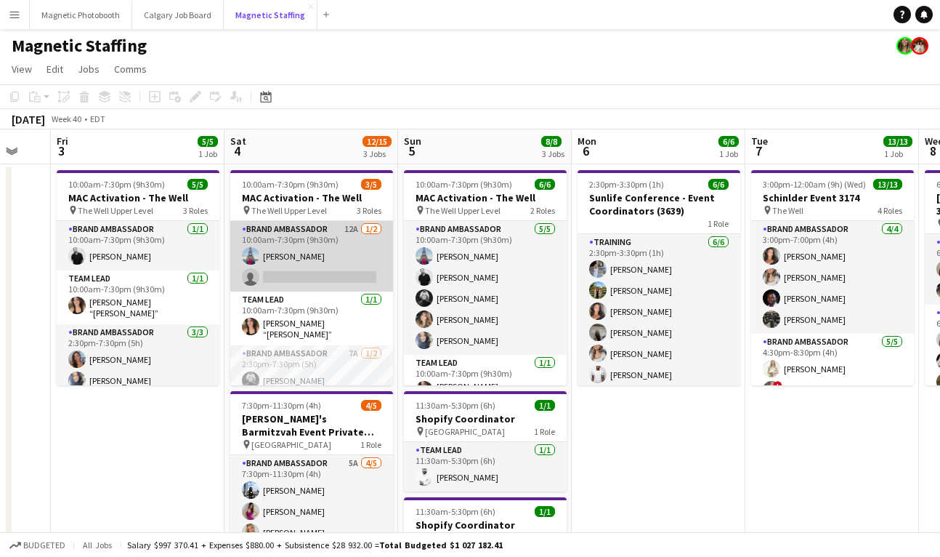
scroll to position [26, 0]
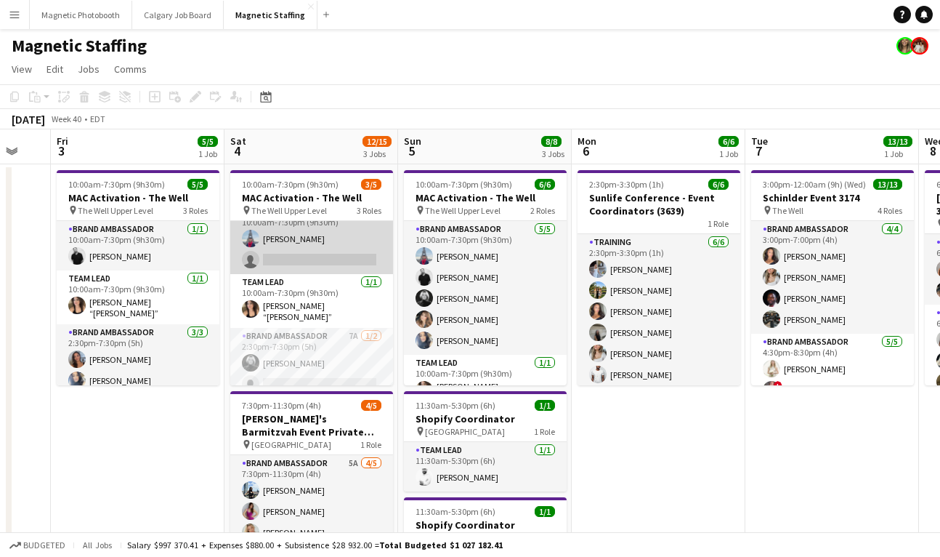
click at [308, 265] on app-card-role "Brand Ambassador 12A [DATE] 10:00am-7:30pm (9h30m) [PERSON_NAME] single-neutral…" at bounding box center [311, 238] width 163 height 70
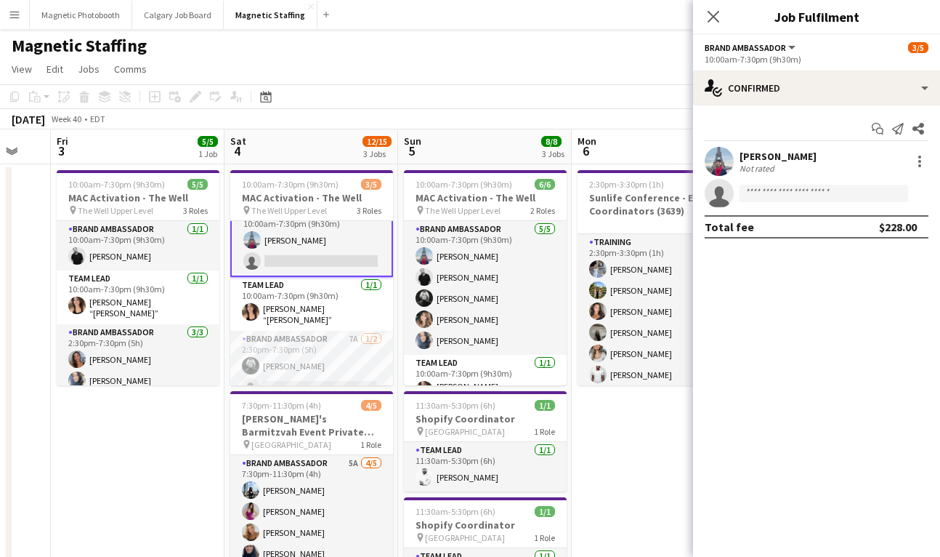
scroll to position [19, 0]
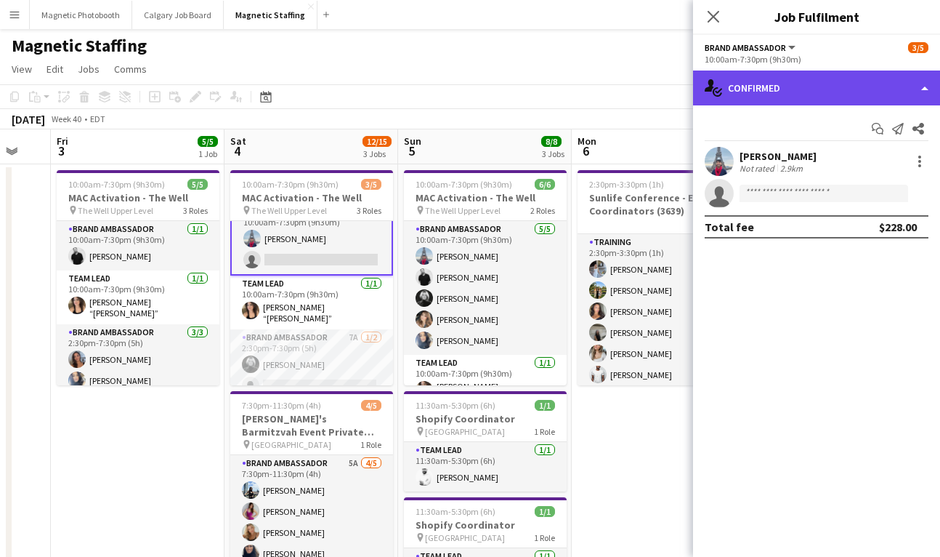
click at [742, 100] on div "single-neutral-actions-check-2 Confirmed" at bounding box center [816, 87] width 247 height 35
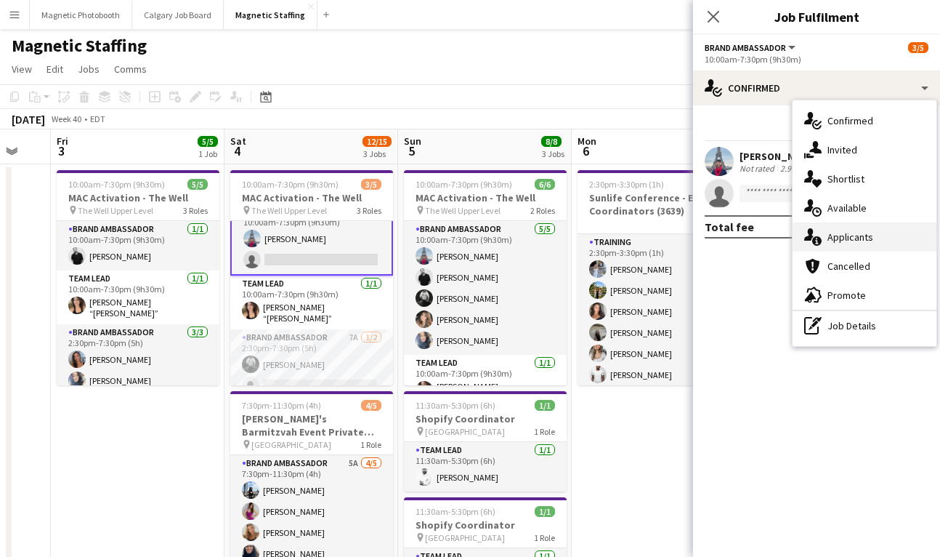
click at [842, 241] on span "Applicants" at bounding box center [851, 236] width 46 height 13
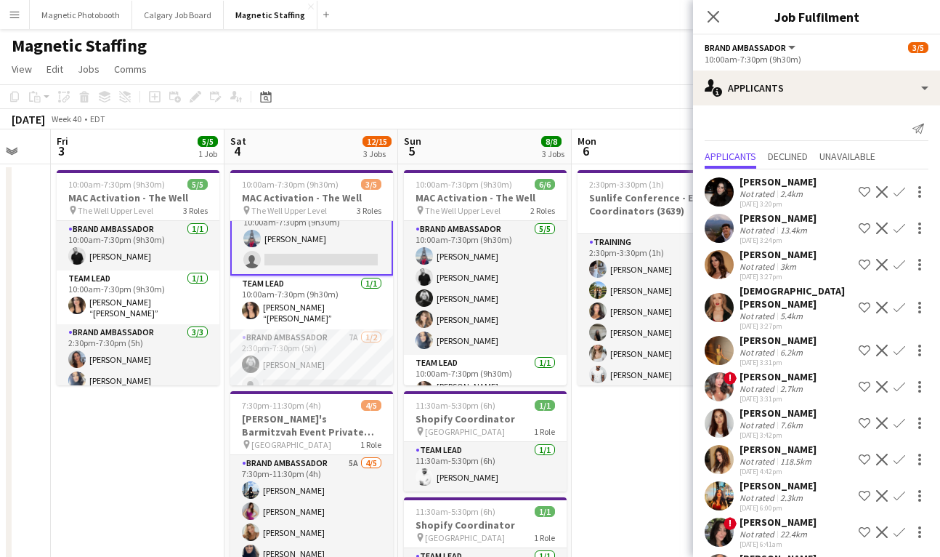
click at [896, 265] on app-icon "Confirm" at bounding box center [900, 265] width 12 height 12
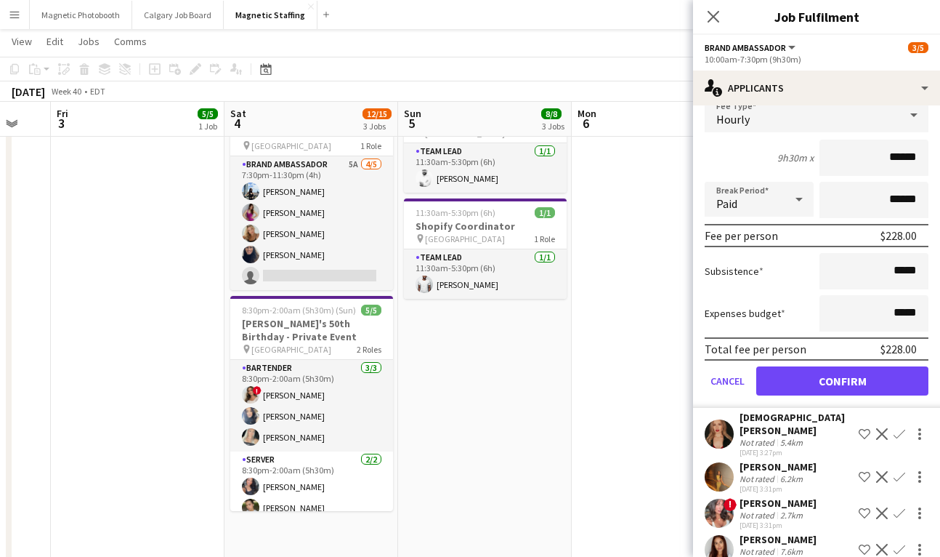
scroll to position [360, 0]
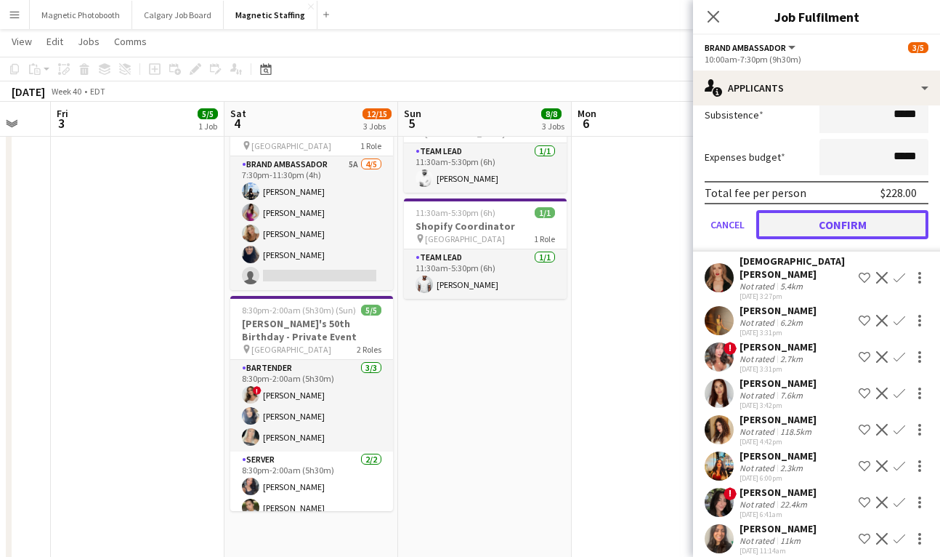
click at [864, 230] on button "Confirm" at bounding box center [842, 224] width 172 height 29
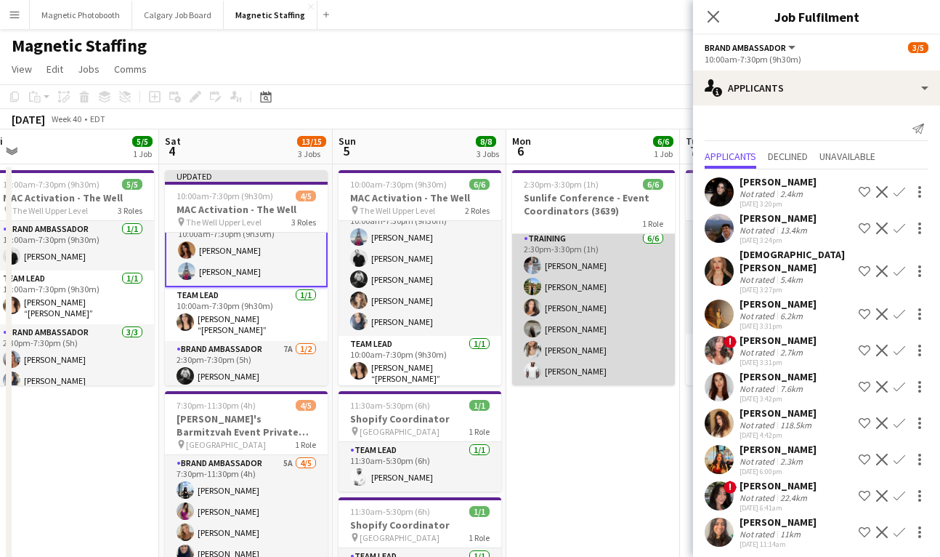
scroll to position [3, 0]
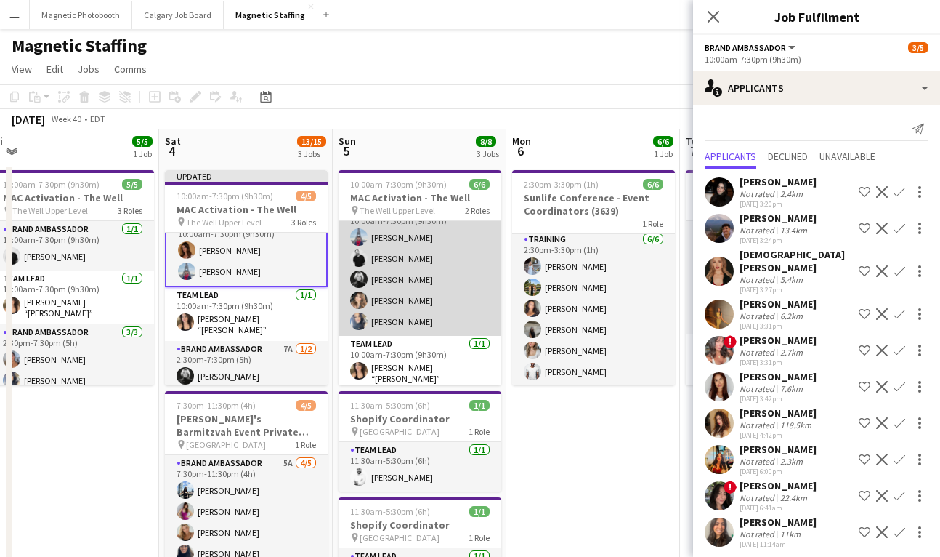
click at [403, 252] on app-card-role "Brand Ambassador [DATE] 10:00am-7:30pm (9h30m) [PERSON_NAME] [PERSON_NAME] [PER…" at bounding box center [420, 269] width 163 height 134
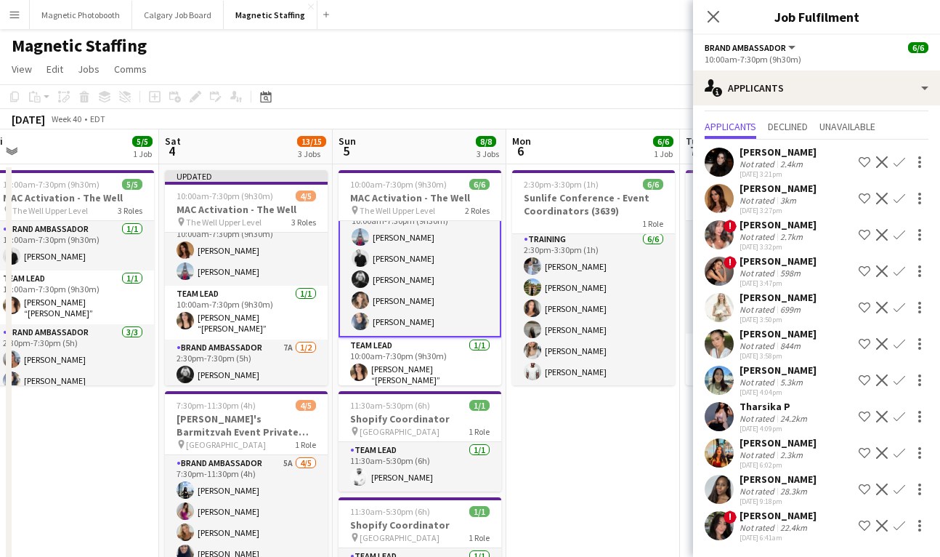
scroll to position [0, 0]
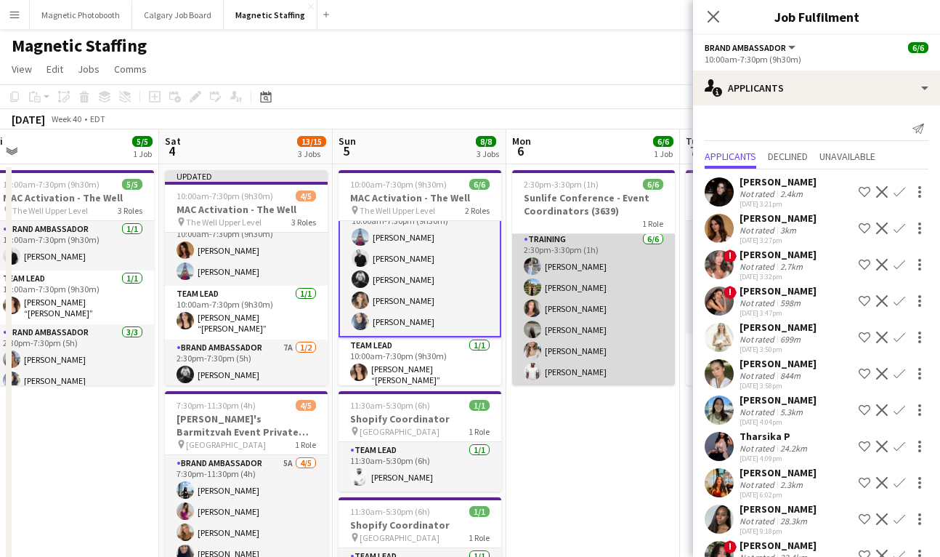
click at [574, 267] on app-card-role "Training [DATE] 2:30pm-3:30pm (1h) [PERSON_NAME] [PERSON_NAME] [PERSON_NAME] [P…" at bounding box center [593, 308] width 163 height 155
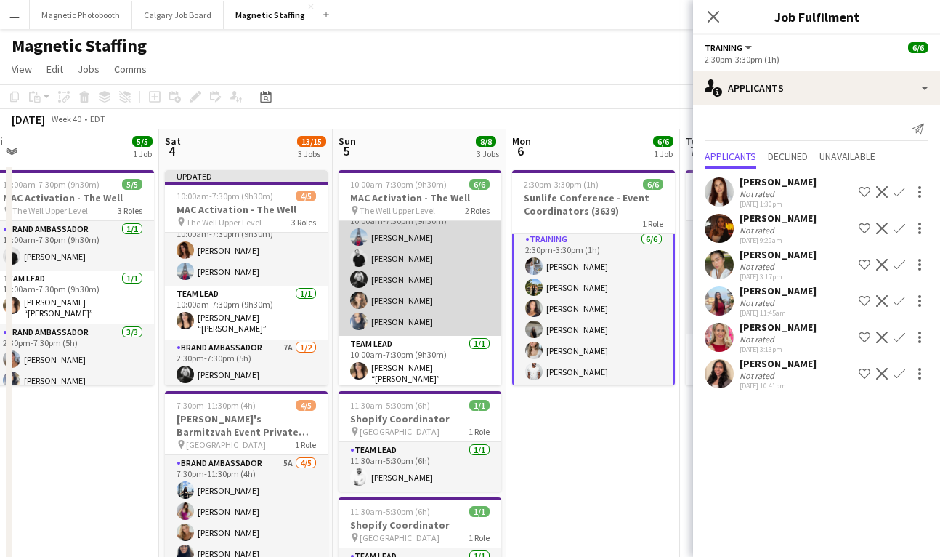
scroll to position [0, 535]
click at [379, 291] on app-card-role "Brand Ambassador [DATE] 10:00am-7:30pm (9h30m) [PERSON_NAME] [PERSON_NAME] [PER…" at bounding box center [420, 269] width 163 height 134
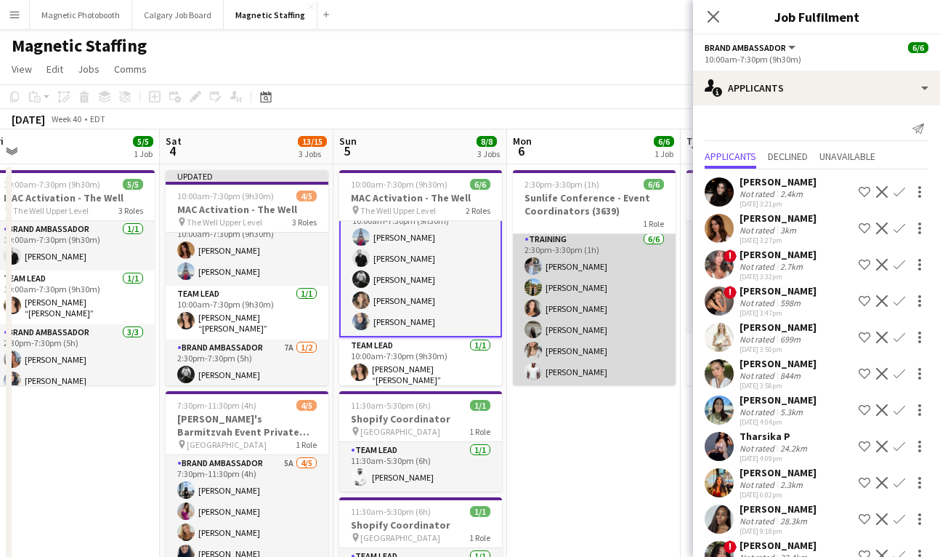
click at [578, 275] on app-card-role "Training [DATE] 2:30pm-3:30pm (1h) [PERSON_NAME] [PERSON_NAME] [PERSON_NAME] [P…" at bounding box center [594, 308] width 163 height 155
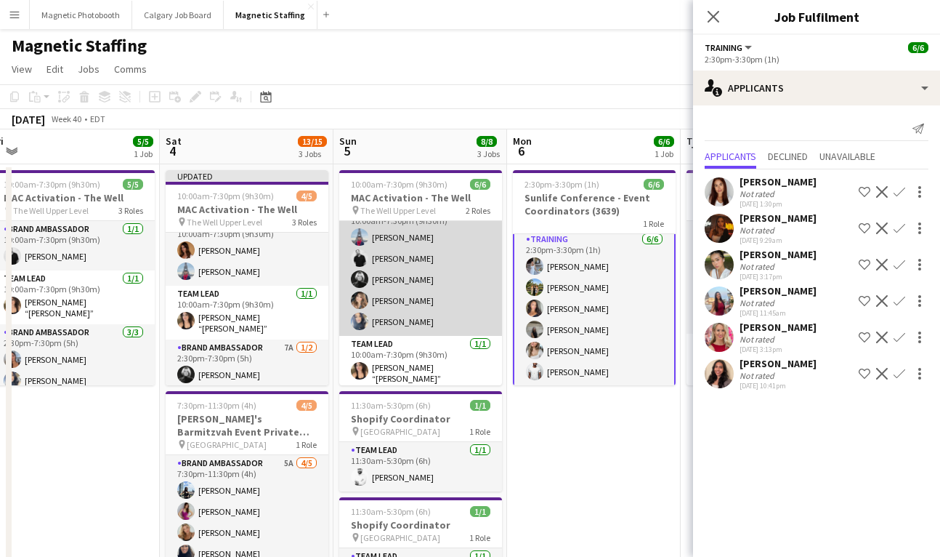
click at [428, 285] on app-card-role "Brand Ambassador [DATE] 10:00am-7:30pm (9h30m) [PERSON_NAME] [PERSON_NAME] [PER…" at bounding box center [420, 269] width 163 height 134
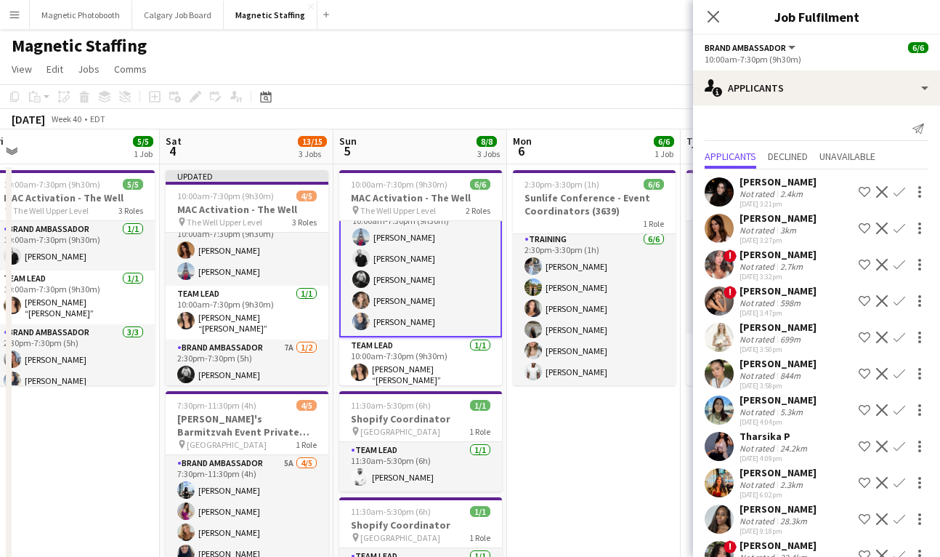
click at [398, 326] on app-card-role "Brand Ambassador [DATE] 10:00am-7:30pm (9h30m) [PERSON_NAME] [PERSON_NAME] [PER…" at bounding box center [420, 269] width 163 height 137
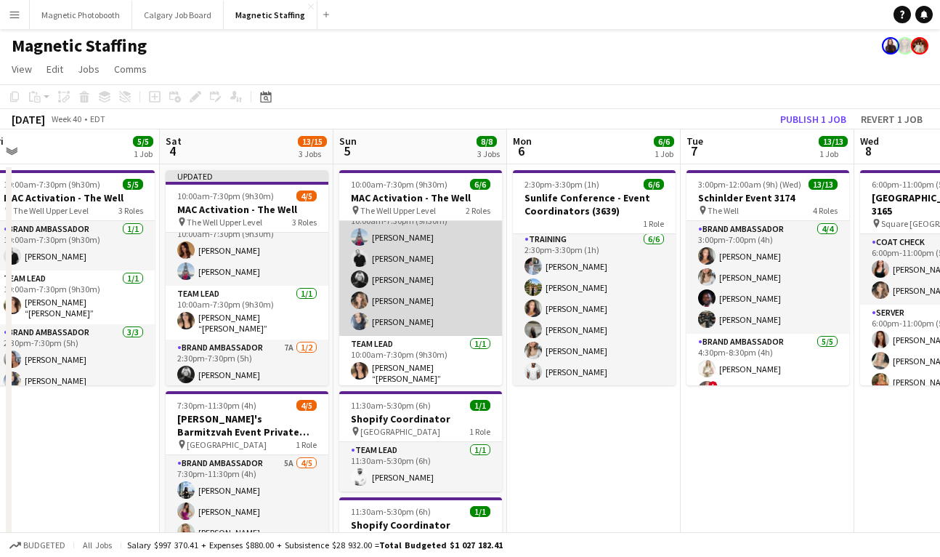
click at [398, 323] on app-card-role "Brand Ambassador [DATE] 10:00am-7:30pm (9h30m) [PERSON_NAME] [PERSON_NAME] [PER…" at bounding box center [420, 269] width 163 height 134
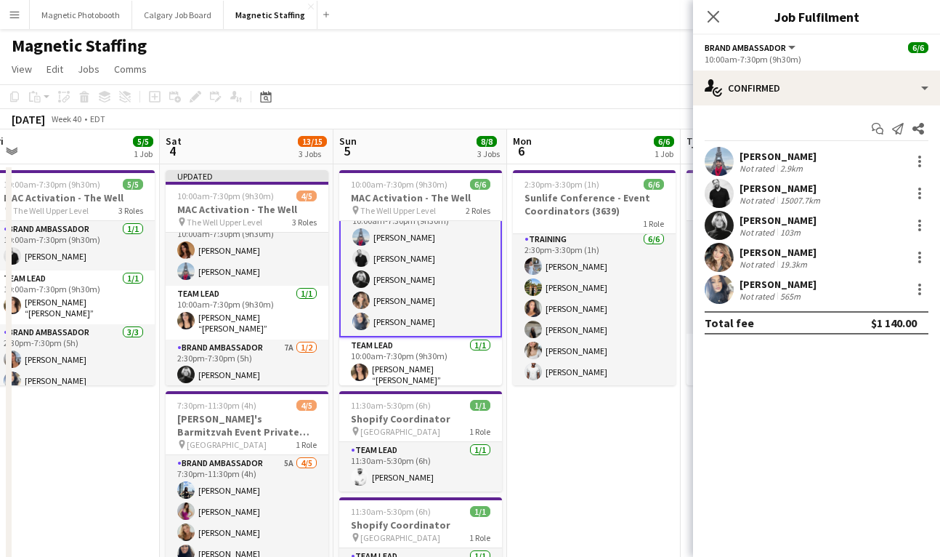
click at [772, 288] on div "[PERSON_NAME]" at bounding box center [778, 284] width 77 height 13
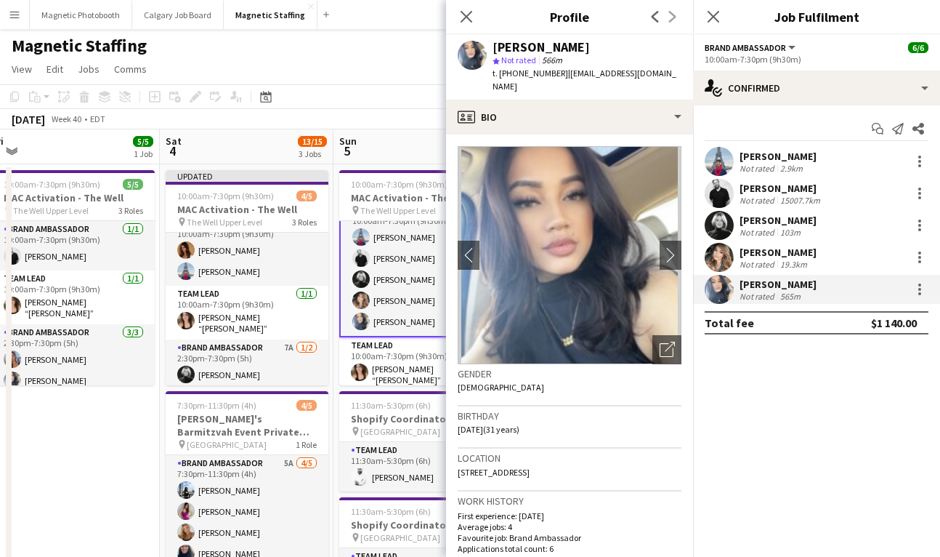
click at [770, 288] on div "[PERSON_NAME]" at bounding box center [778, 284] width 77 height 13
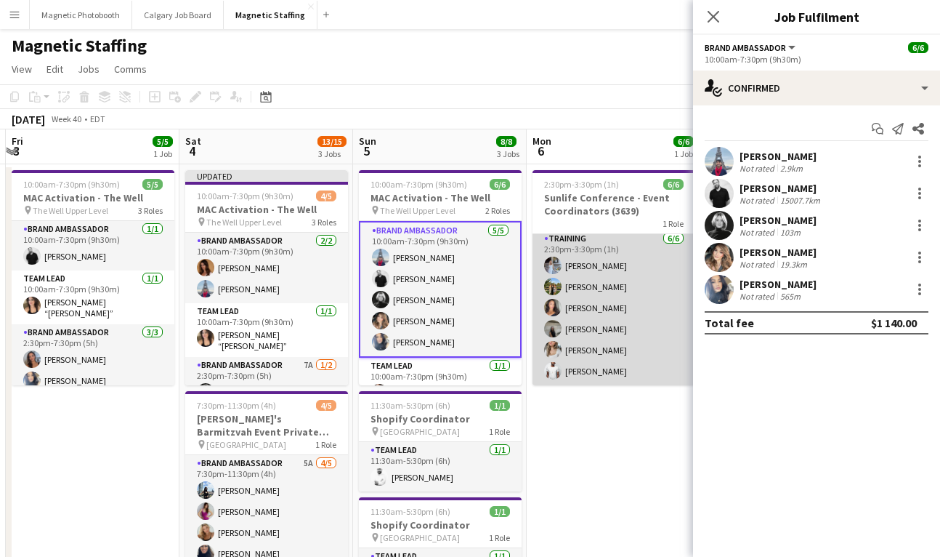
scroll to position [2, 0]
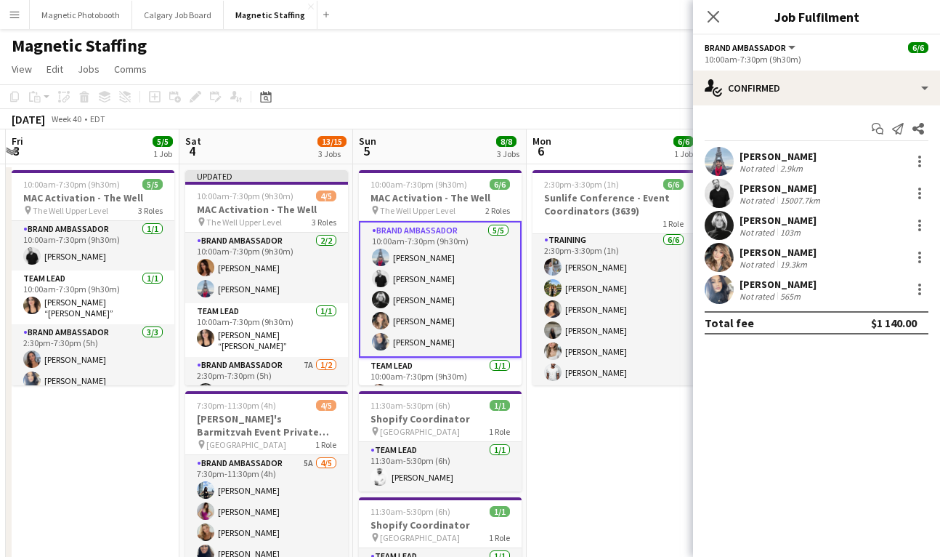
click at [432, 258] on app-card-role "Brand Ambassador [DATE] 10:00am-7:30pm (9h30m) [PERSON_NAME] [PERSON_NAME] [PER…" at bounding box center [440, 289] width 163 height 137
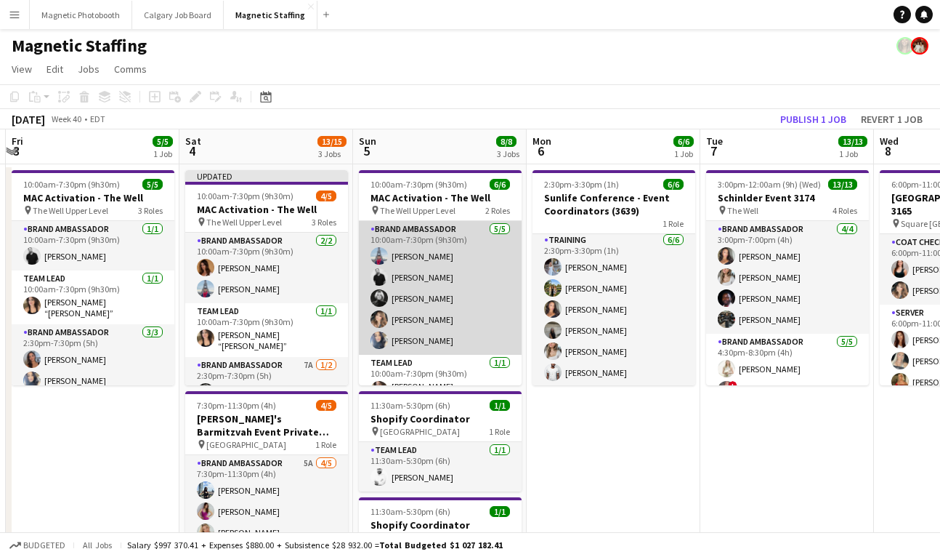
click at [432, 258] on app-card-role "Brand Ambassador [DATE] 10:00am-7:30pm (9h30m) [PERSON_NAME] [PERSON_NAME] [PER…" at bounding box center [440, 288] width 163 height 134
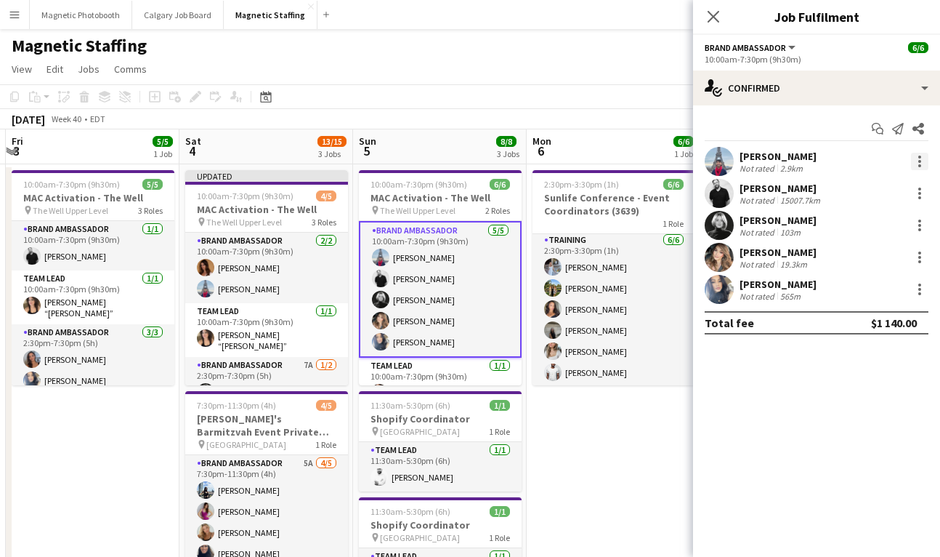
click at [922, 159] on div at bounding box center [919, 161] width 17 height 17
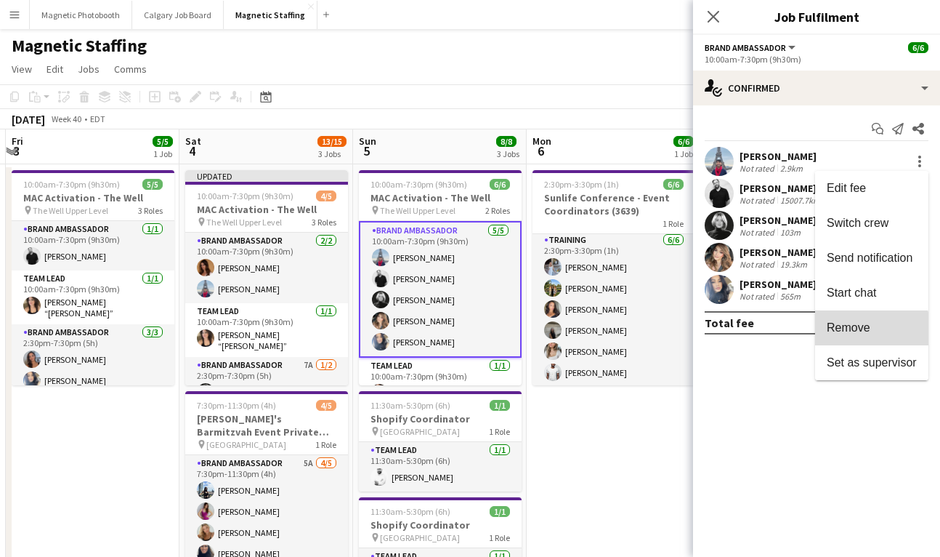
click at [836, 336] on button "Remove" at bounding box center [871, 327] width 113 height 35
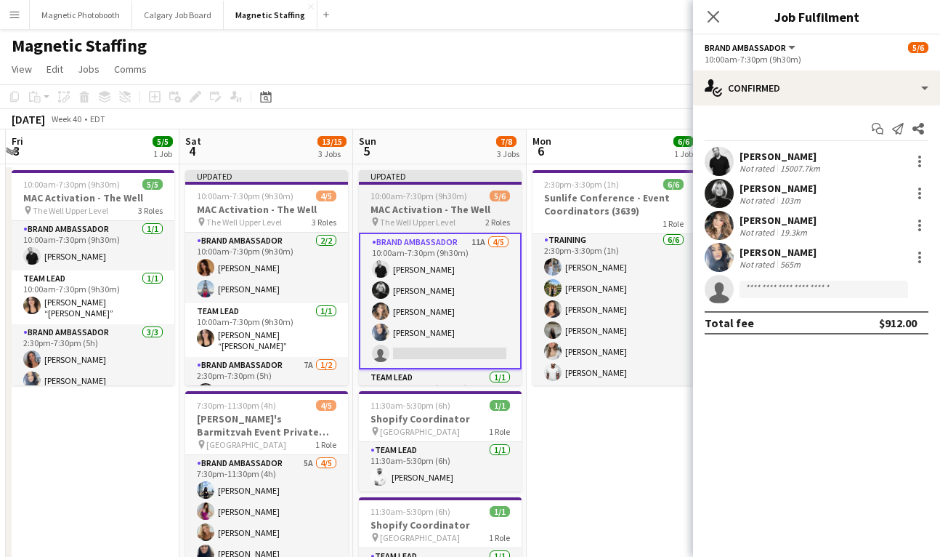
click at [469, 211] on h3 "MAC Activation - The Well" at bounding box center [440, 209] width 163 height 13
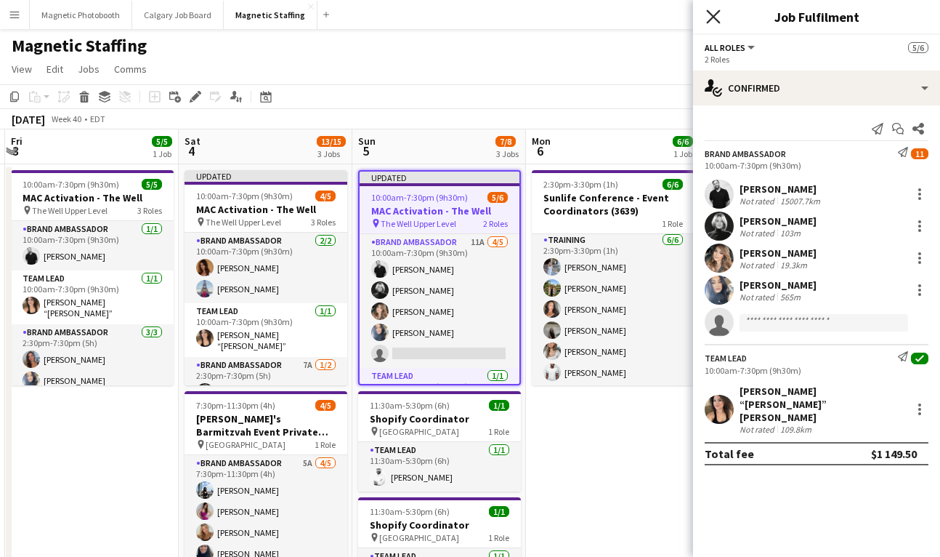
click at [719, 15] on icon "Close pop-in" at bounding box center [713, 16] width 14 height 14
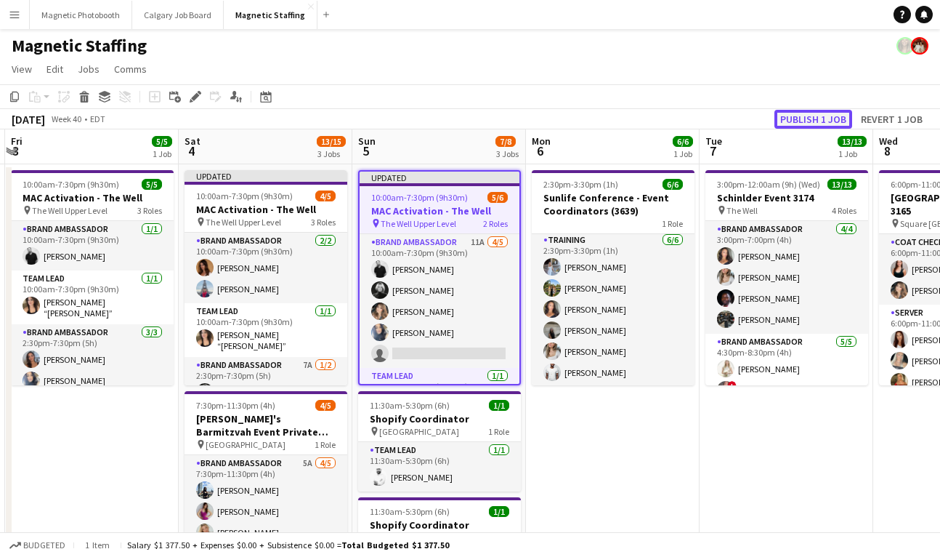
click at [798, 115] on button "Publish 1 job" at bounding box center [814, 119] width 78 height 19
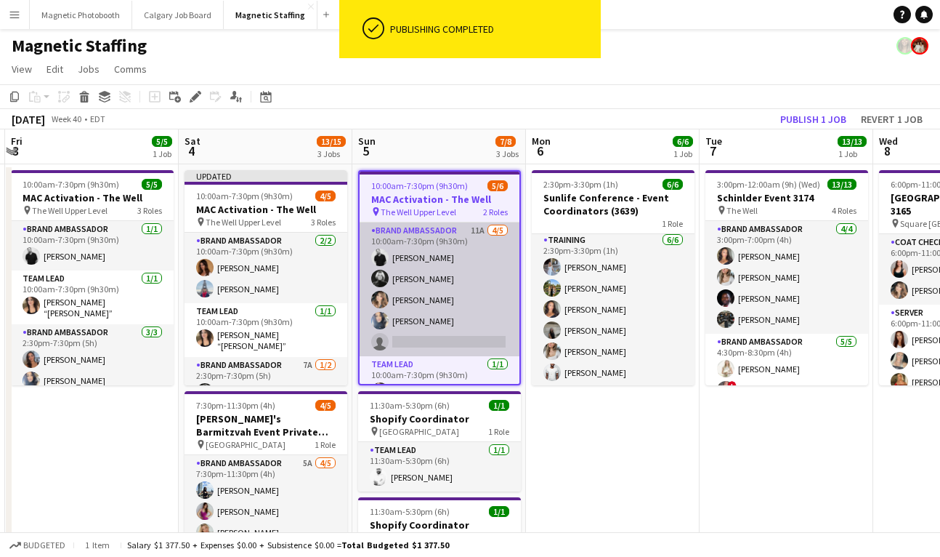
click at [425, 345] on app-card-role "Brand Ambassador 11A [DATE] 10:00am-7:30pm (9h30m) [PERSON_NAME] [PERSON_NAME] …" at bounding box center [440, 289] width 160 height 134
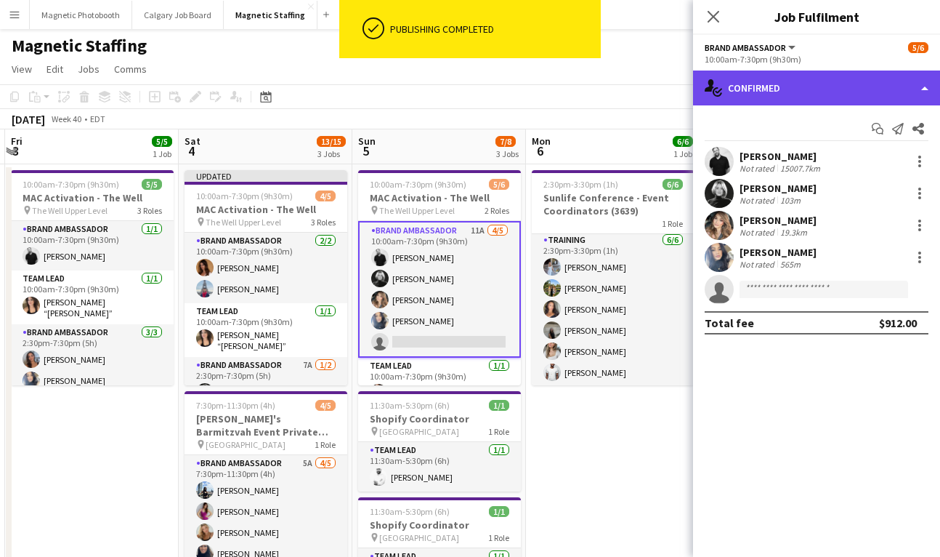
click at [775, 93] on div "single-neutral-actions-check-2 Confirmed" at bounding box center [816, 87] width 247 height 35
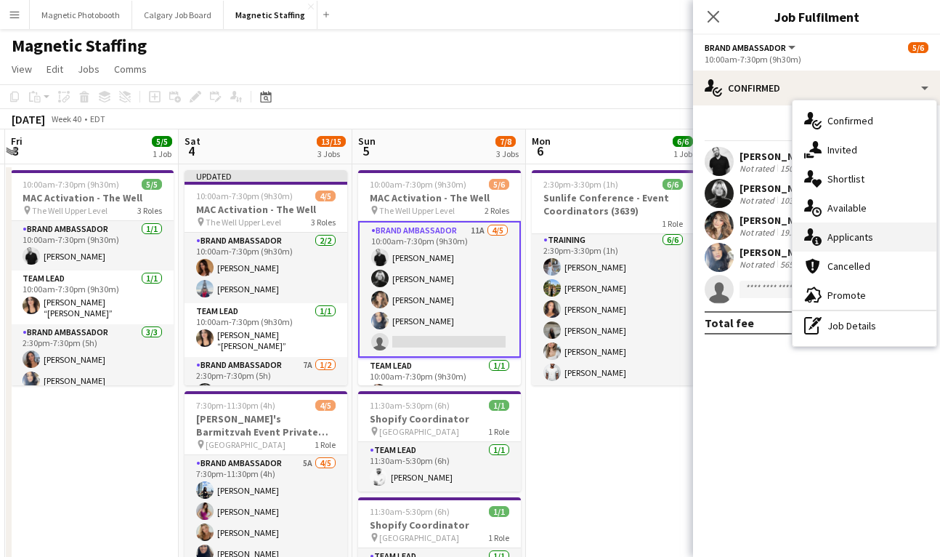
click at [840, 240] on span "Applicants" at bounding box center [851, 236] width 46 height 13
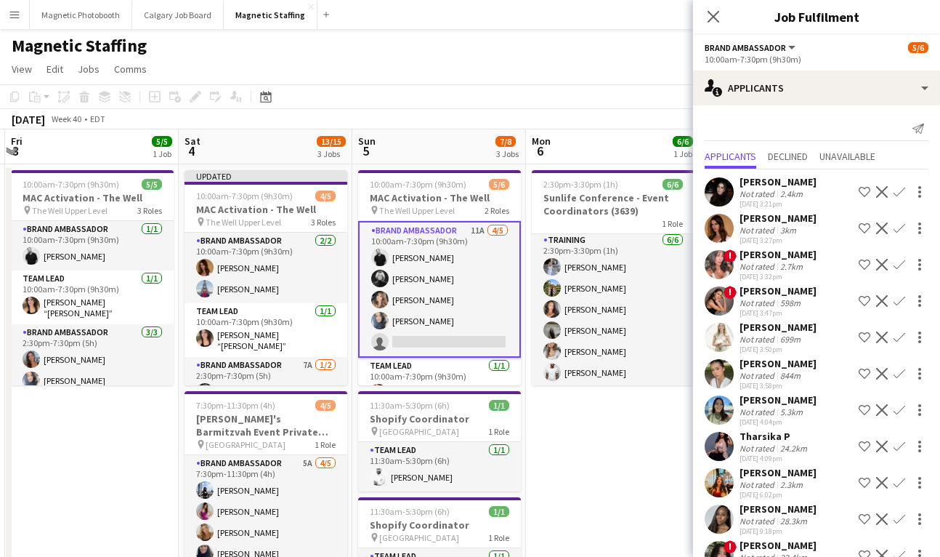
click at [826, 223] on div "[PERSON_NAME] Not rated 3km [DATE] 3:27pm Shortlist crew Decline Confirm" at bounding box center [816, 227] width 247 height 33
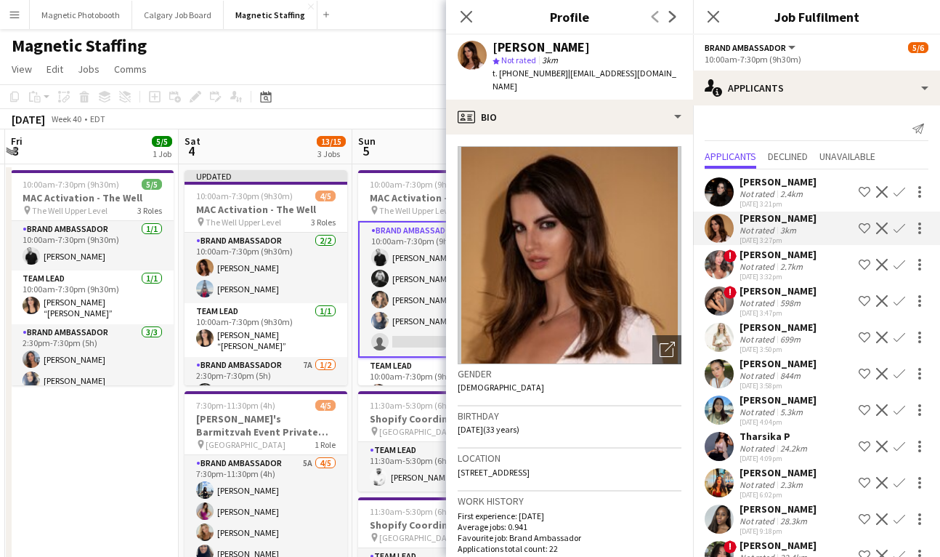
click at [902, 230] on app-icon "Confirm" at bounding box center [900, 228] width 12 height 12
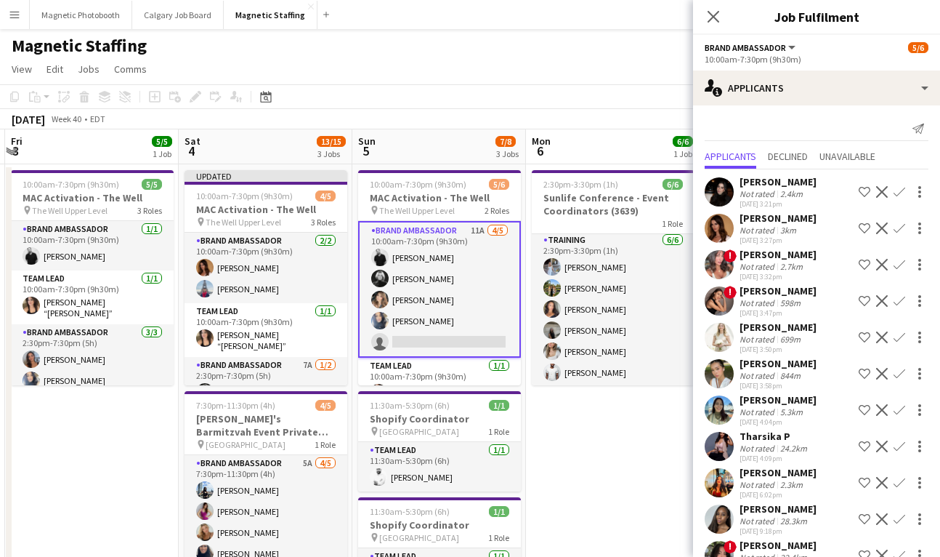
click at [901, 230] on app-icon "Confirm" at bounding box center [900, 228] width 12 height 12
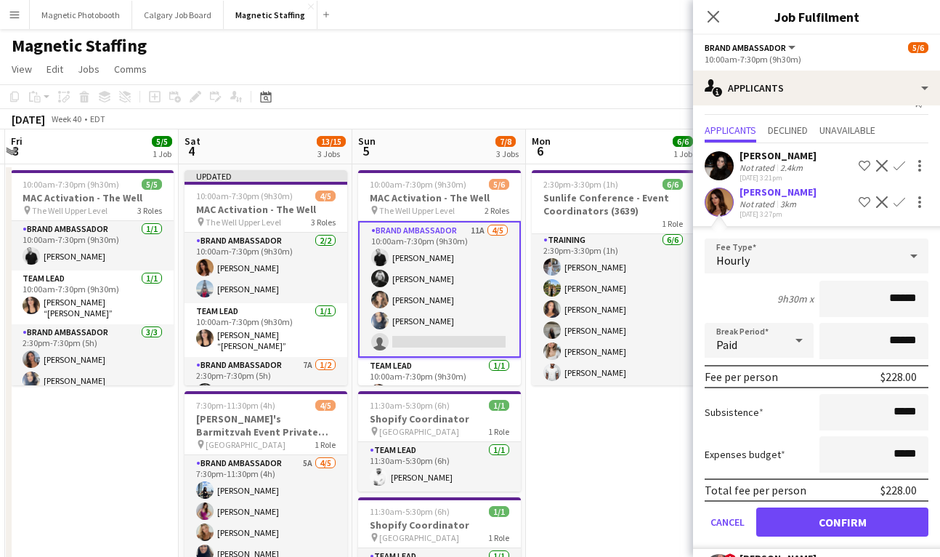
scroll to position [44, 0]
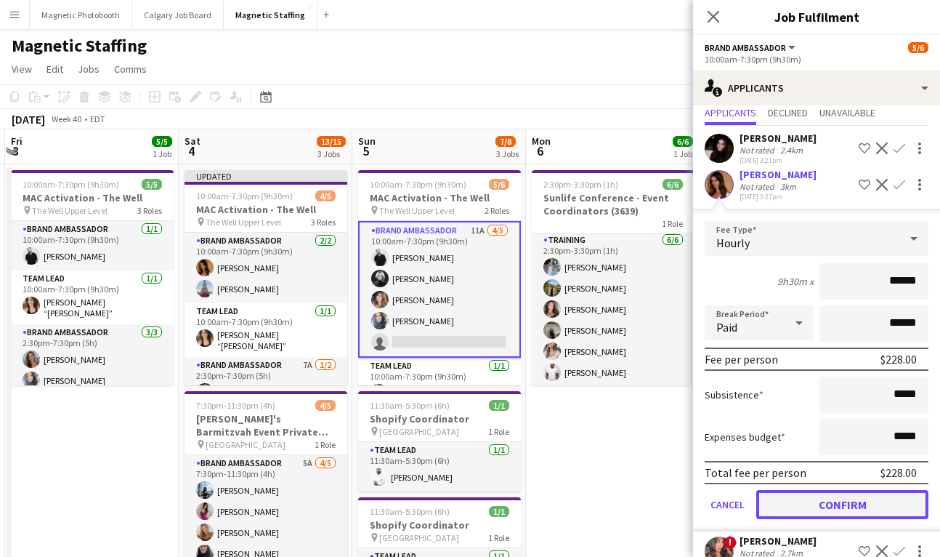
click at [791, 512] on button "Confirm" at bounding box center [842, 504] width 172 height 29
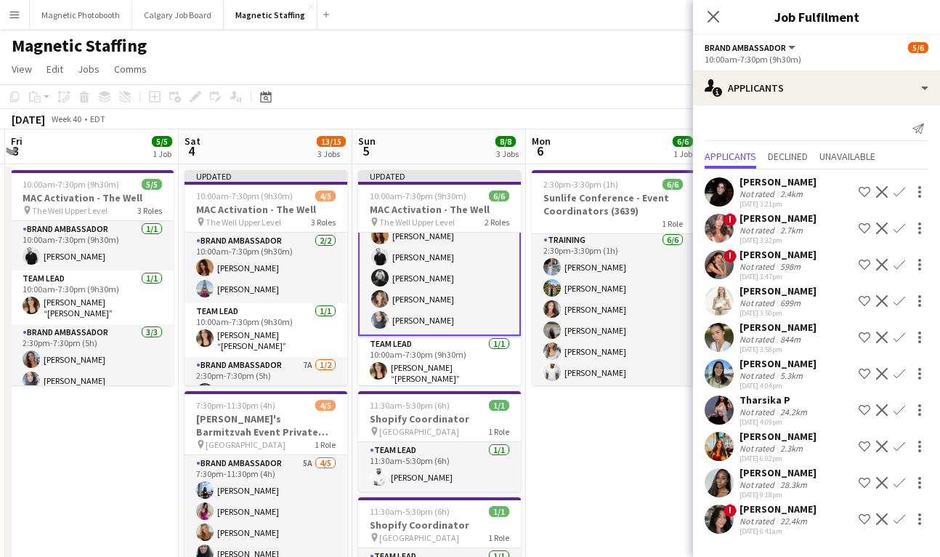
scroll to position [27, 0]
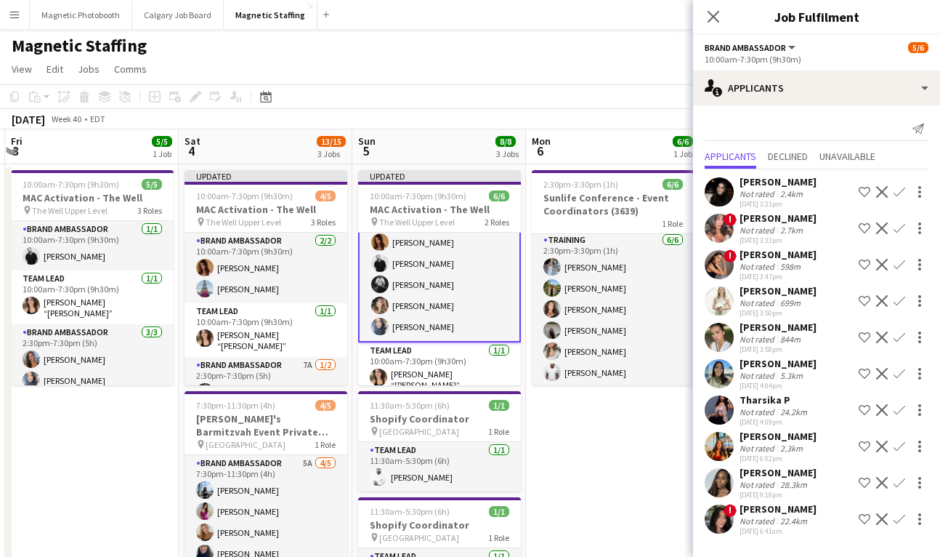
click at [428, 321] on app-card-role "Brand Ambassador [DATE] 10:00am-7:30pm (9h30m) [PERSON_NAME] [PERSON_NAME] [PER…" at bounding box center [439, 274] width 163 height 137
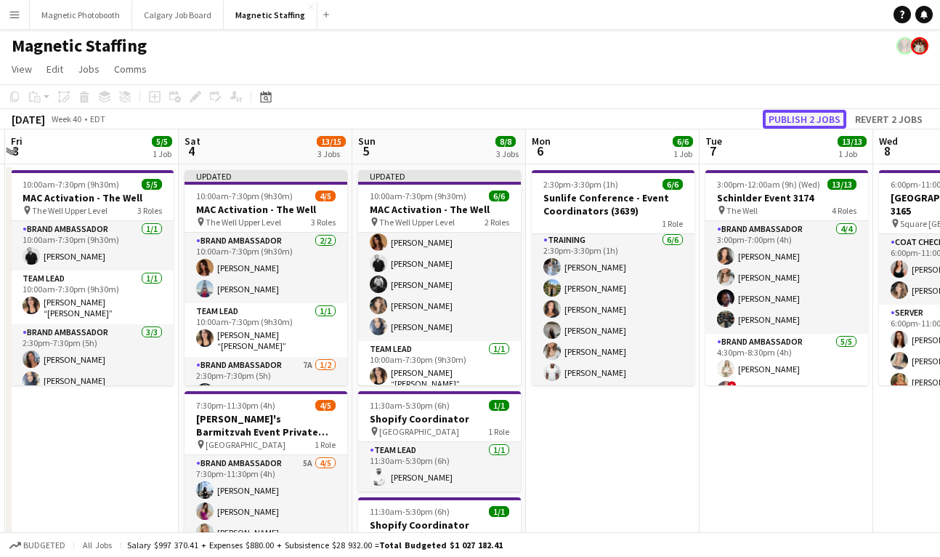
click at [815, 116] on button "Publish 2 jobs" at bounding box center [805, 119] width 84 height 19
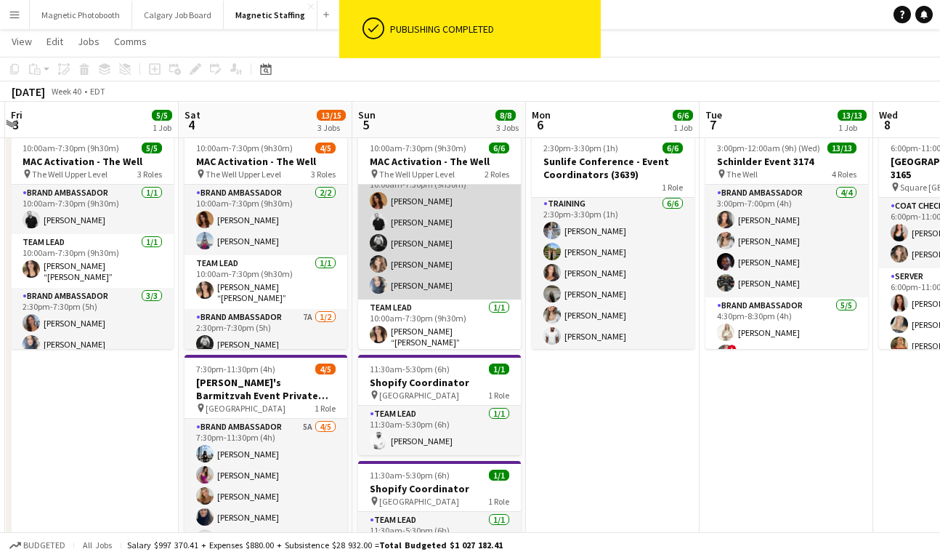
scroll to position [33, 0]
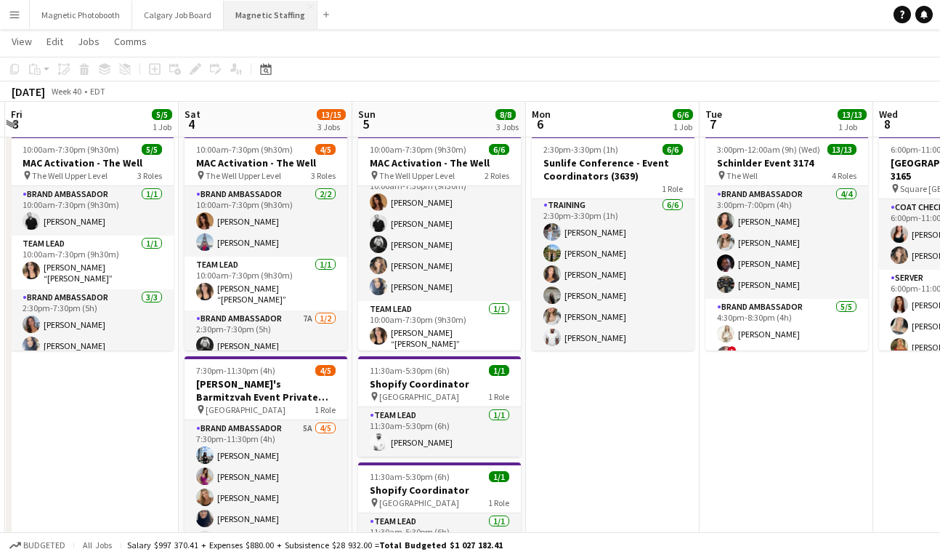
click at [262, 15] on button "Magnetic Staffing Close" at bounding box center [271, 15] width 94 height 28
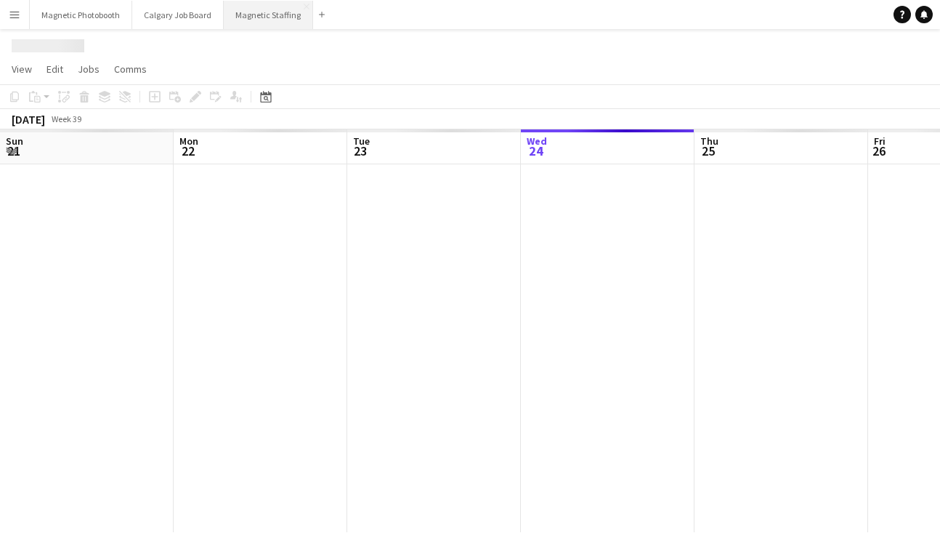
scroll to position [0, 347]
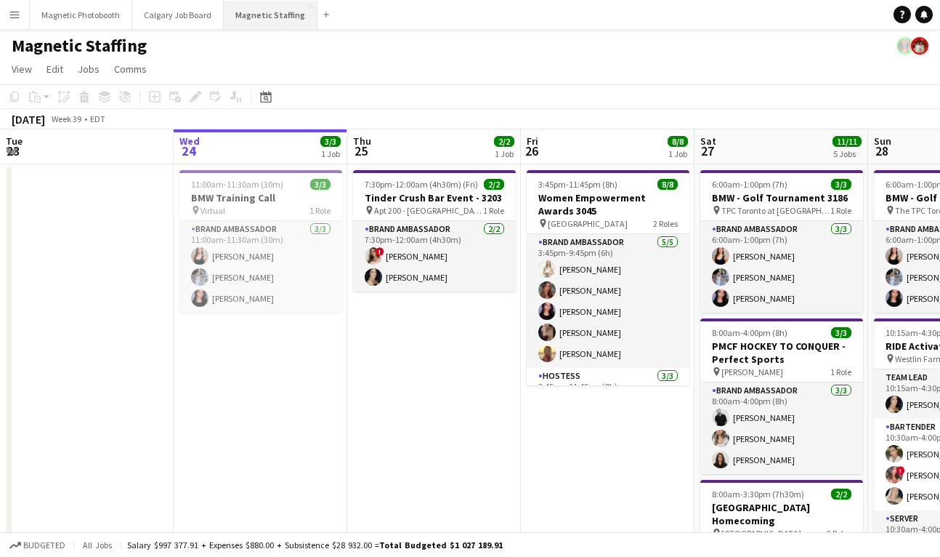
click at [271, 12] on button "Magnetic Staffing Close" at bounding box center [271, 15] width 94 height 28
click at [71, 11] on button "Magnetic Photobooth Close" at bounding box center [81, 15] width 102 height 28
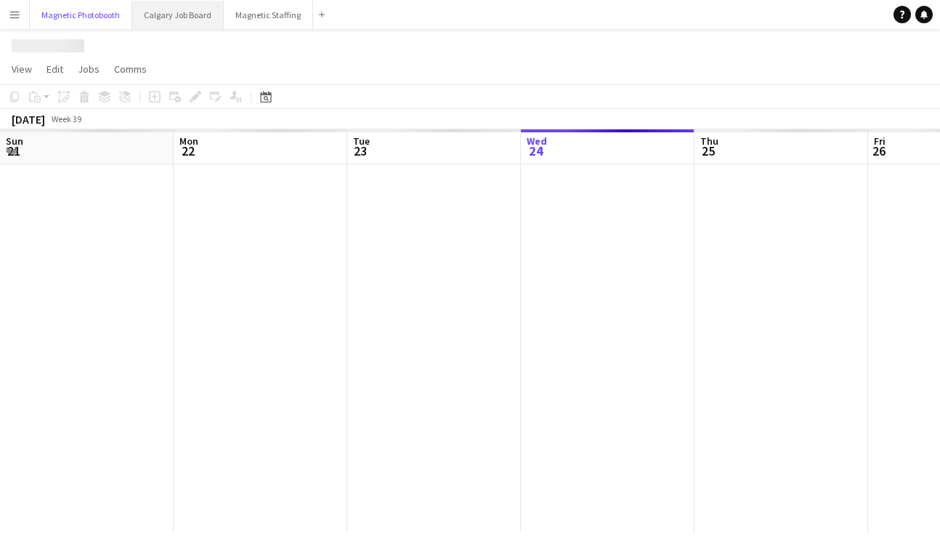
scroll to position [0, 347]
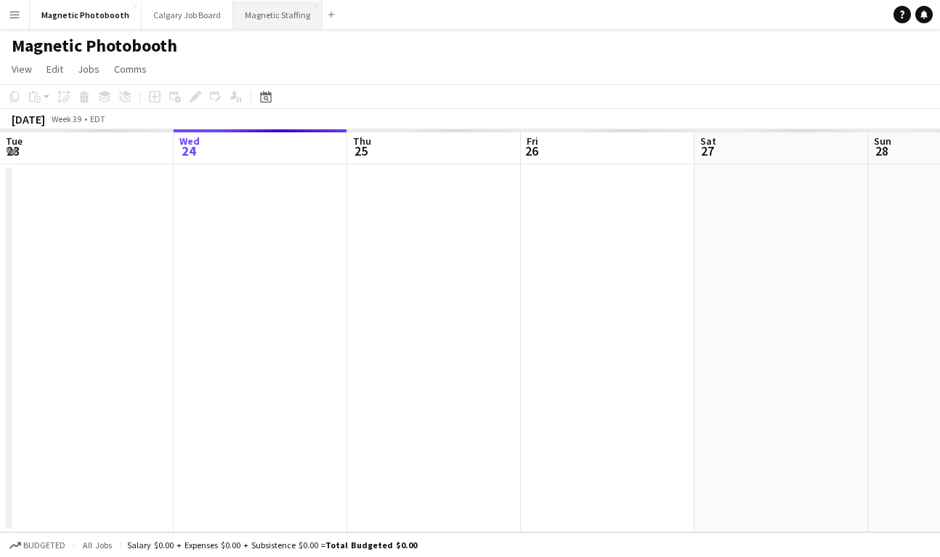
click at [271, 16] on button "Magnetic Staffing Close" at bounding box center [277, 15] width 89 height 28
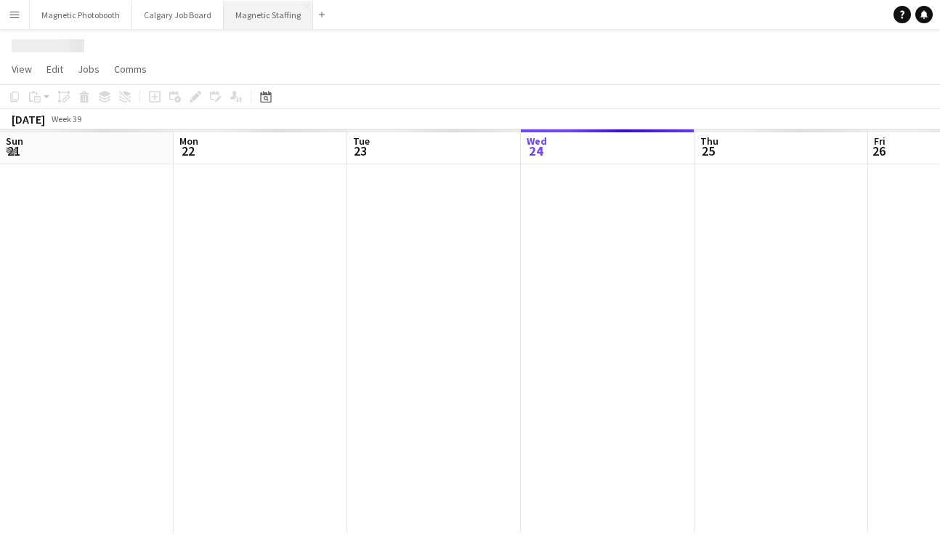
scroll to position [0, 347]
